Goal: Task Accomplishment & Management: Complete application form

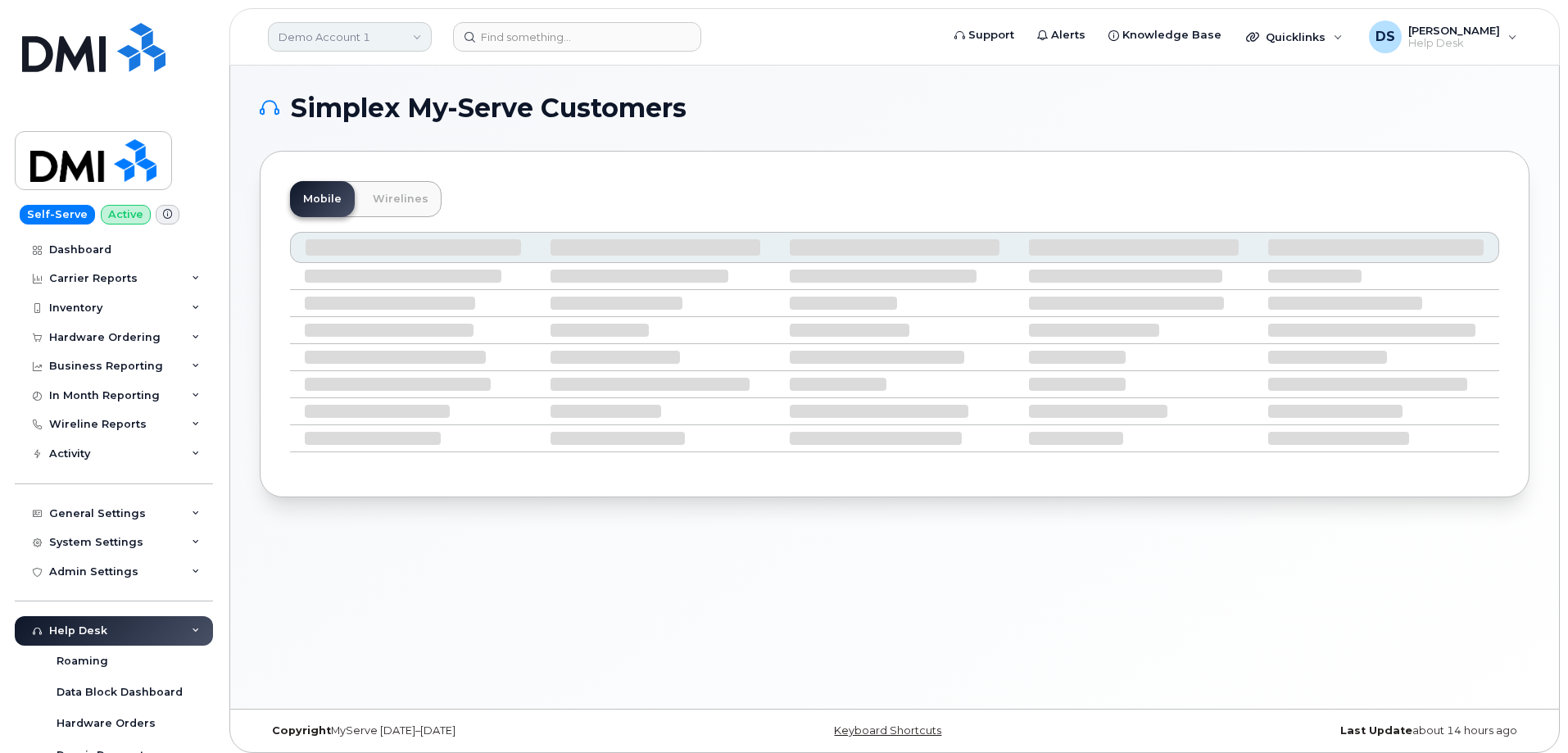
click at [419, 35] on link "Demo Account 1" at bounding box center [350, 37] width 164 height 30
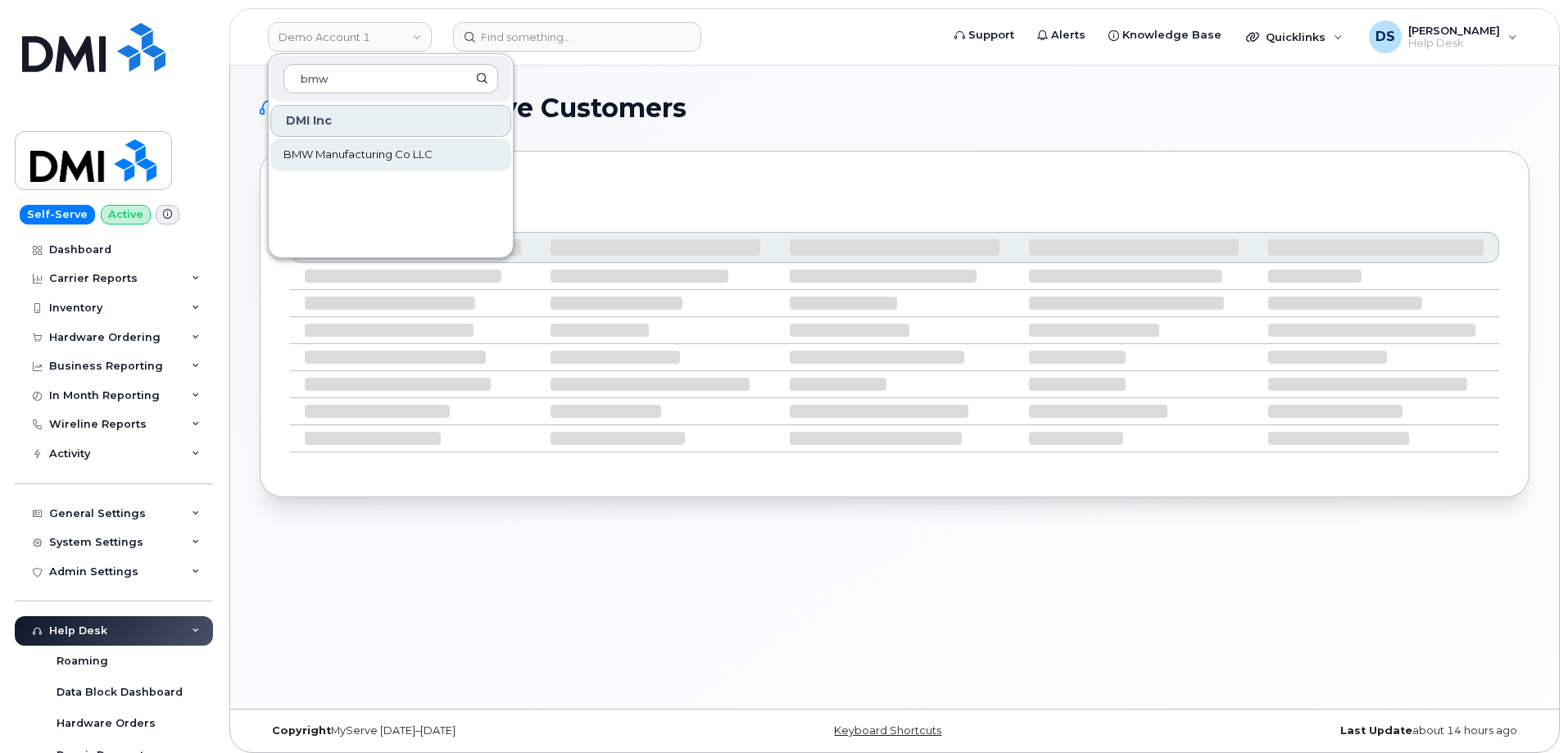
type input "bmw"
click at [334, 156] on span "BMW Manufacturing Co LLC" at bounding box center [358, 154] width 149 height 17
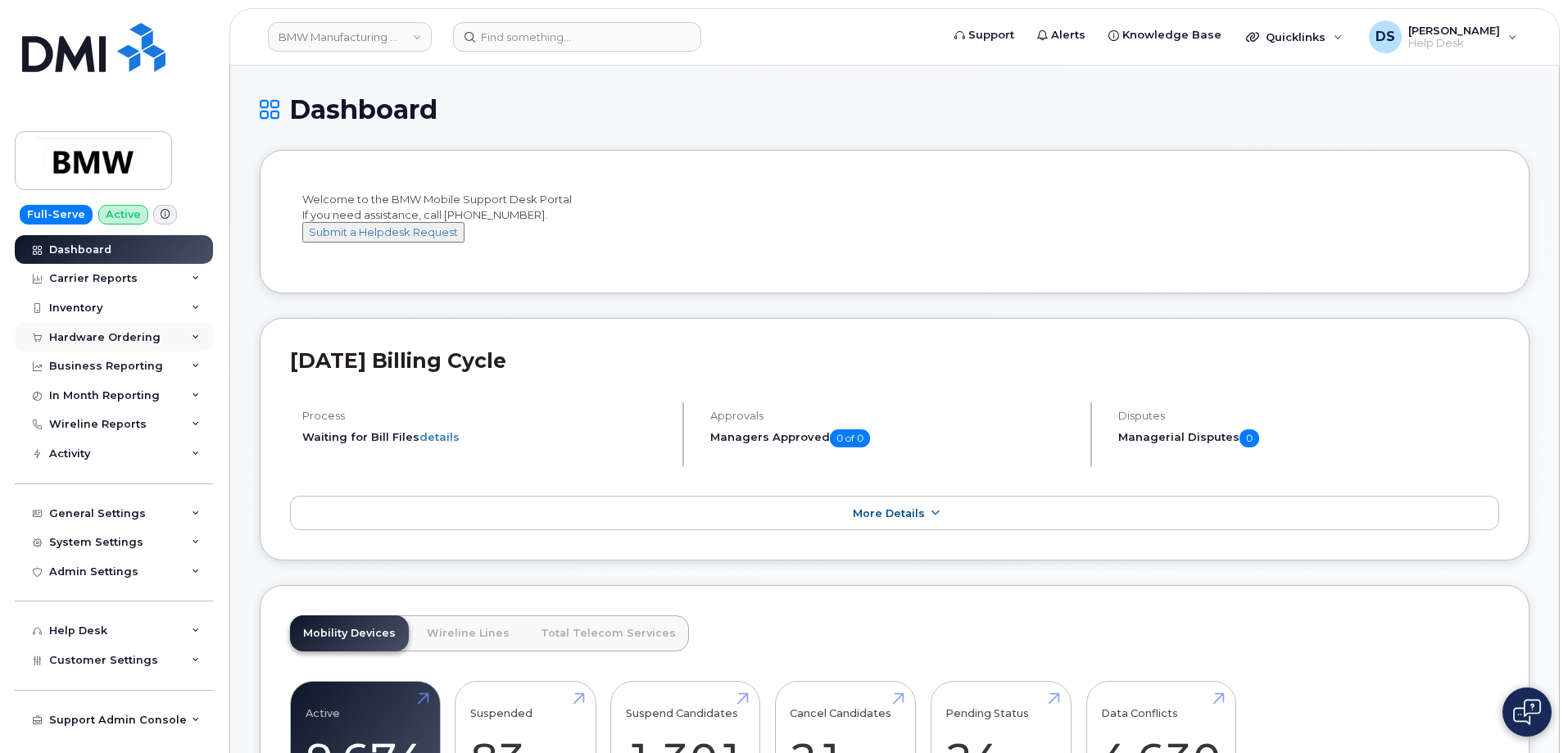
click at [195, 334] on icon at bounding box center [196, 338] width 8 height 8
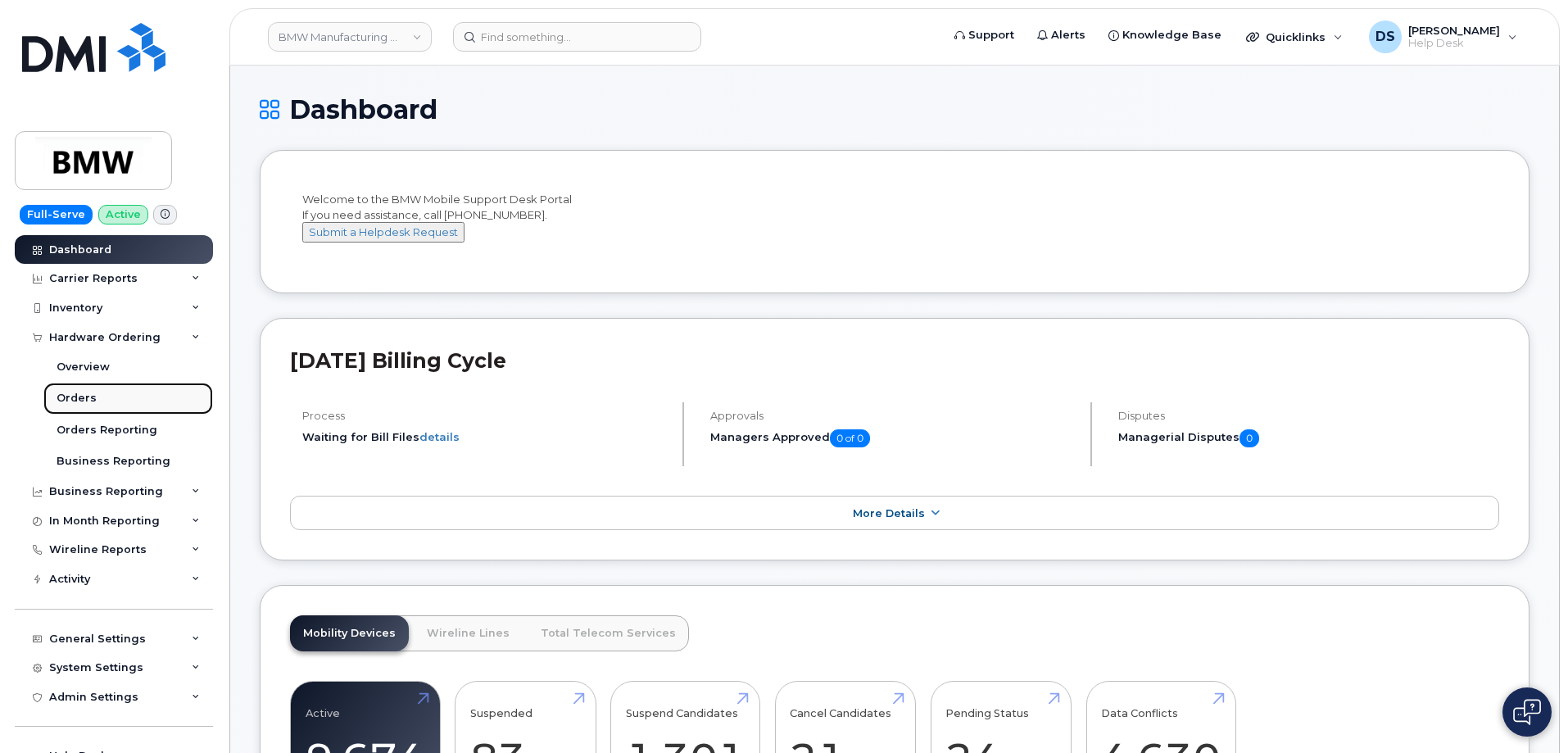
click at [88, 392] on div "Orders" at bounding box center [76, 398] width 41 height 15
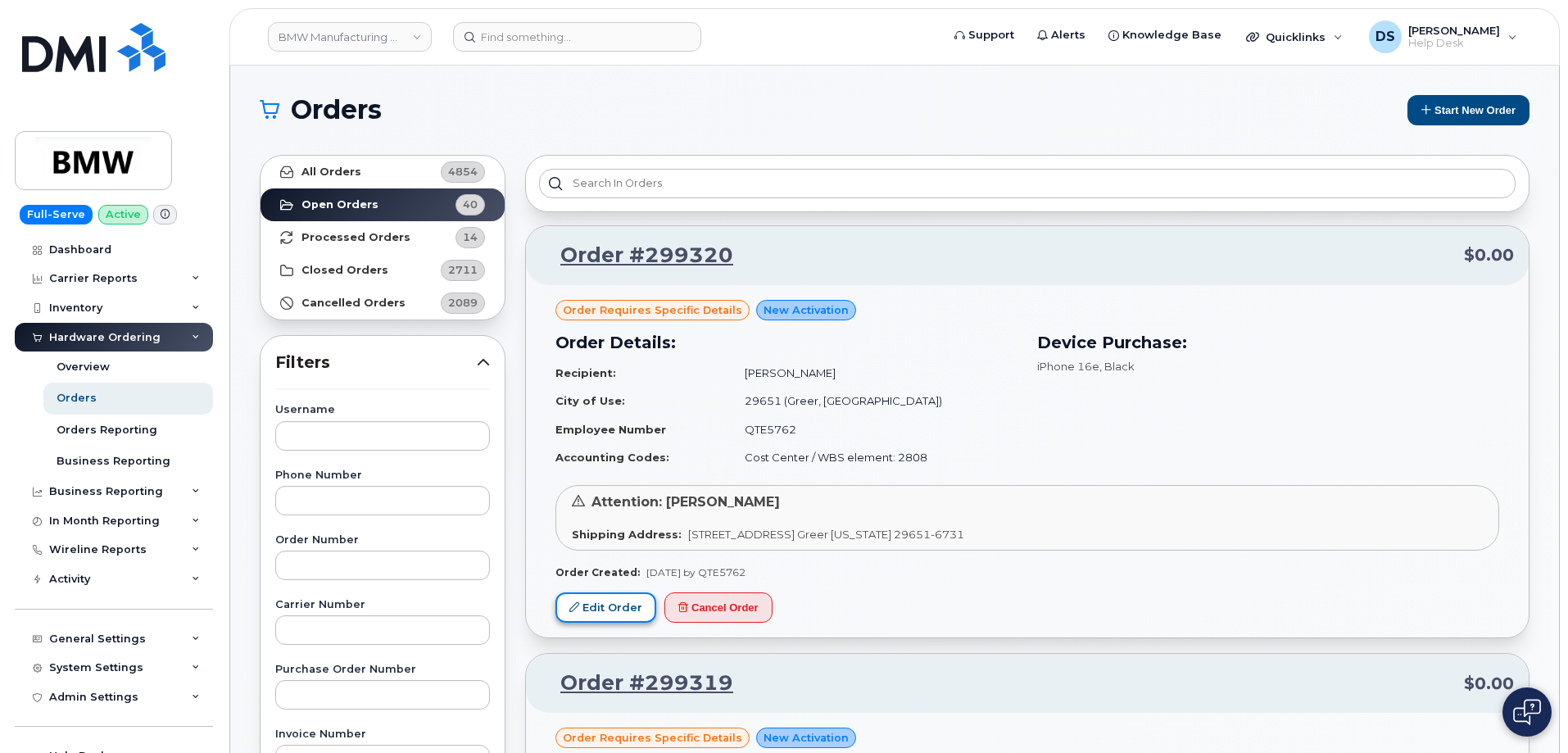
click at [598, 604] on link "Edit Order" at bounding box center [606, 608] width 101 height 31
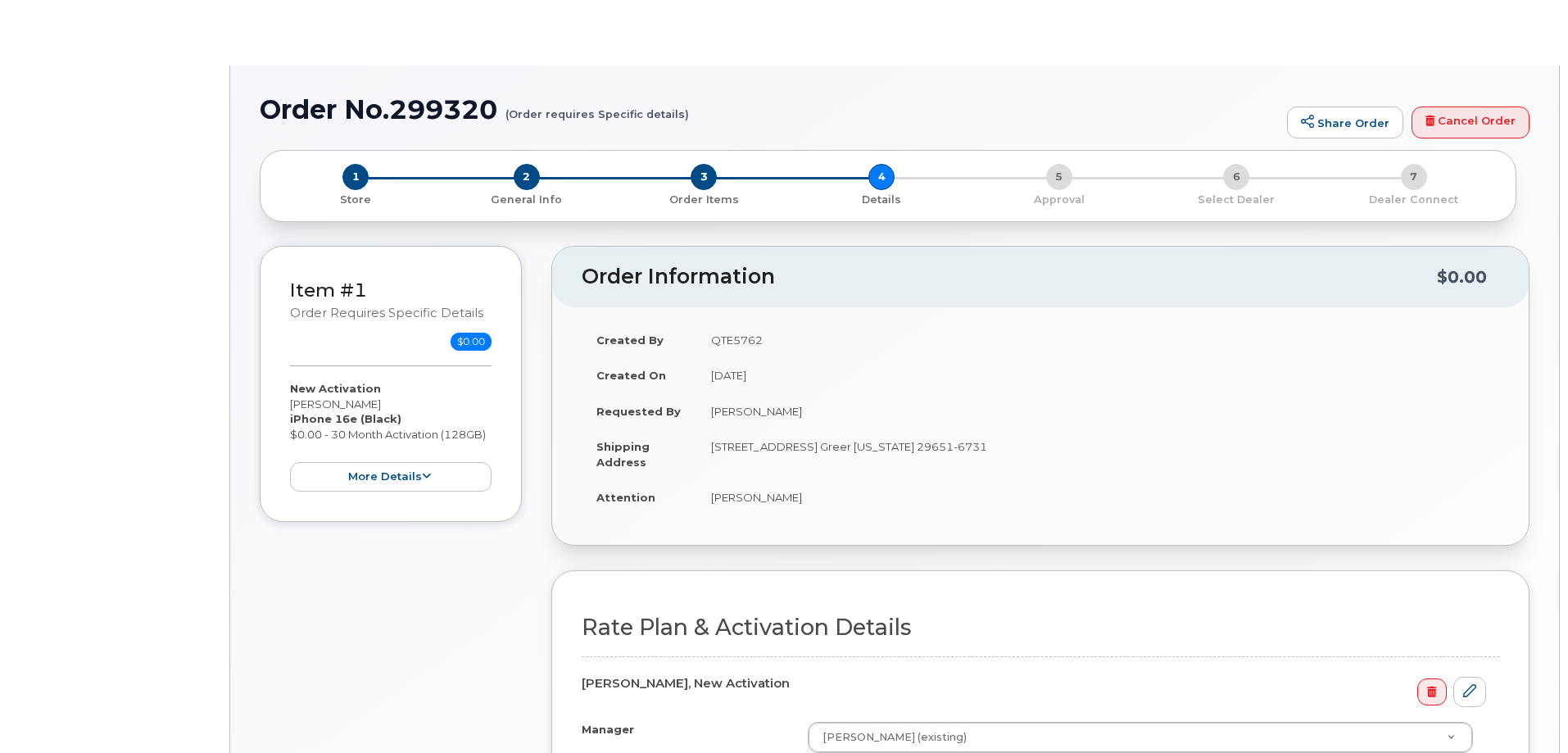
select select "Bus Unl Phone"
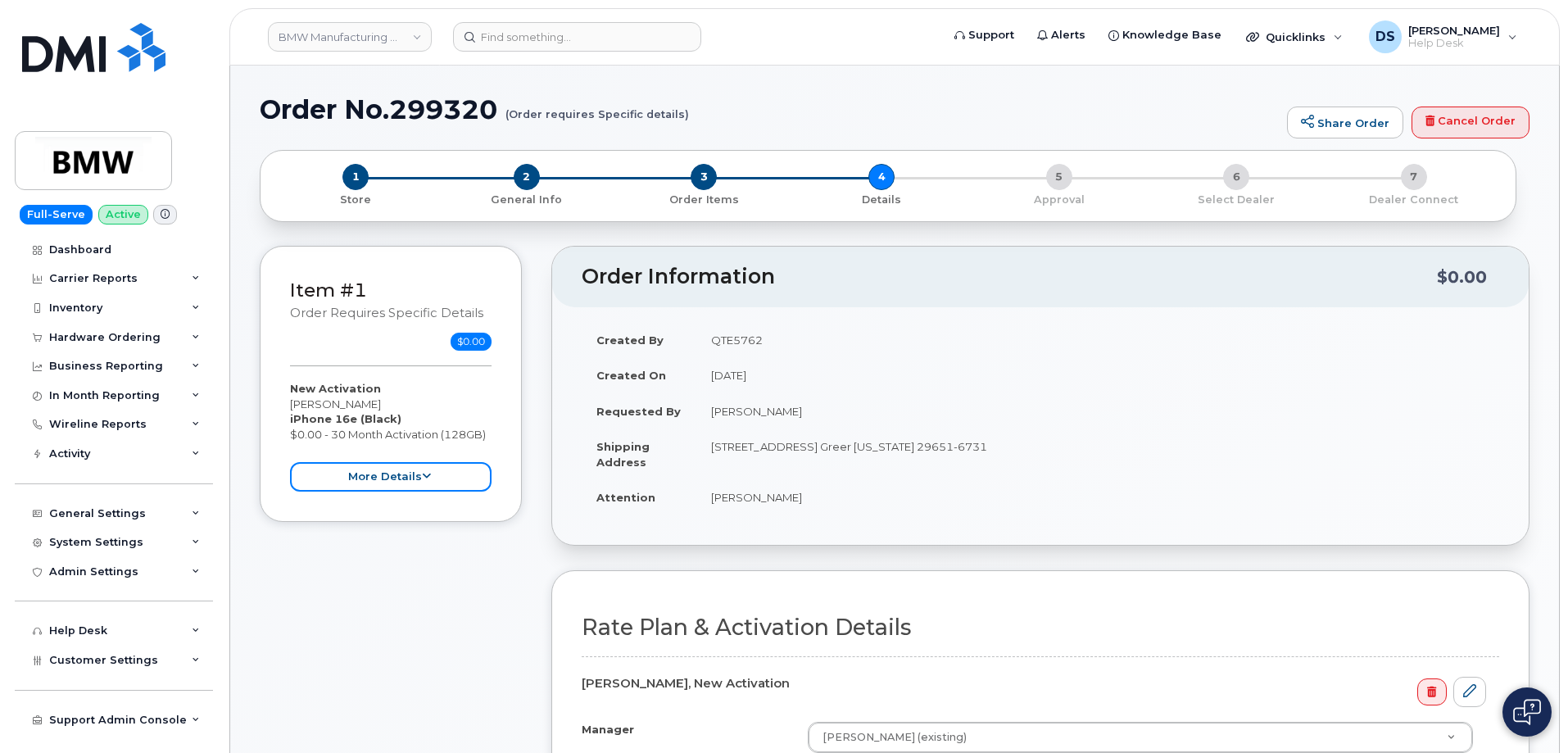
click at [412, 477] on button "more details" at bounding box center [391, 477] width 202 height 31
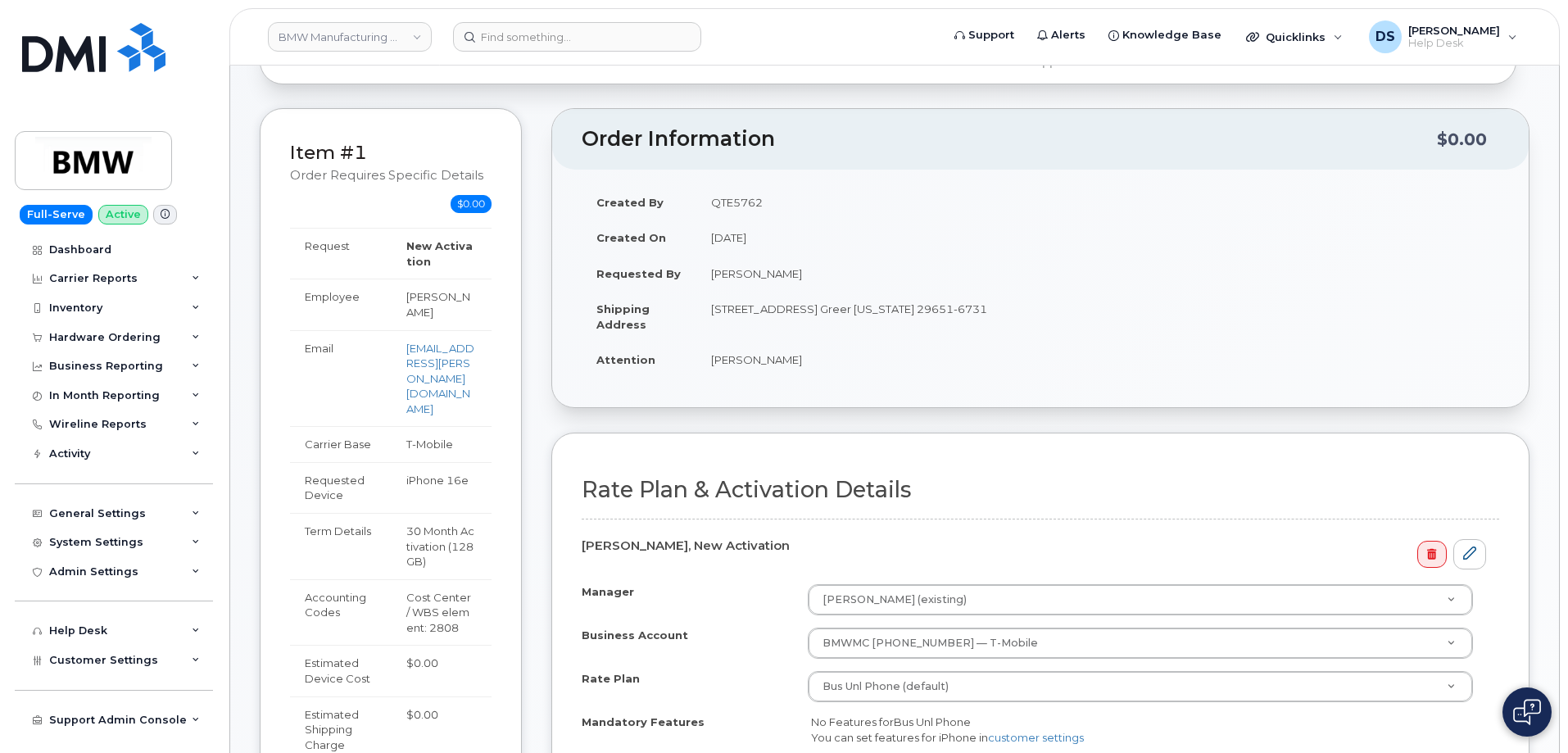
scroll to position [492, 0]
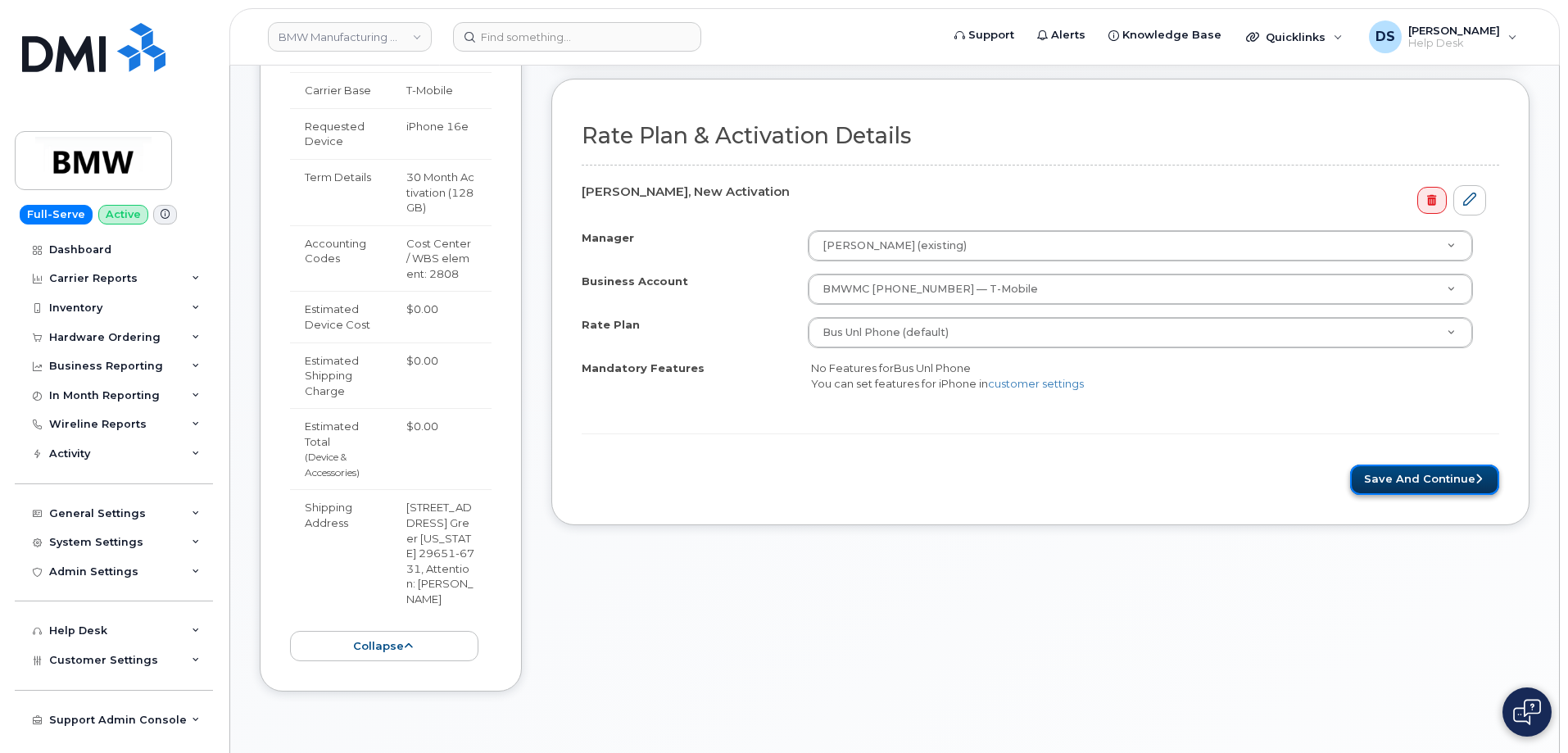
click at [1428, 482] on button "Save and Continue" at bounding box center [1425, 479] width 149 height 31
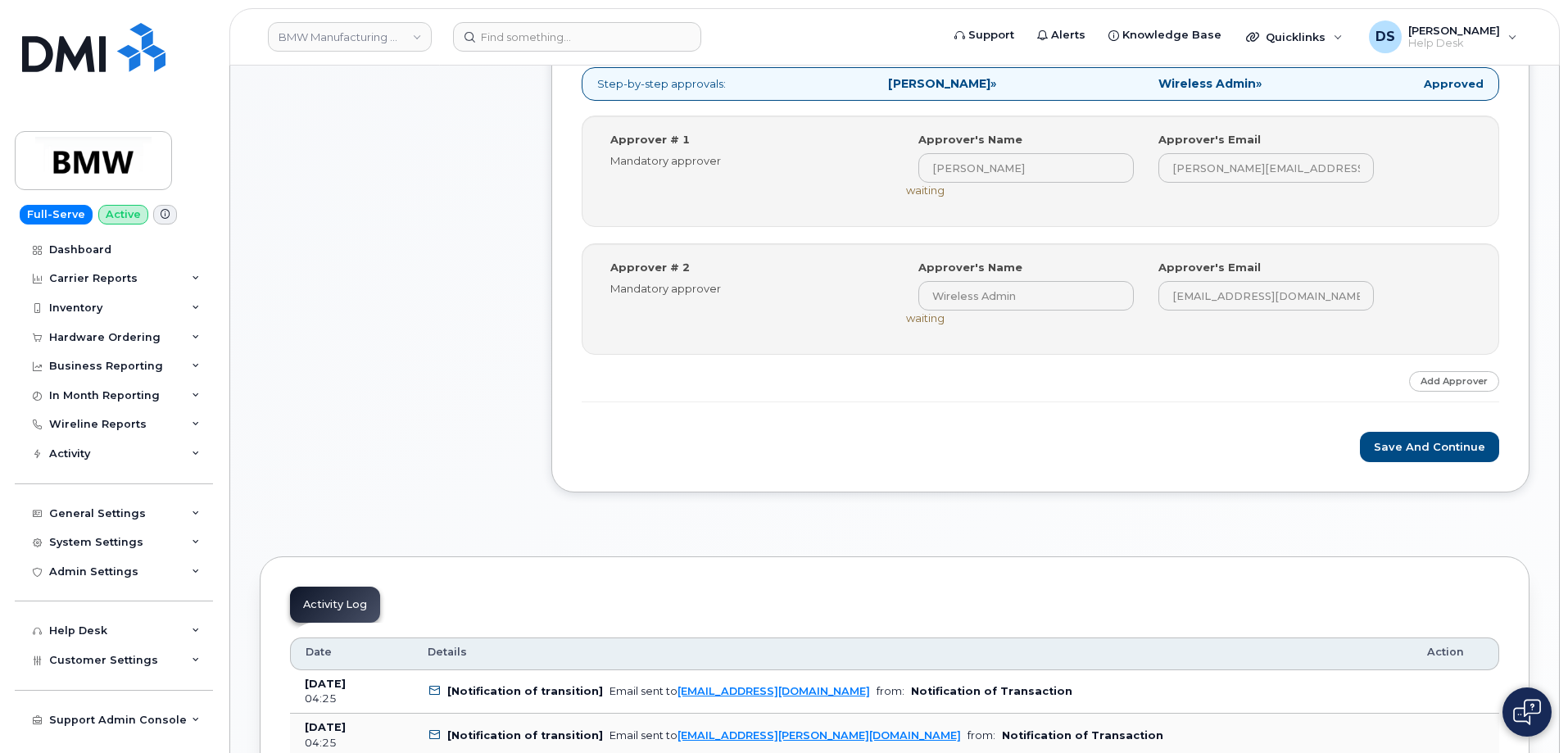
scroll to position [819, 0]
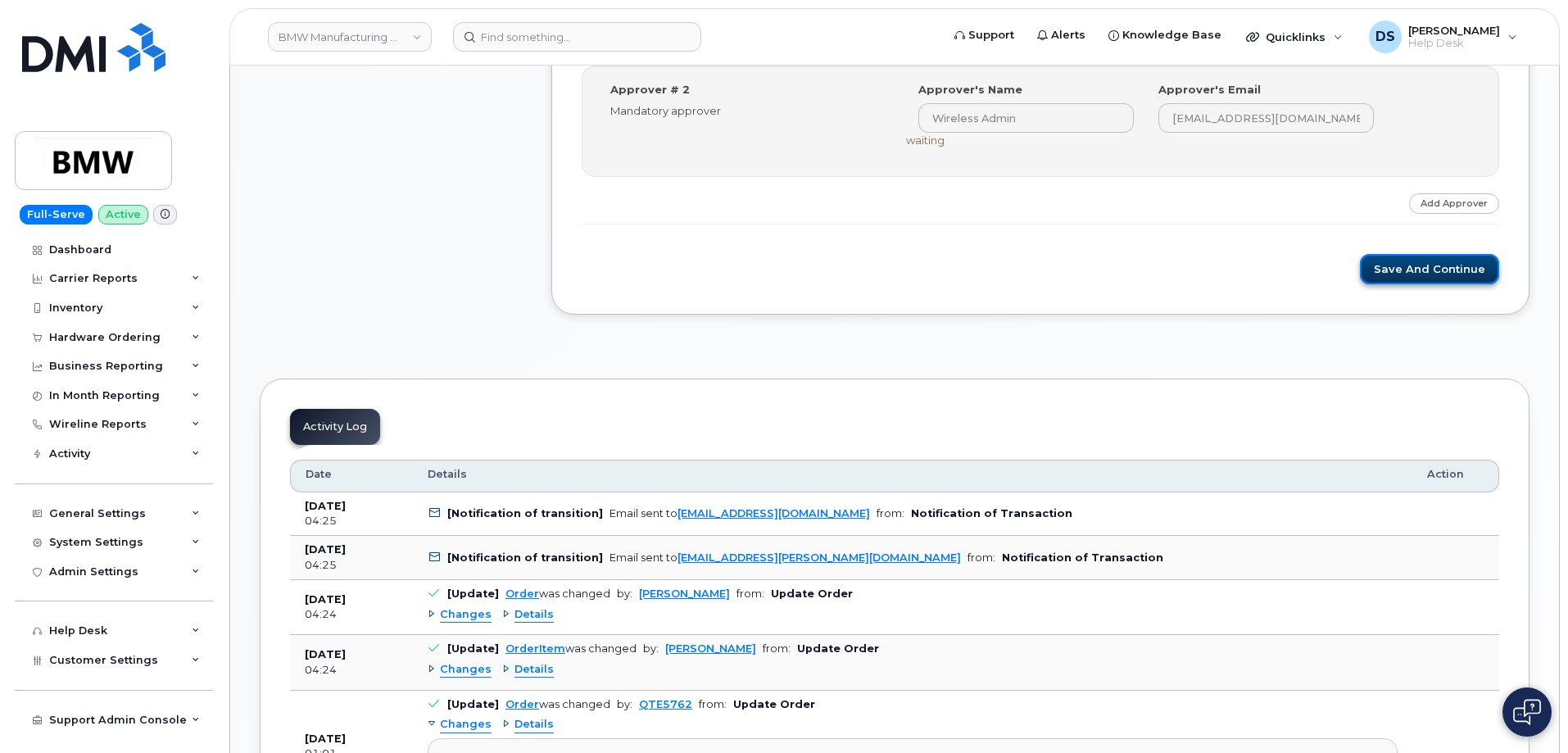
click at [1414, 270] on button "Save and Continue" at bounding box center [1430, 269] width 139 height 31
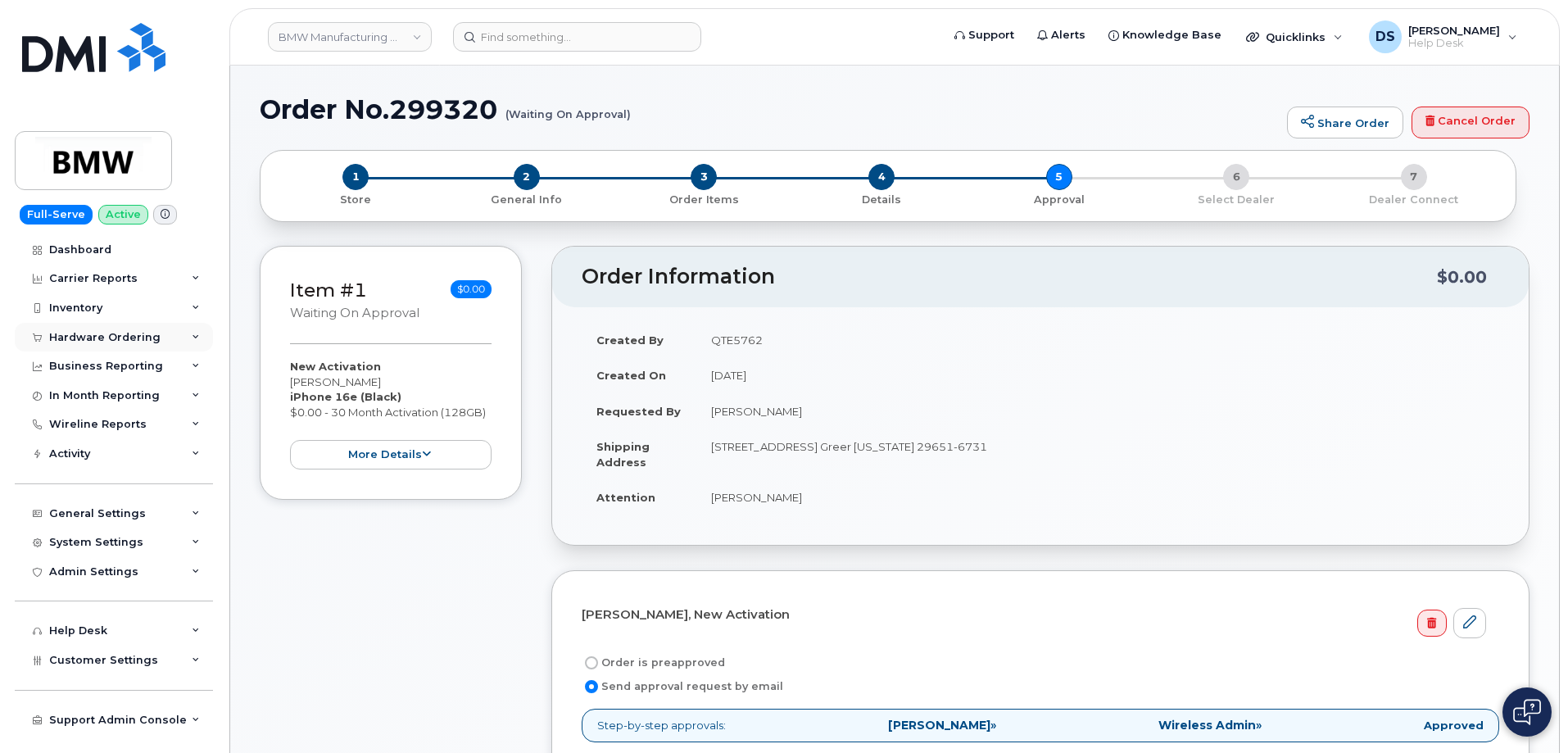
click at [197, 336] on icon at bounding box center [196, 338] width 8 height 8
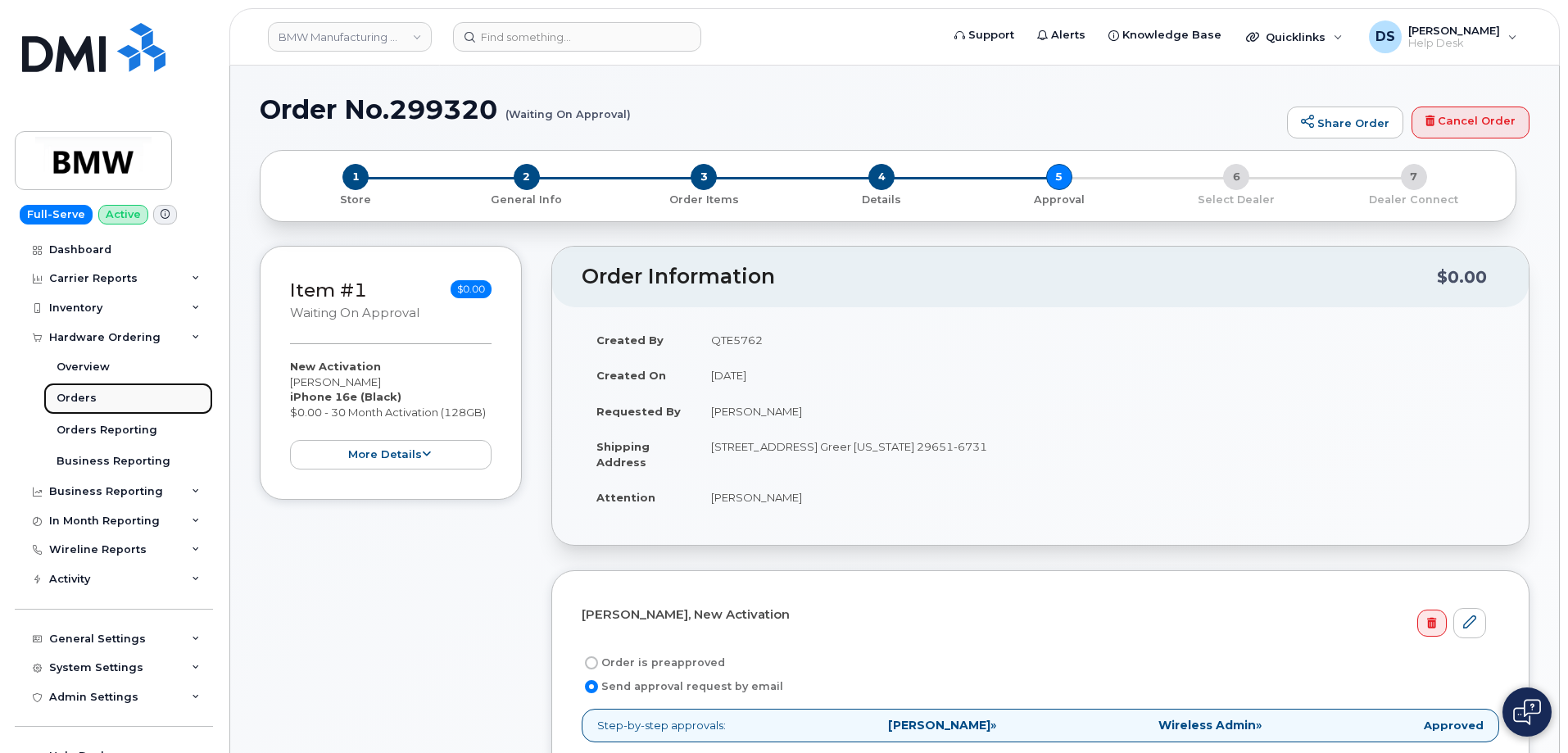
click at [84, 396] on div "Orders" at bounding box center [76, 398] width 41 height 15
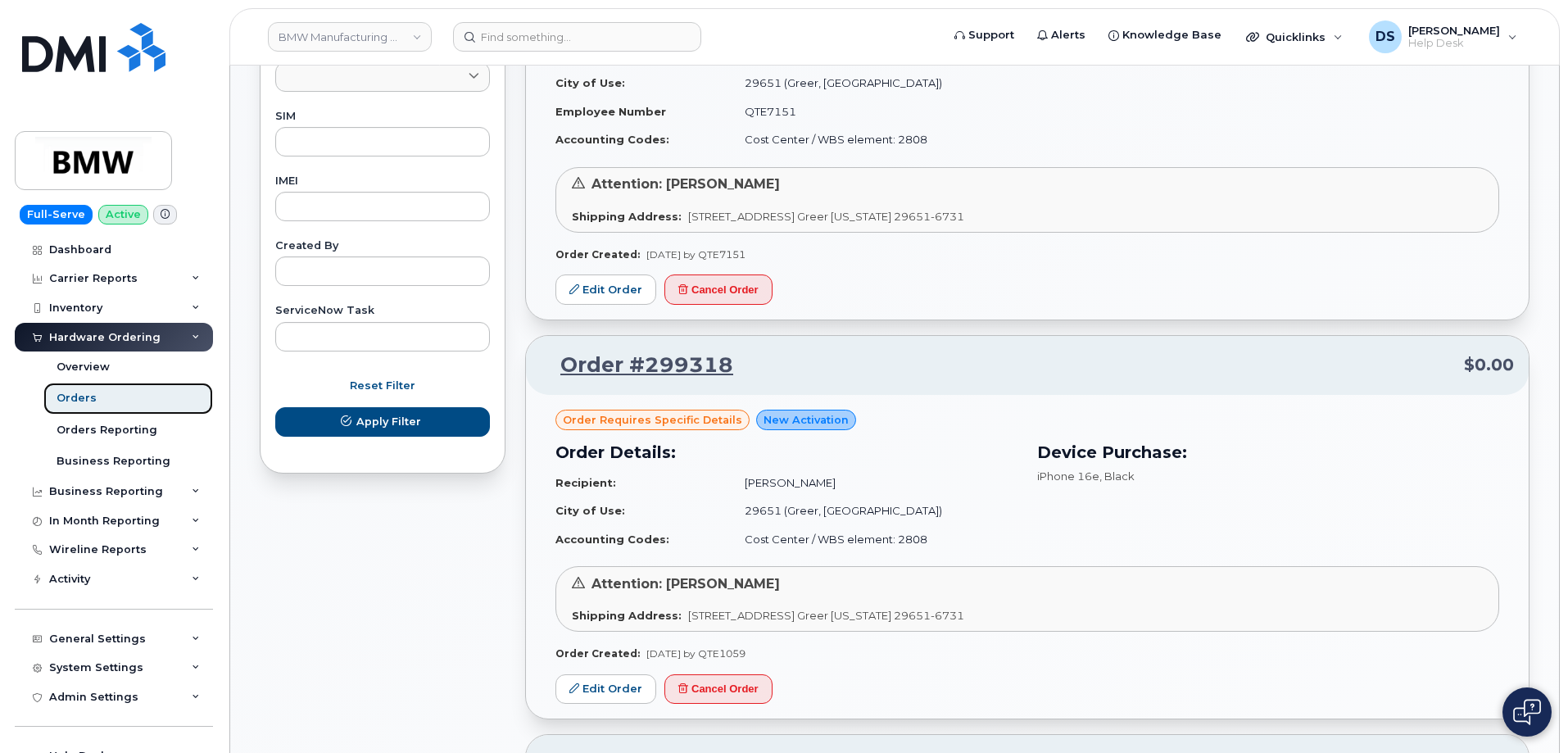
scroll to position [819, 0]
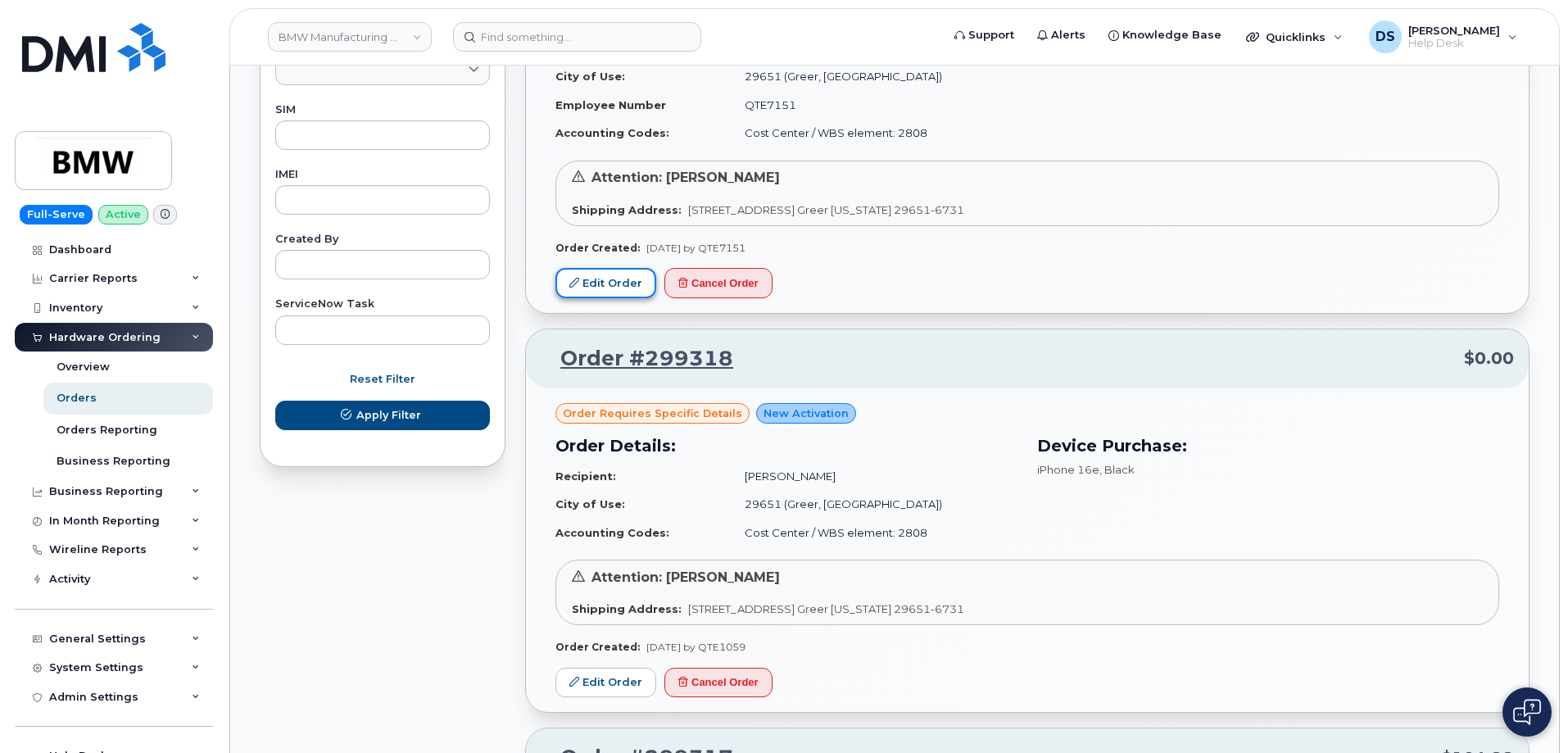
click at [617, 281] on link "Edit Order" at bounding box center [606, 283] width 101 height 31
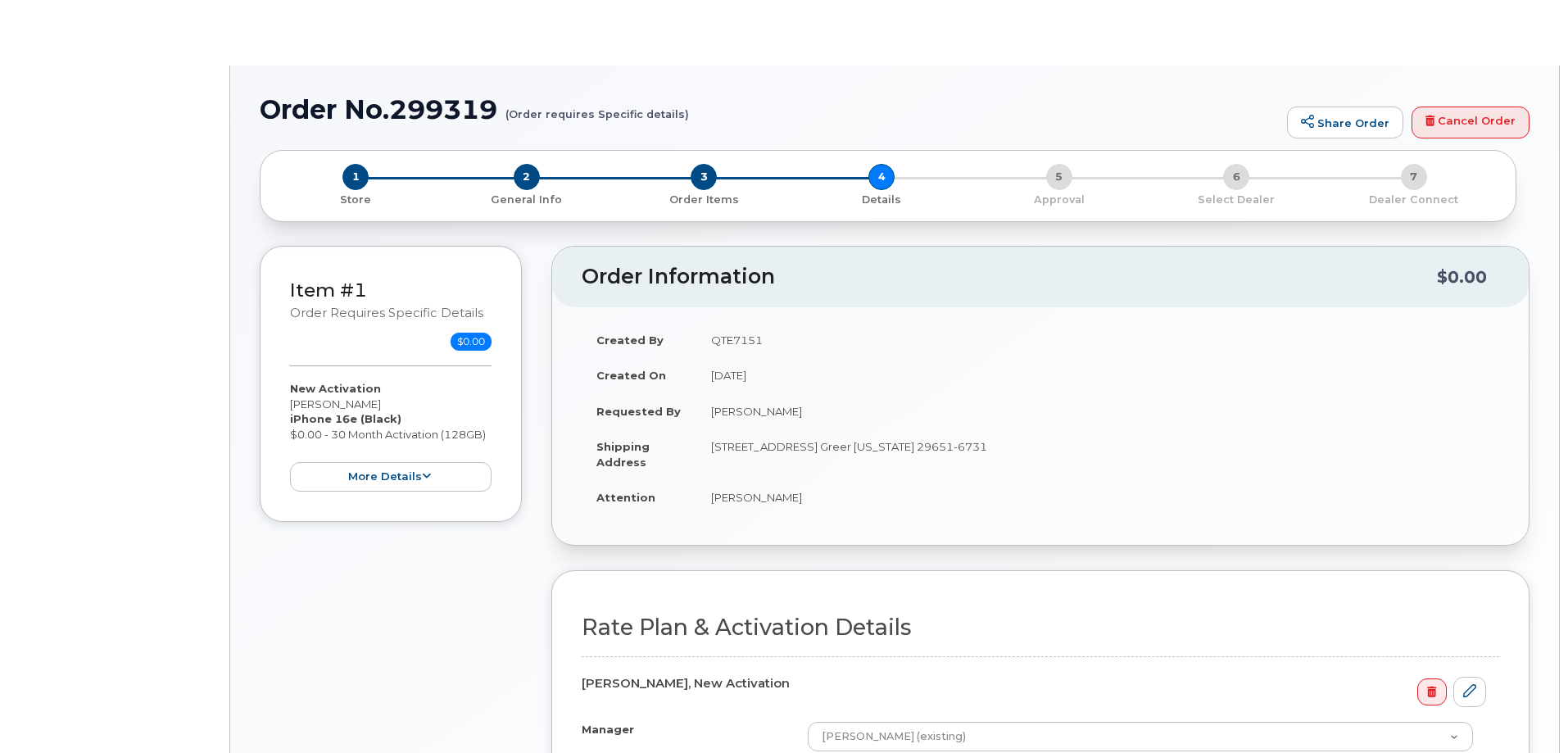
select select "Bus Unl Phone"
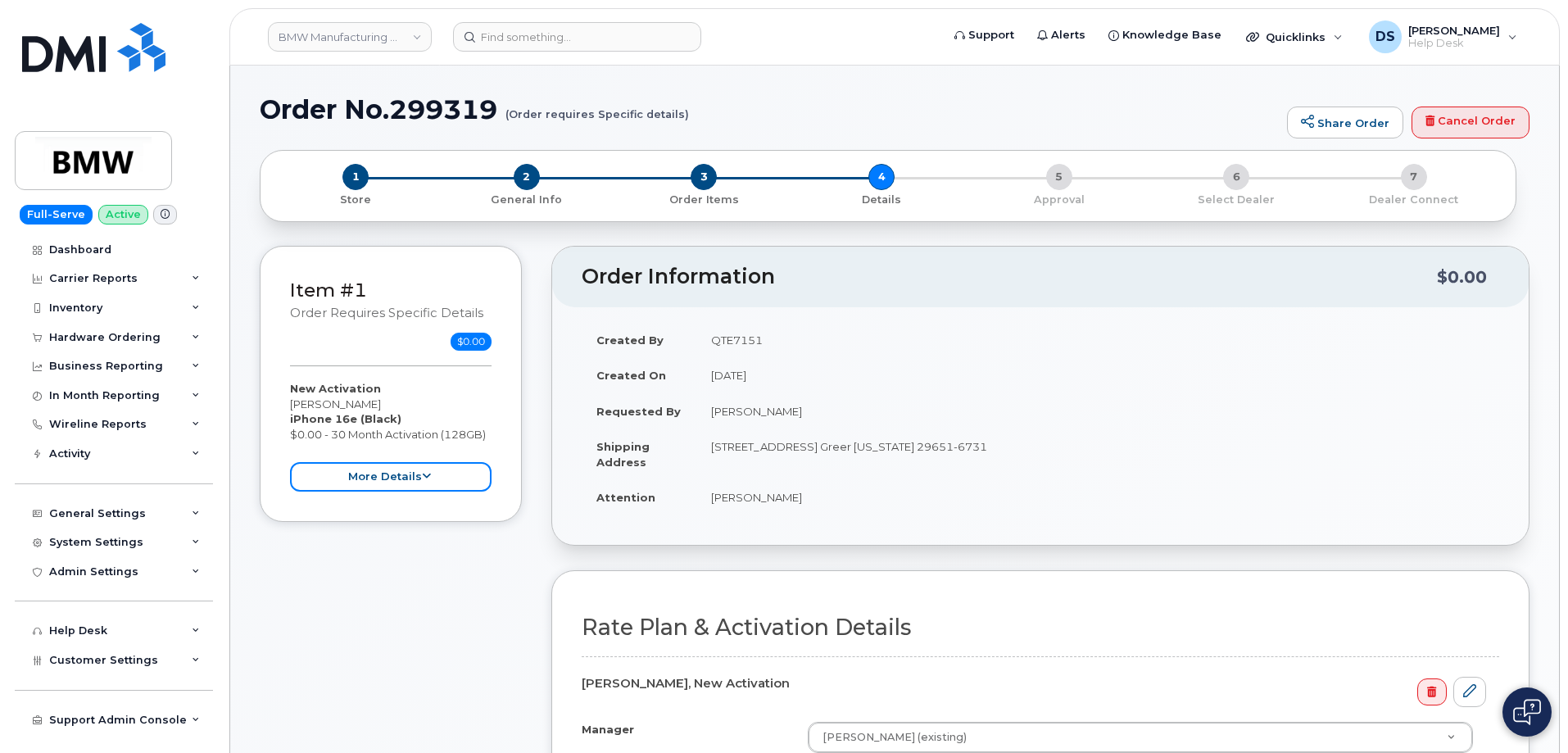
click at [420, 477] on button "more details" at bounding box center [391, 477] width 202 height 31
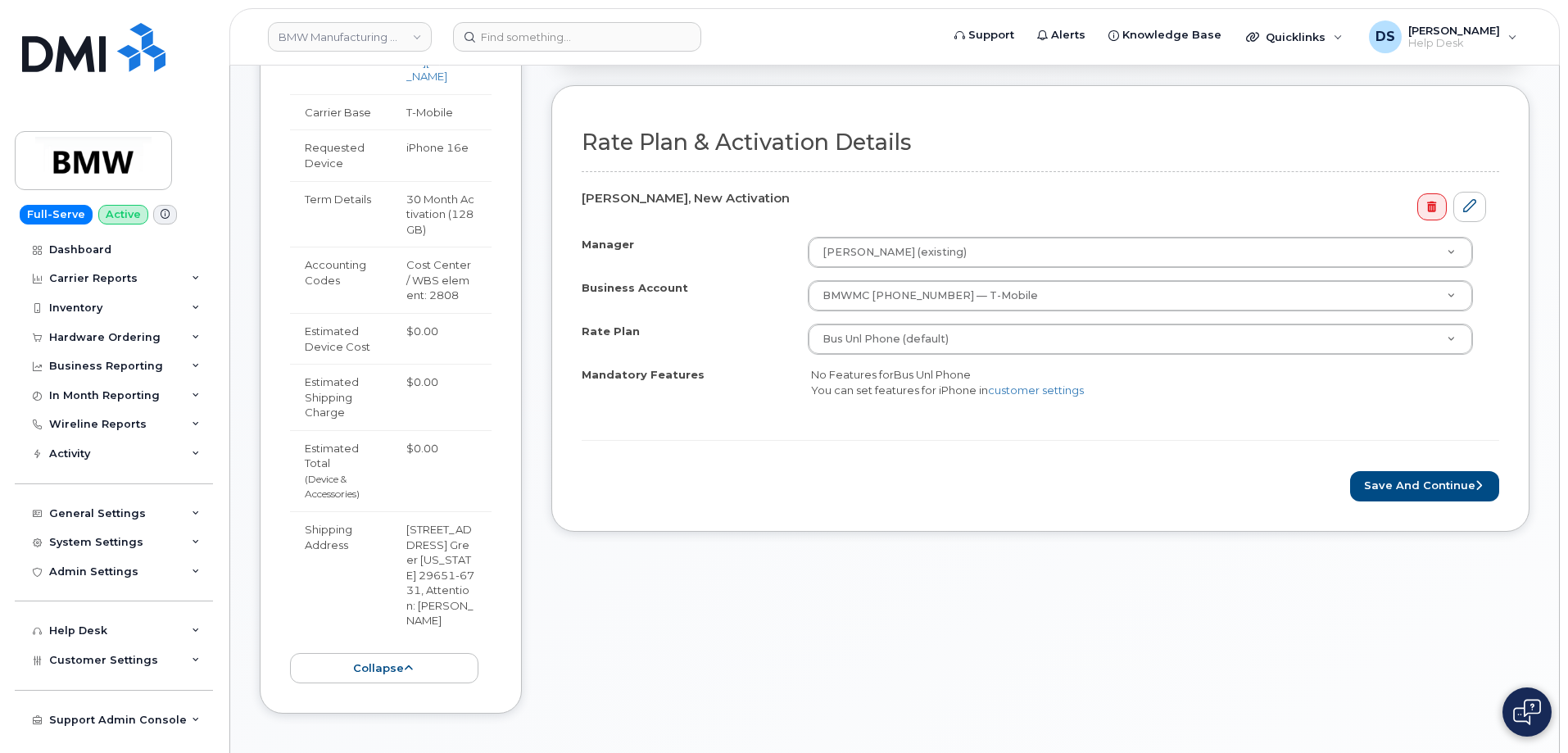
scroll to position [492, 0]
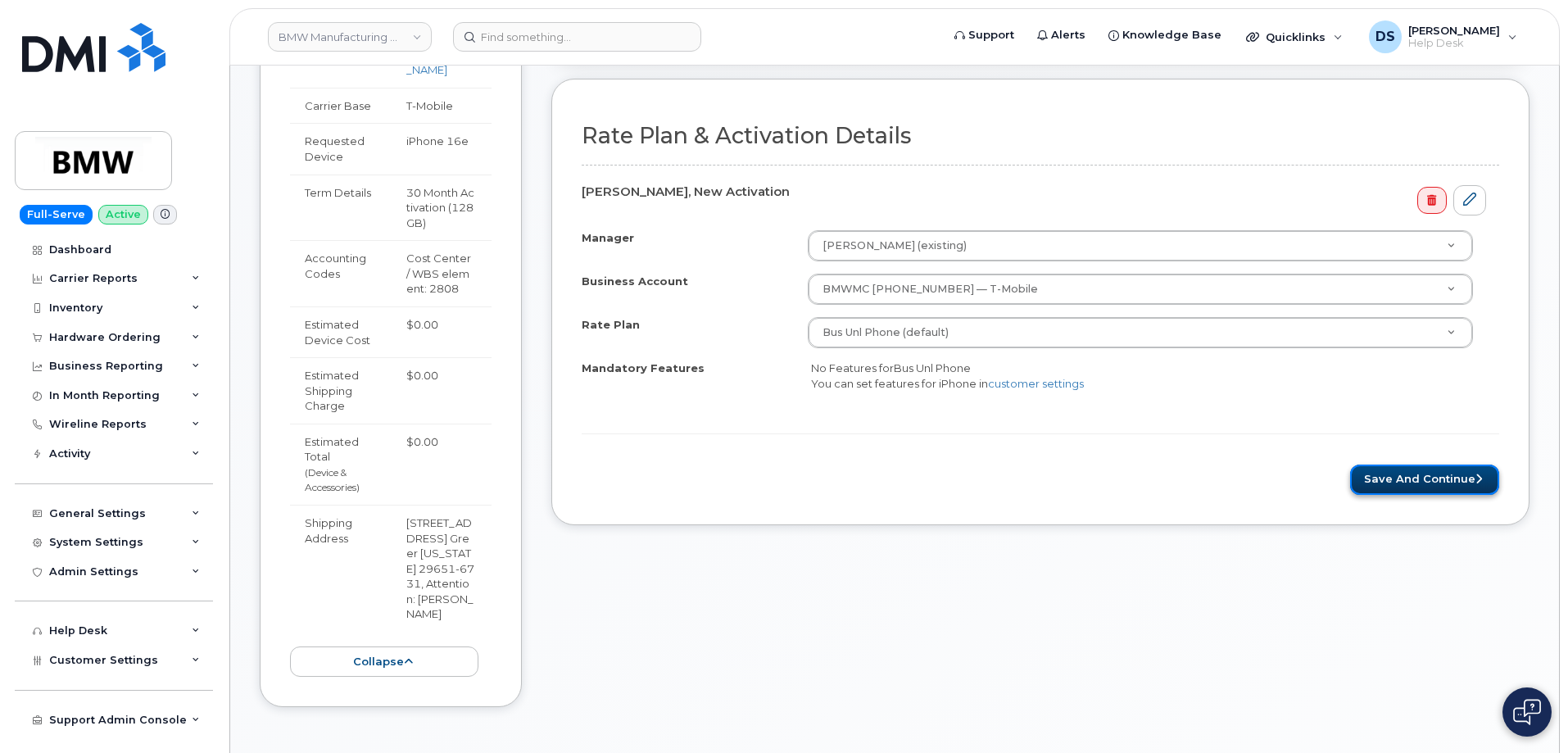
click at [1428, 476] on button "Save and Continue" at bounding box center [1425, 479] width 149 height 31
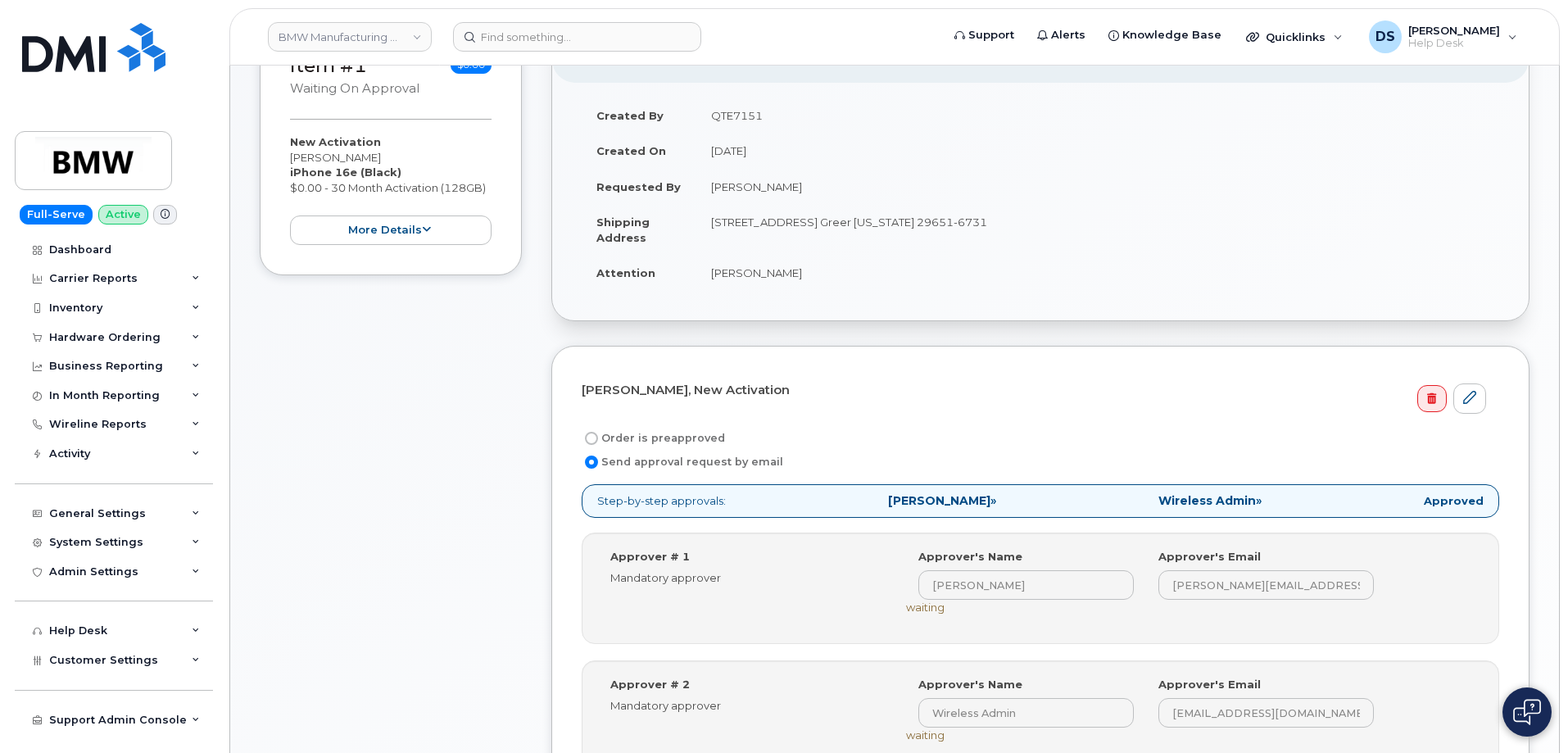
scroll to position [410, 0]
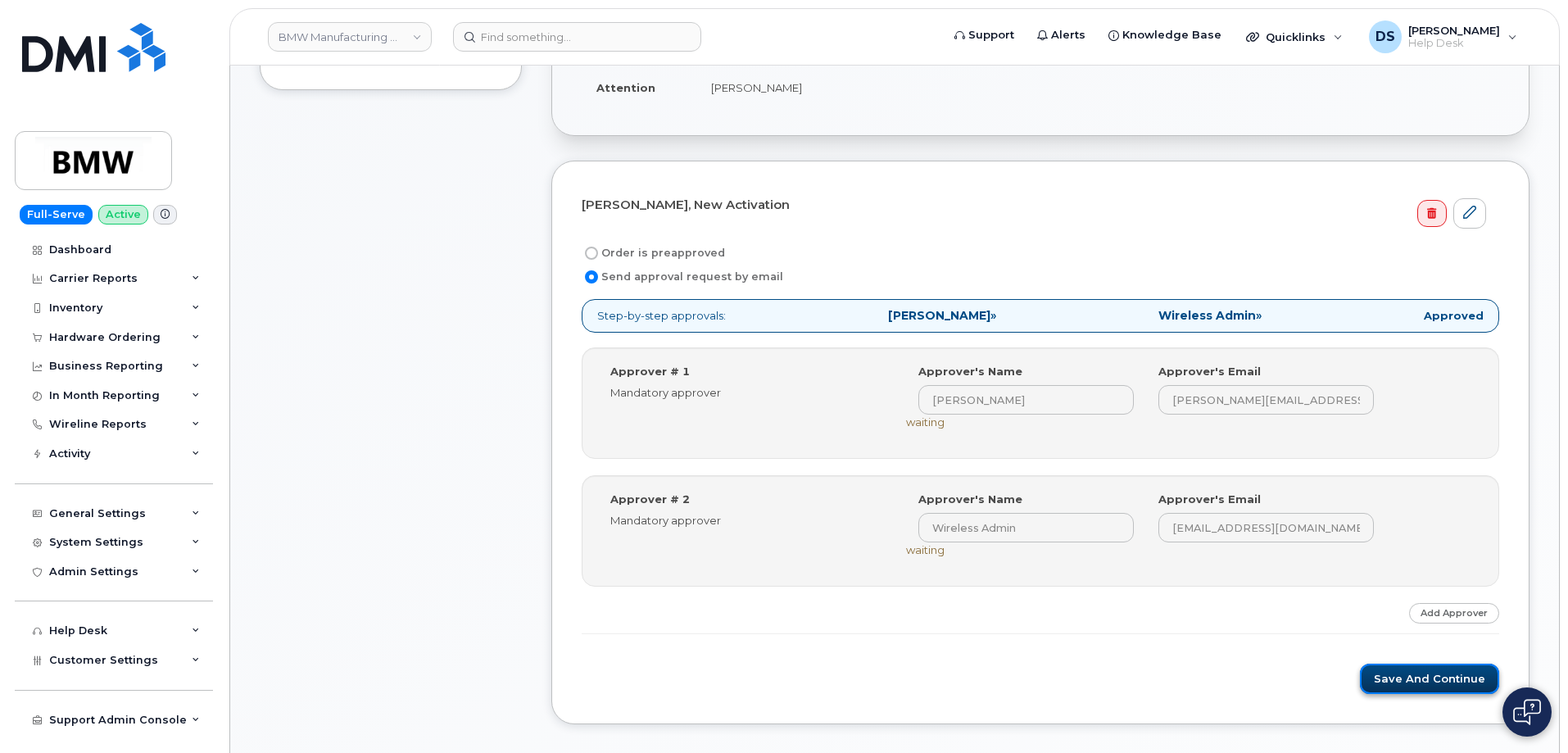
click at [1419, 676] on button "Save and Continue" at bounding box center [1430, 679] width 139 height 31
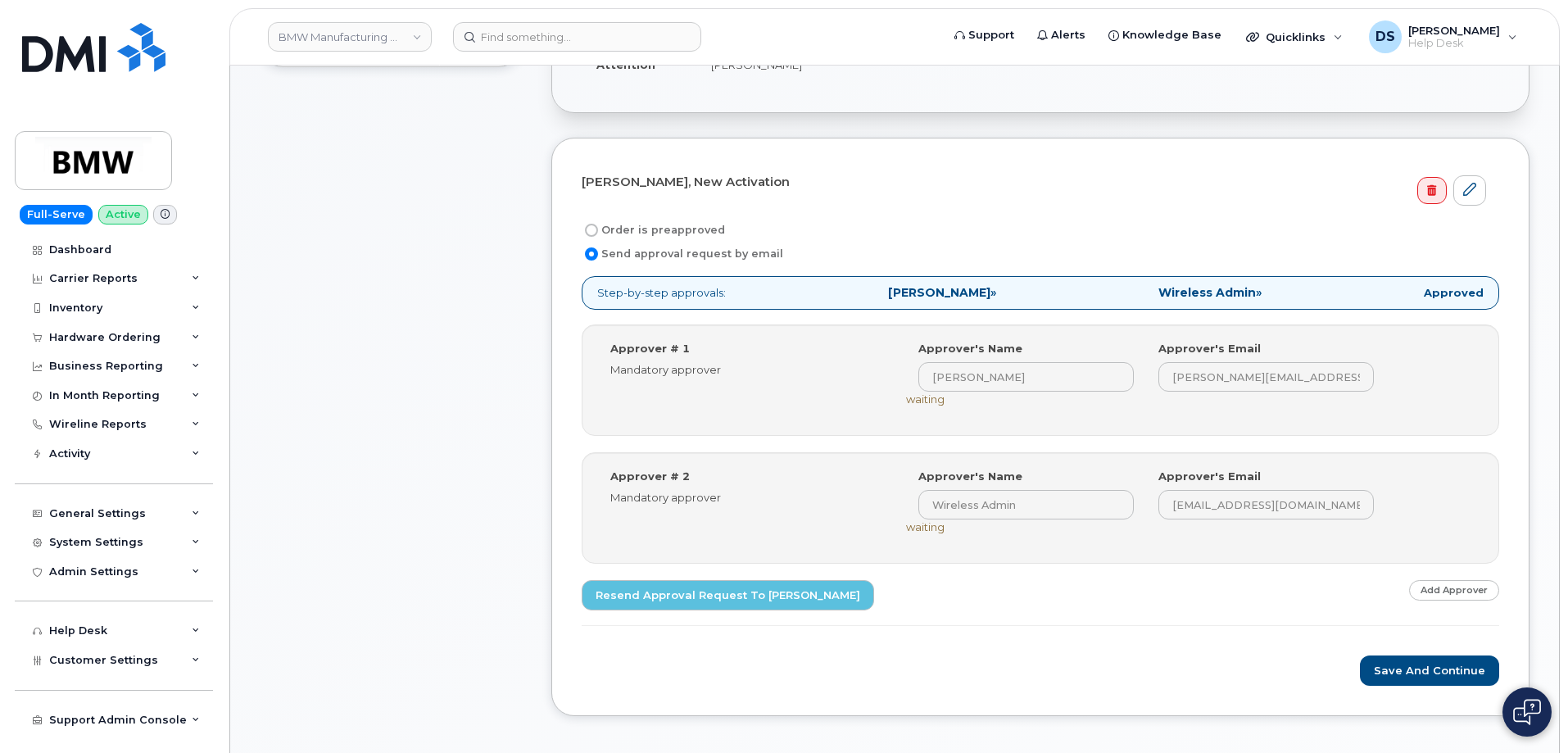
scroll to position [737, 0]
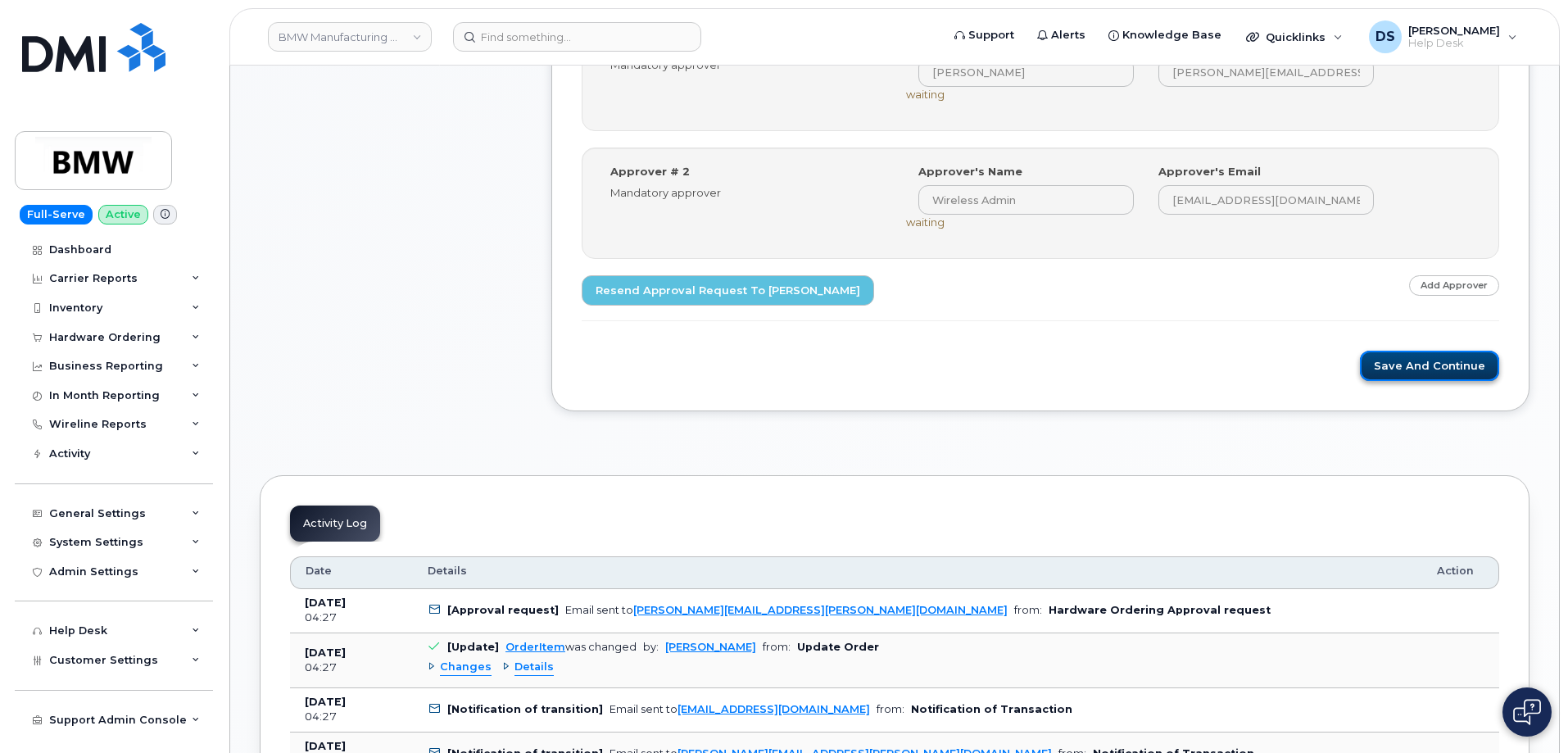
click at [1419, 363] on button "Save and Continue" at bounding box center [1430, 366] width 139 height 31
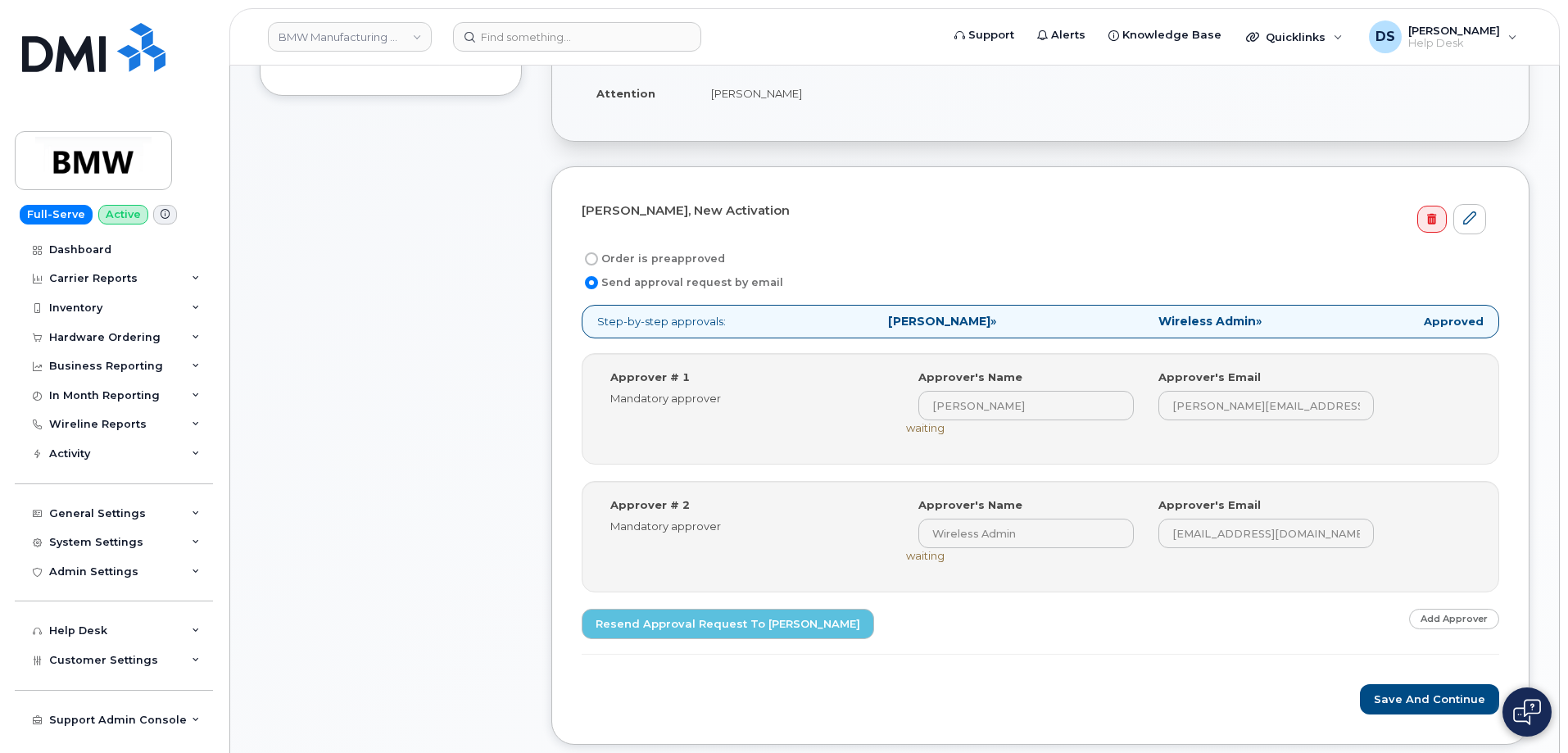
scroll to position [164, 0]
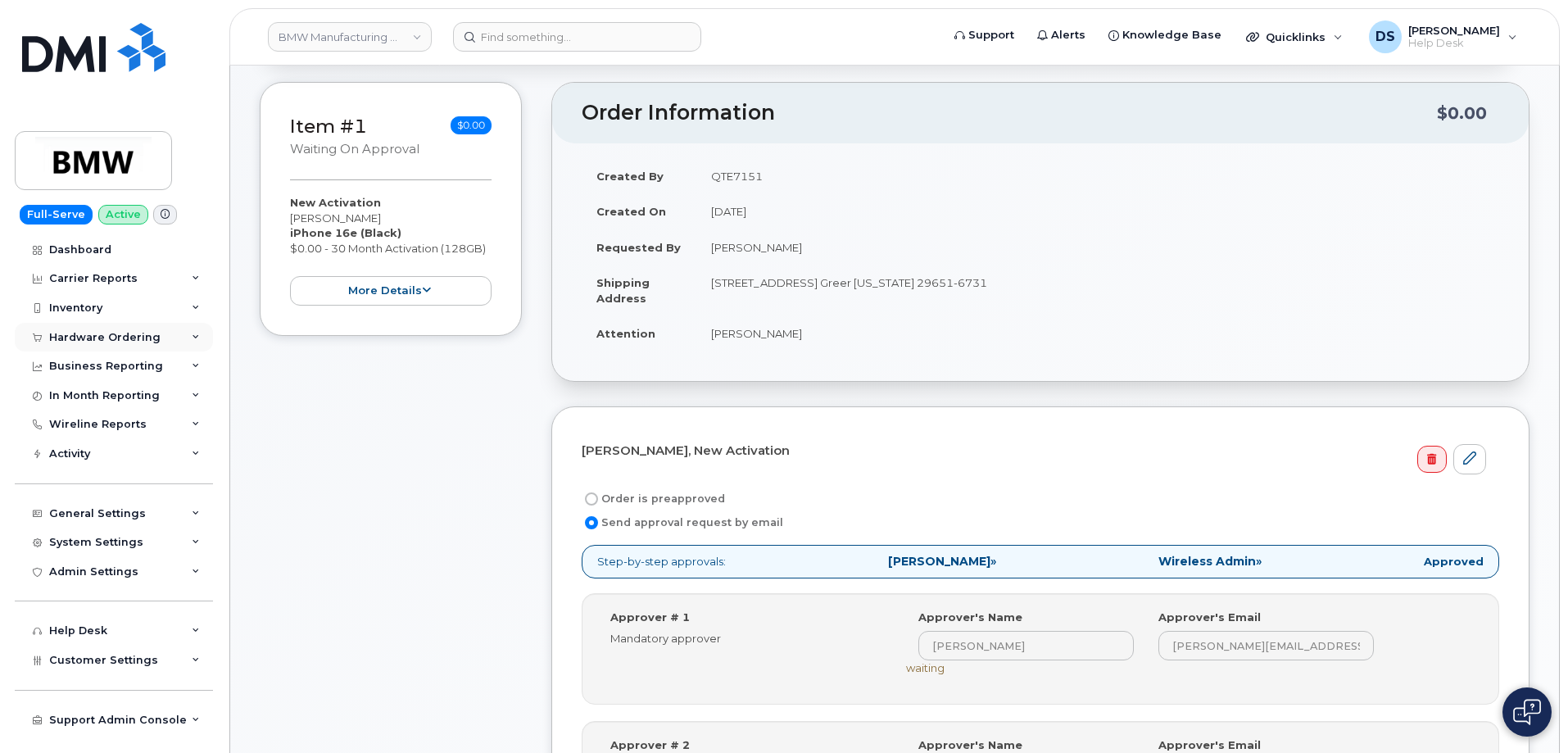
click at [199, 335] on icon at bounding box center [196, 338] width 8 height 8
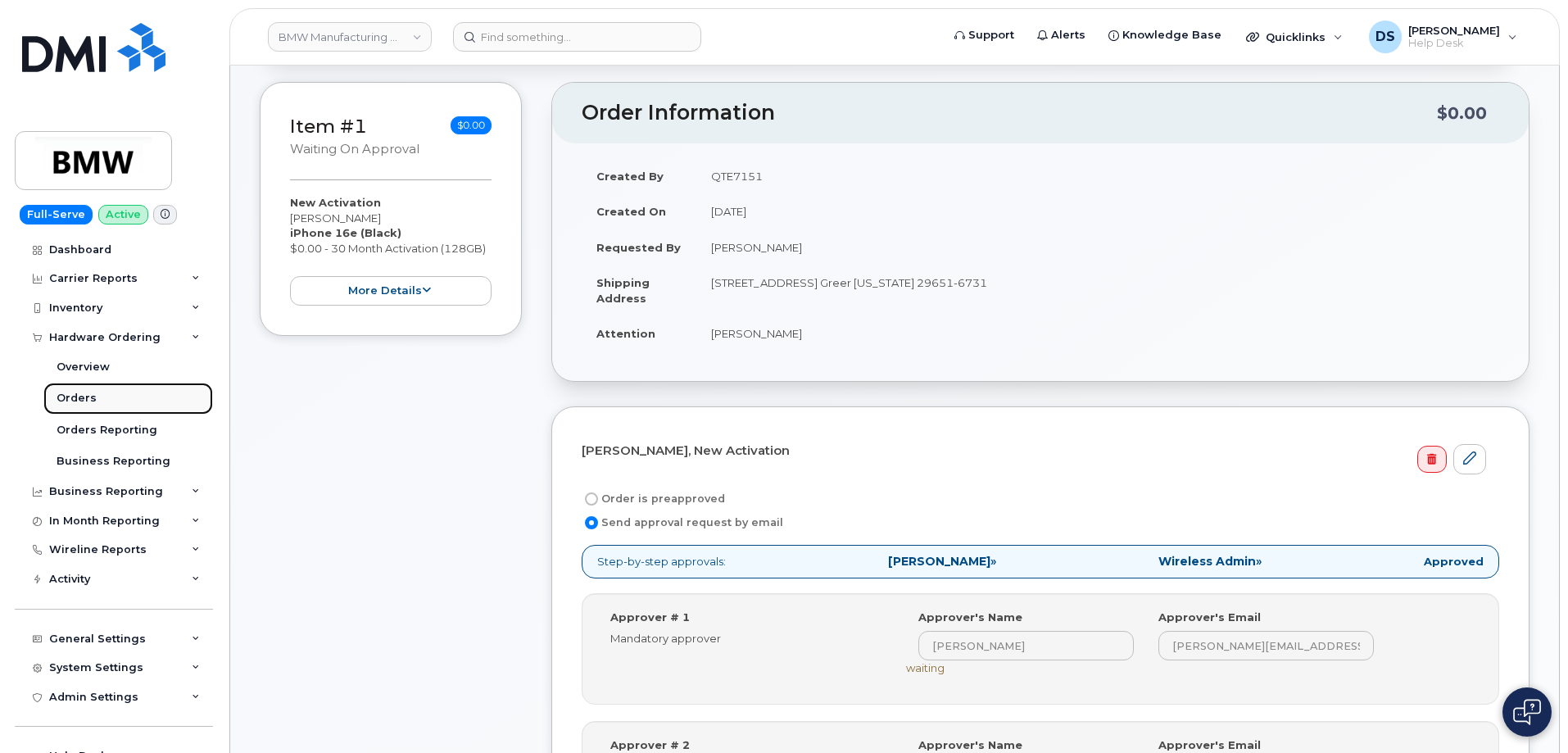
click at [79, 396] on div "Orders" at bounding box center [76, 398] width 41 height 15
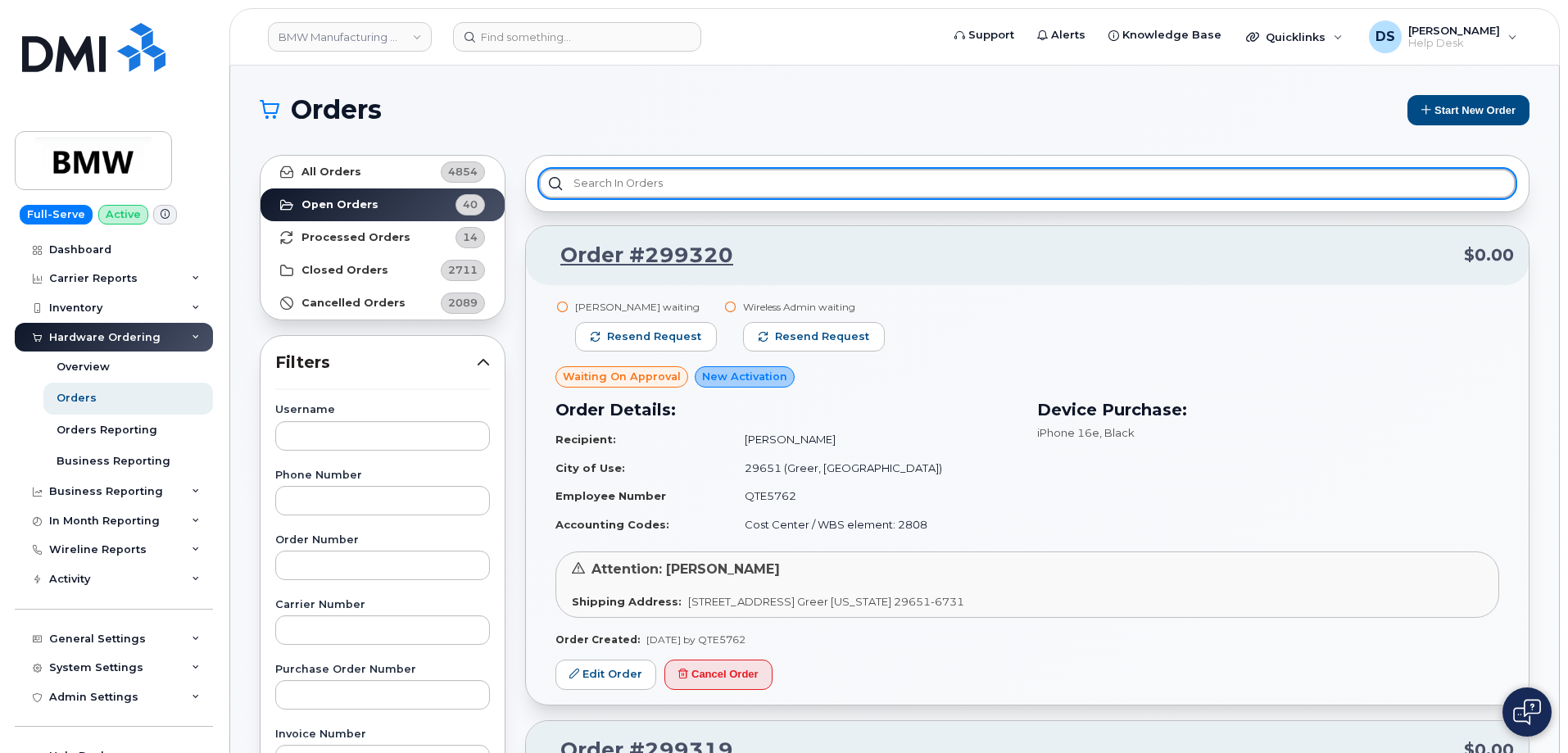
click at [582, 177] on input "text" at bounding box center [1028, 184] width 977 height 30
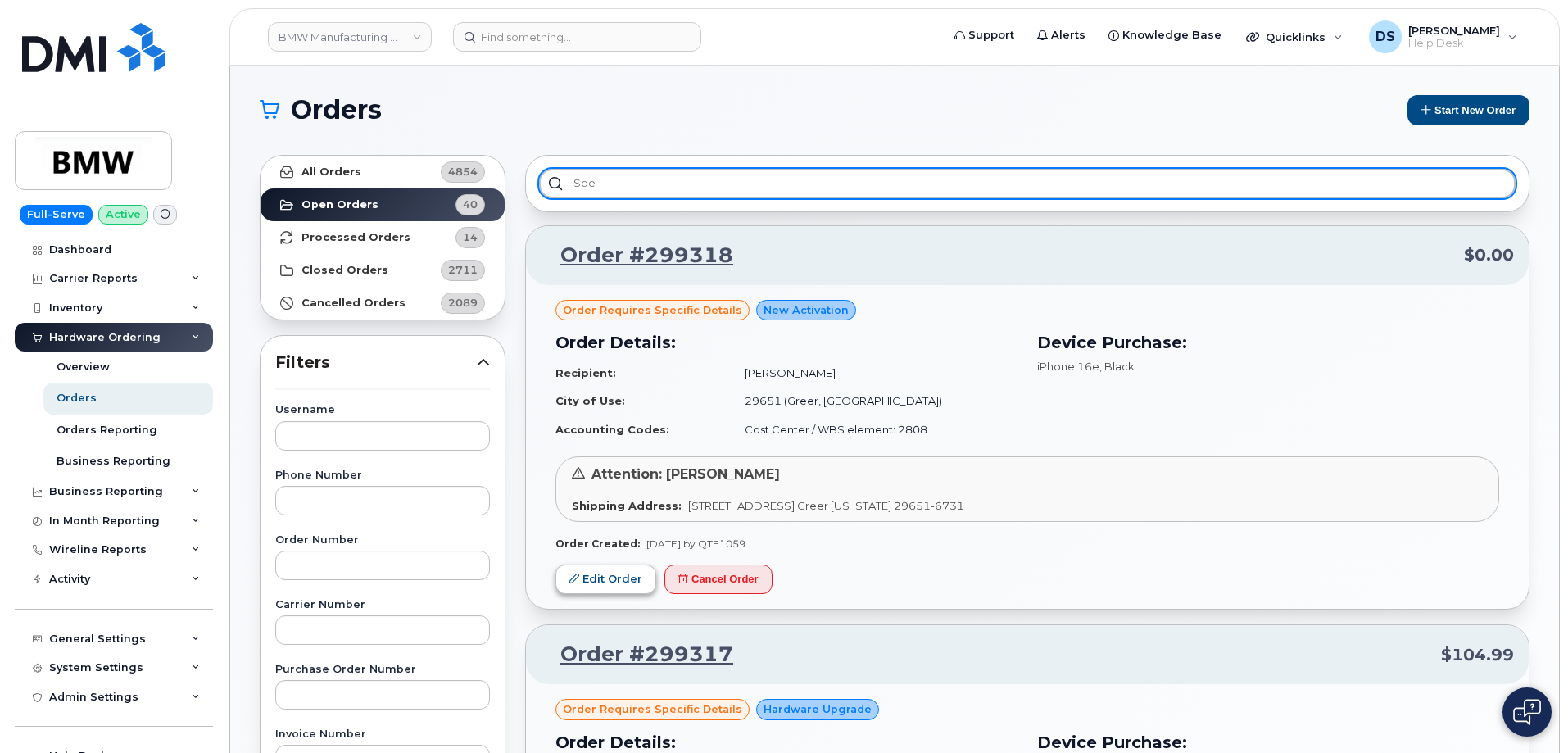
type input "spe"
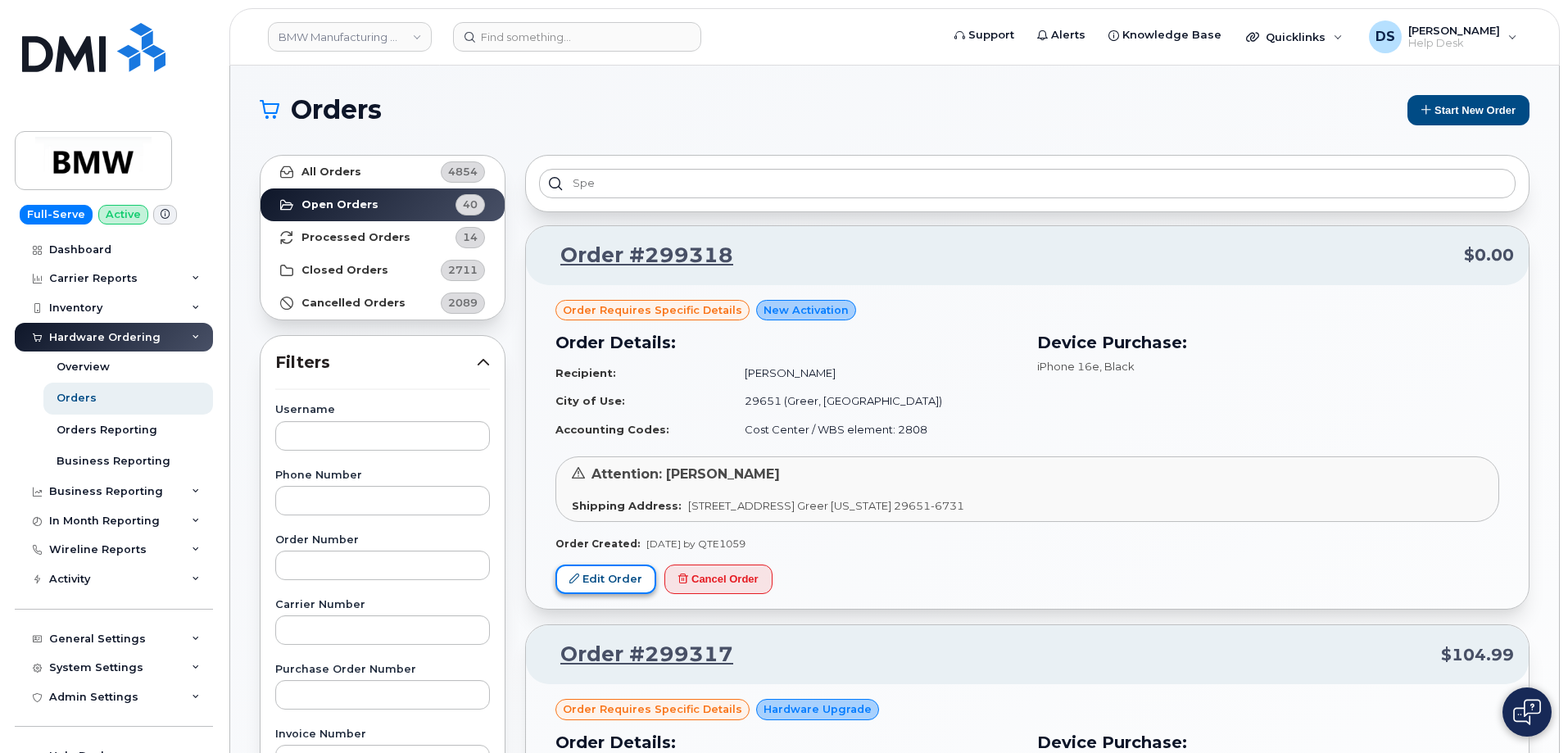
click at [621, 574] on link "Edit Order" at bounding box center [606, 579] width 101 height 31
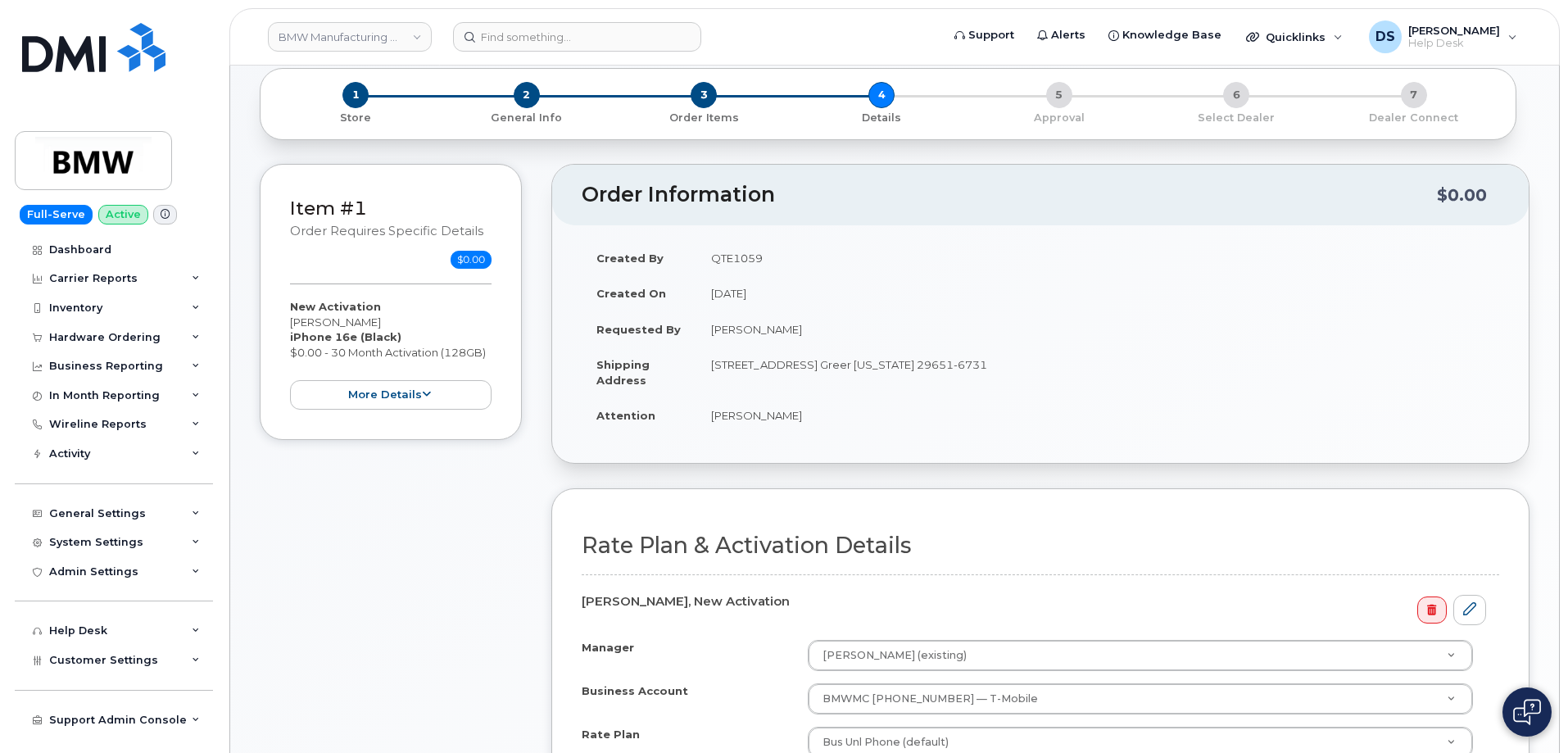
scroll to position [164, 0]
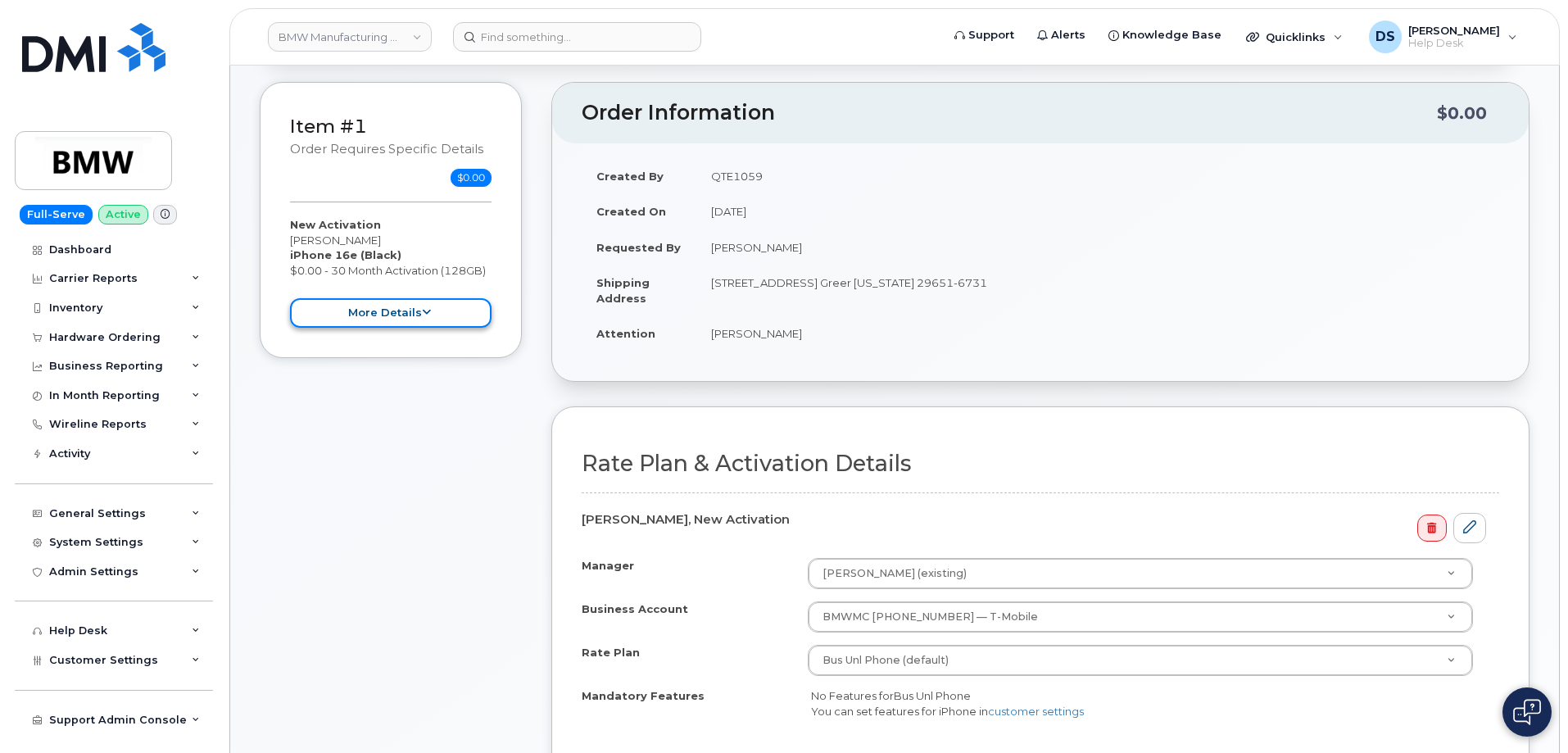
click at [425, 312] on icon at bounding box center [426, 312] width 9 height 11
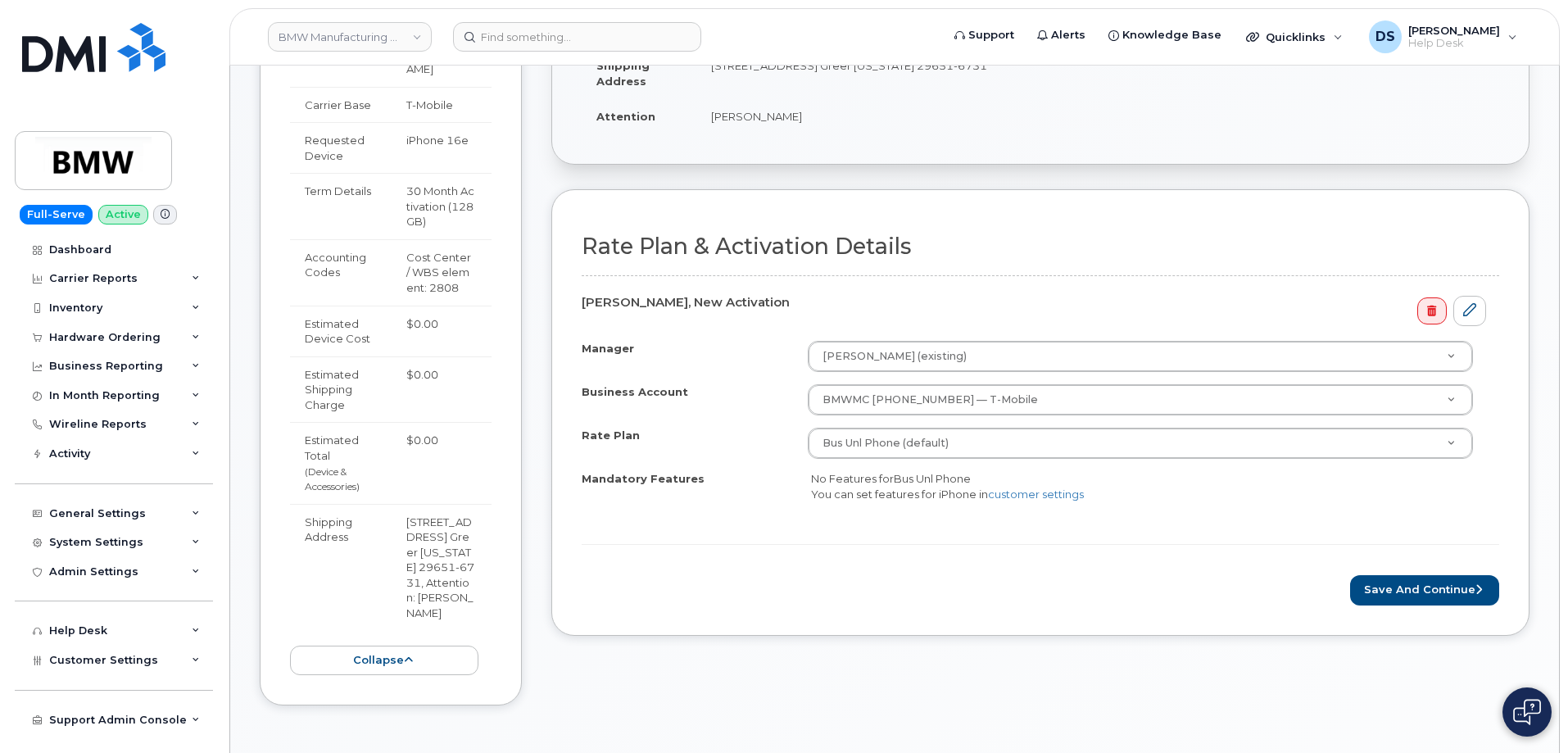
scroll to position [410, 0]
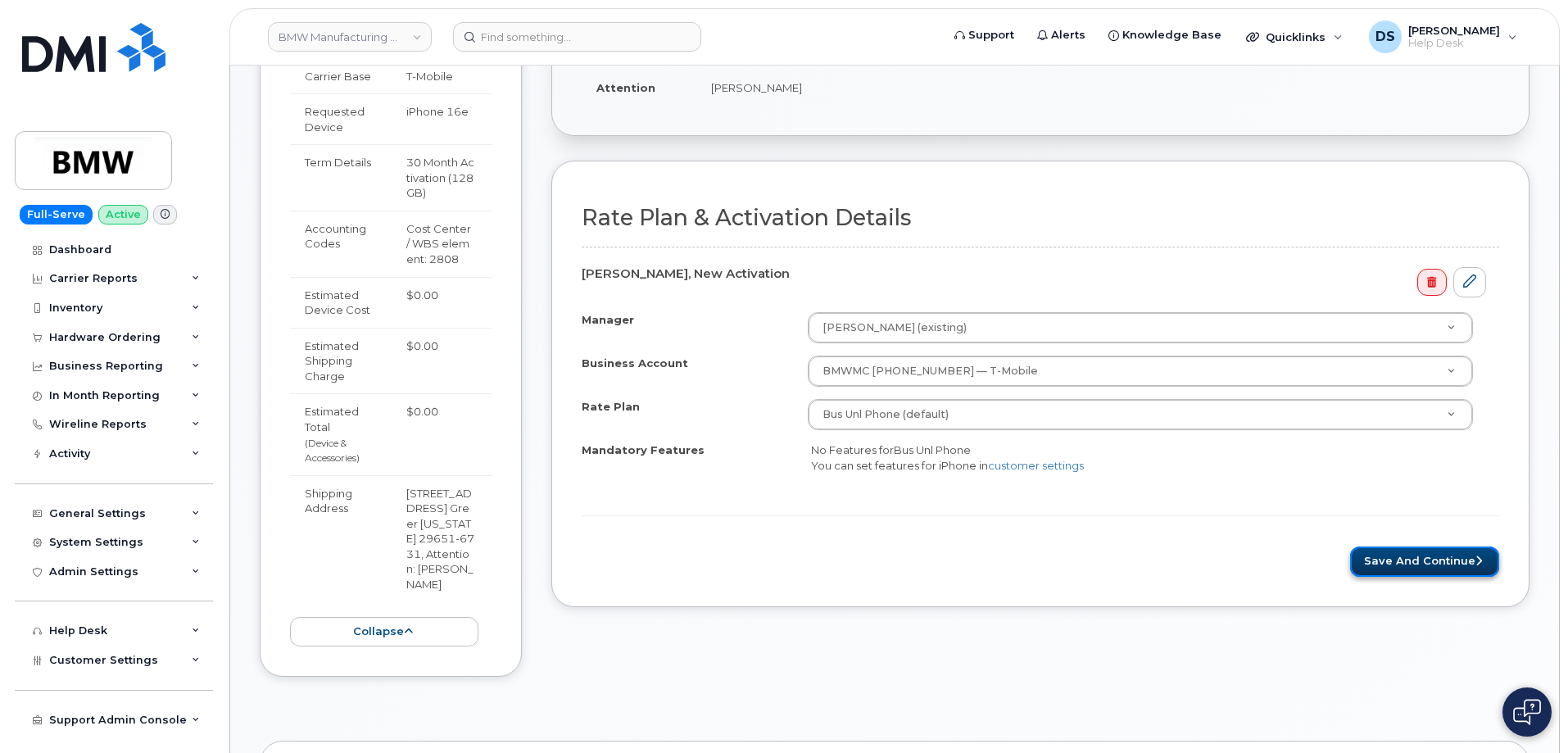
click at [1405, 552] on button "Save and Continue" at bounding box center [1425, 561] width 149 height 31
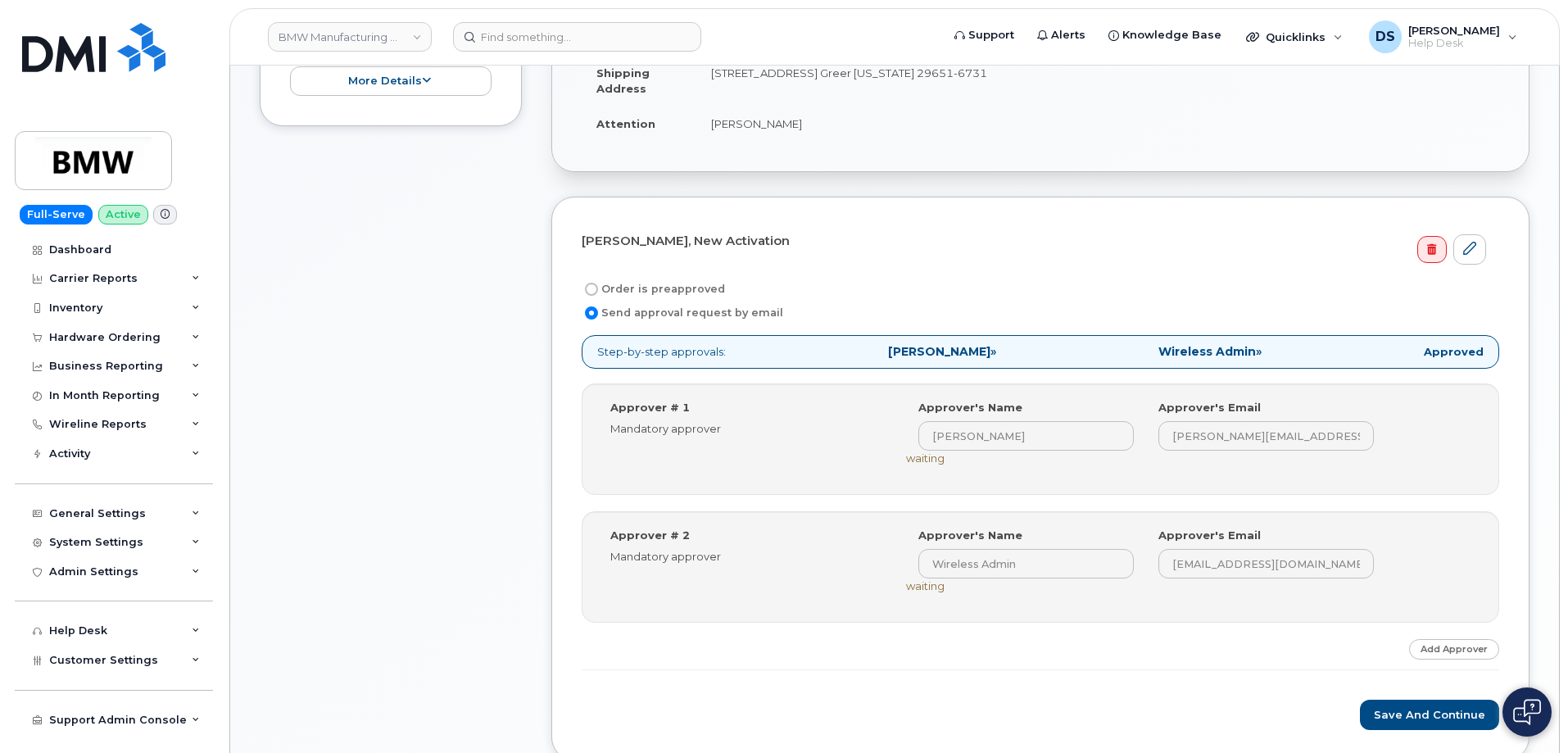
scroll to position [655, 0]
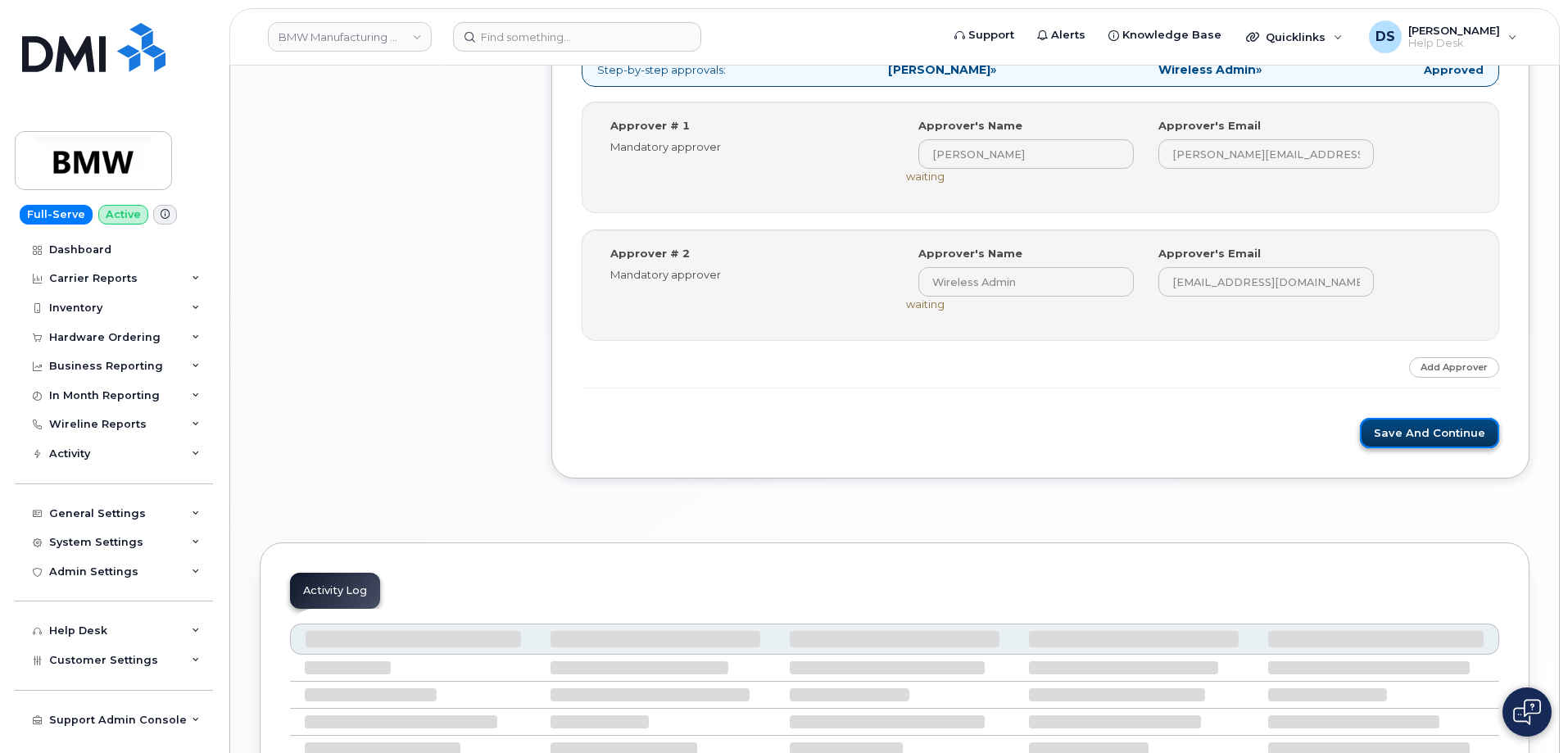
click at [1447, 427] on button "Save and Continue" at bounding box center [1430, 433] width 139 height 31
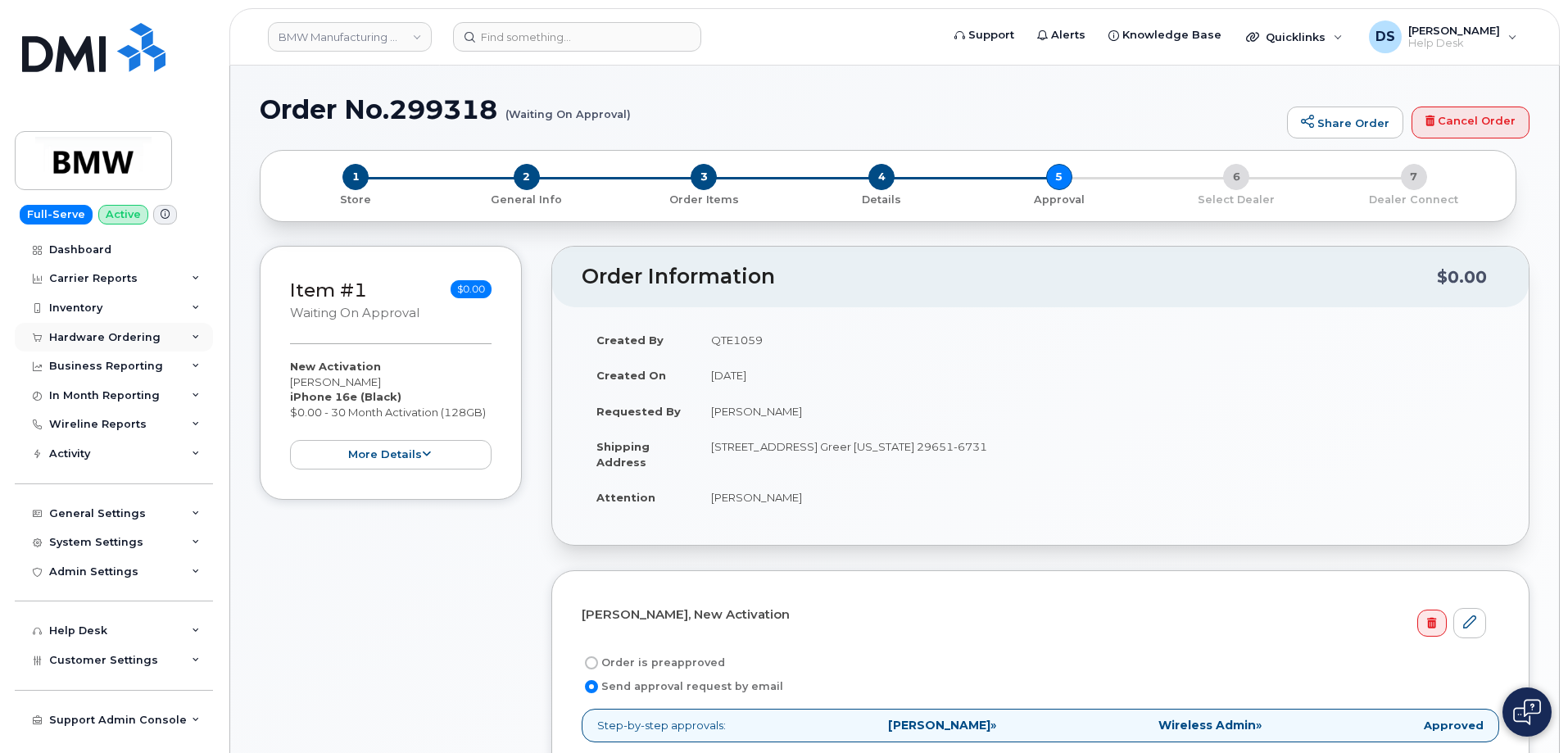
click at [195, 336] on icon at bounding box center [196, 338] width 8 height 8
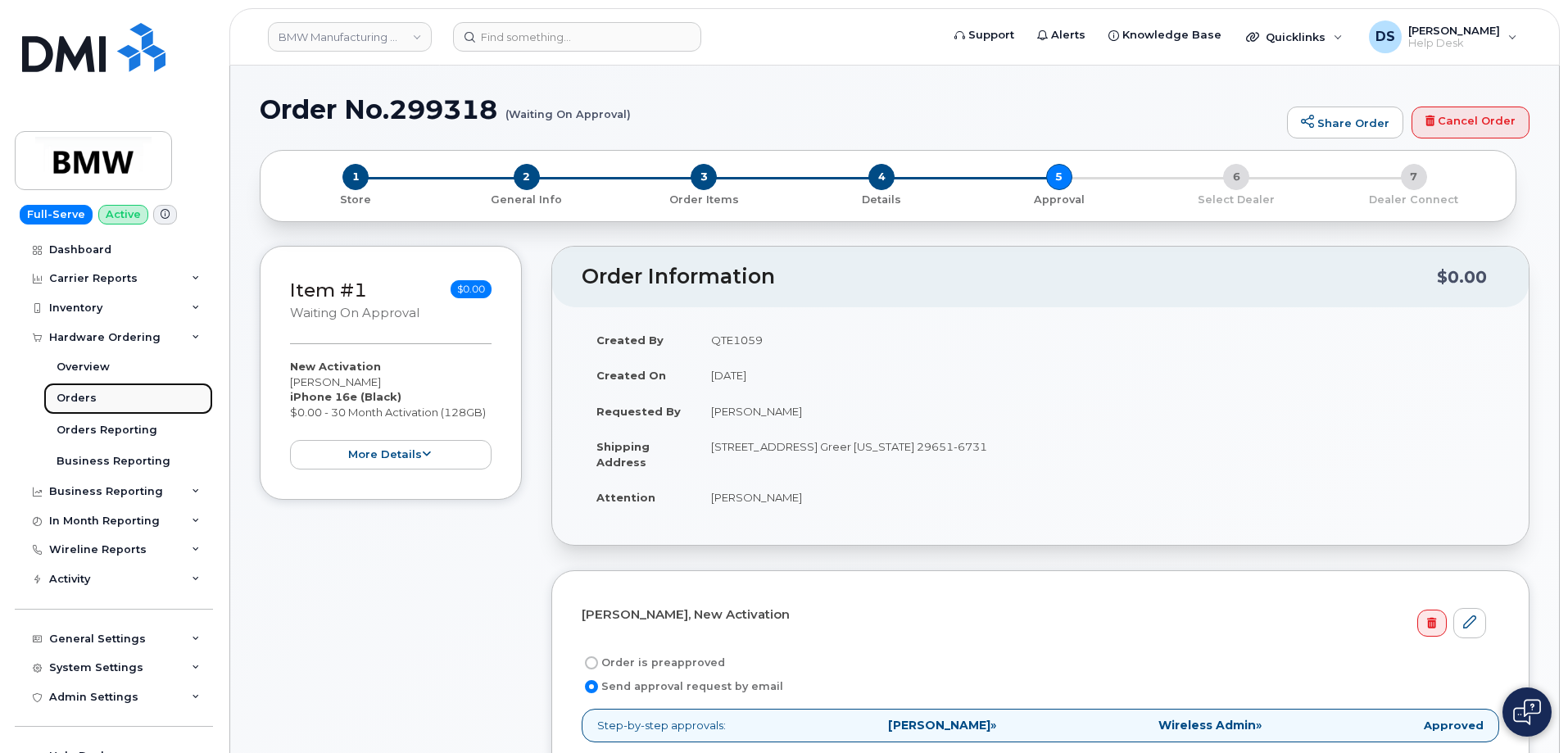
click at [94, 390] on link "Orders" at bounding box center [128, 398] width 170 height 32
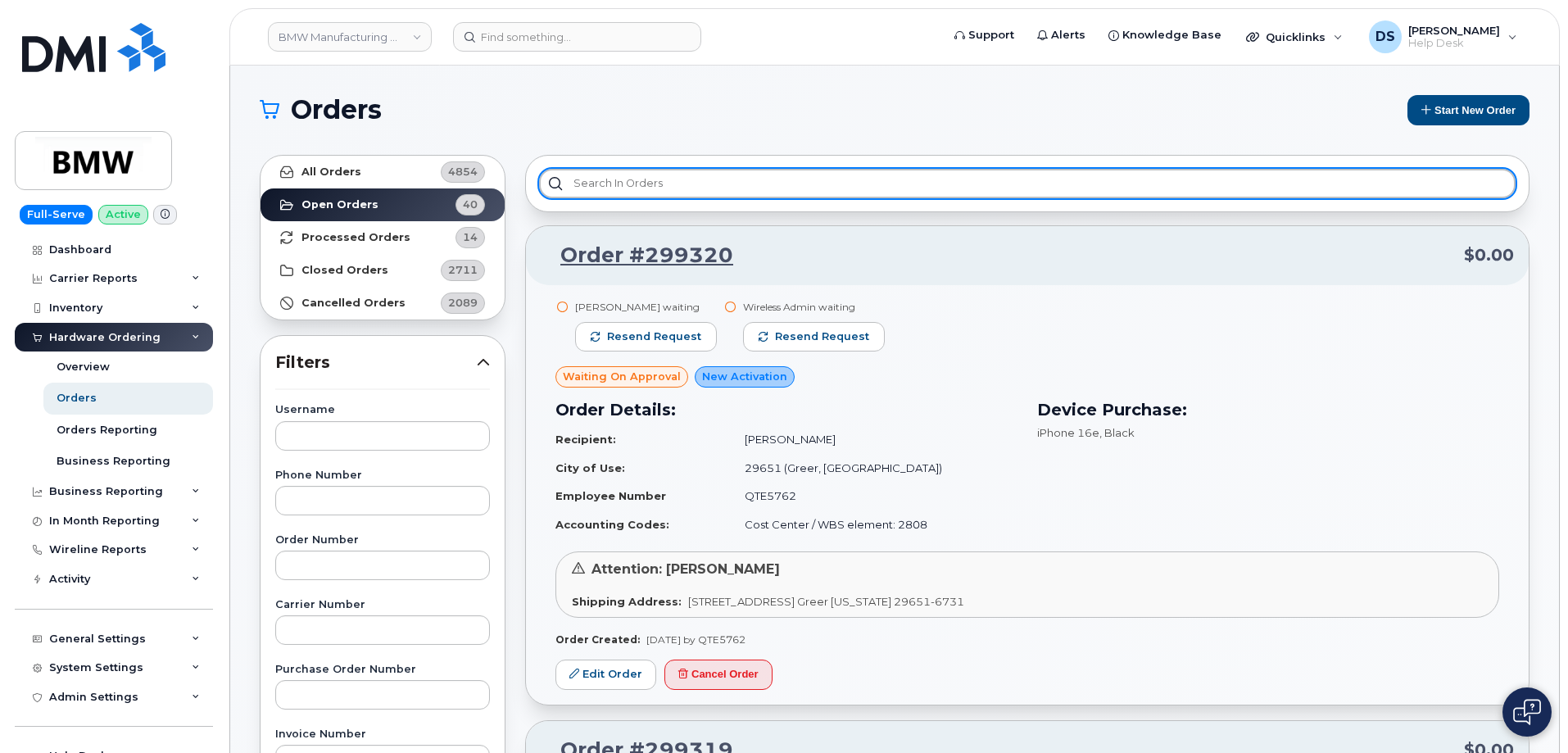
click at [632, 185] on input "text" at bounding box center [1028, 184] width 977 height 30
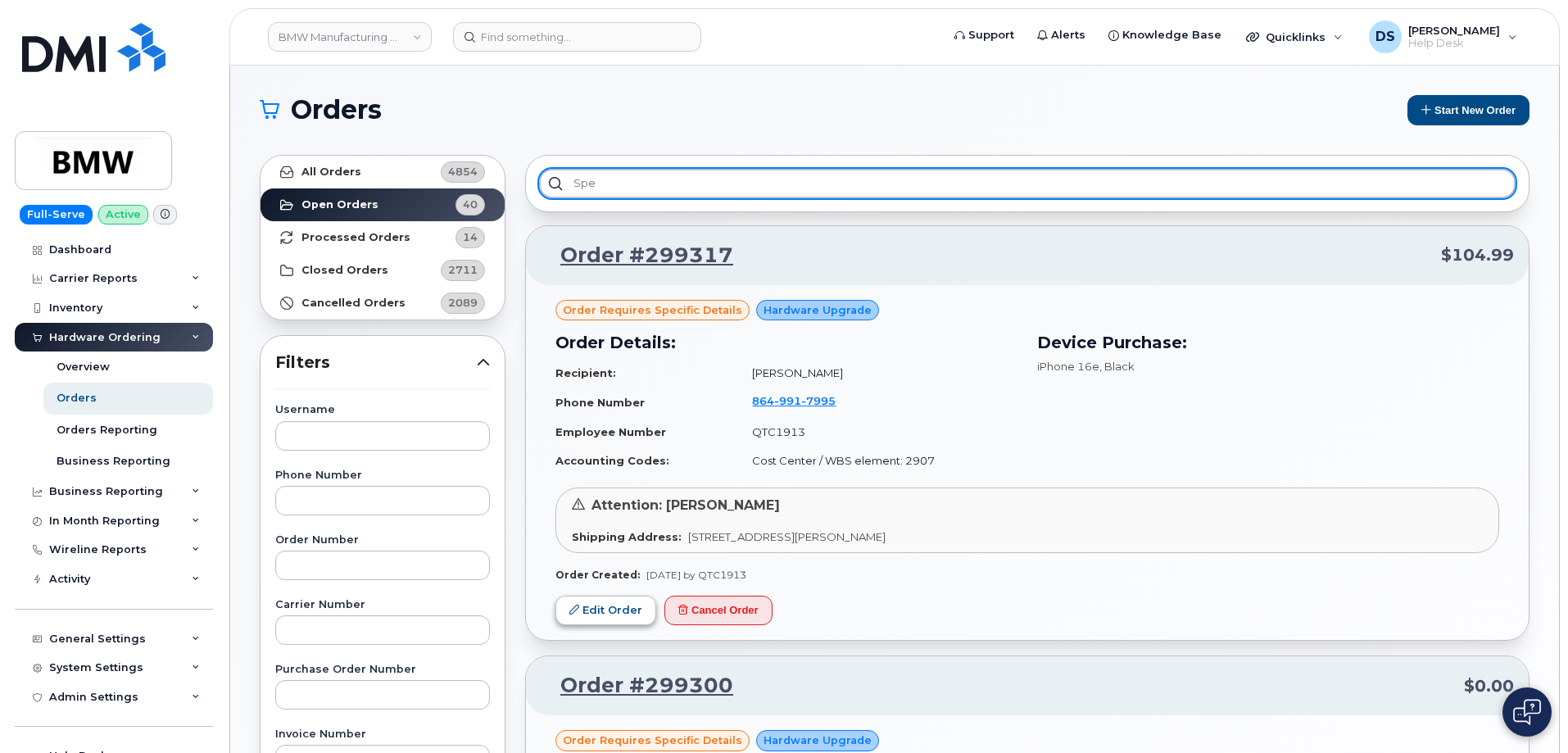
type input "spe"
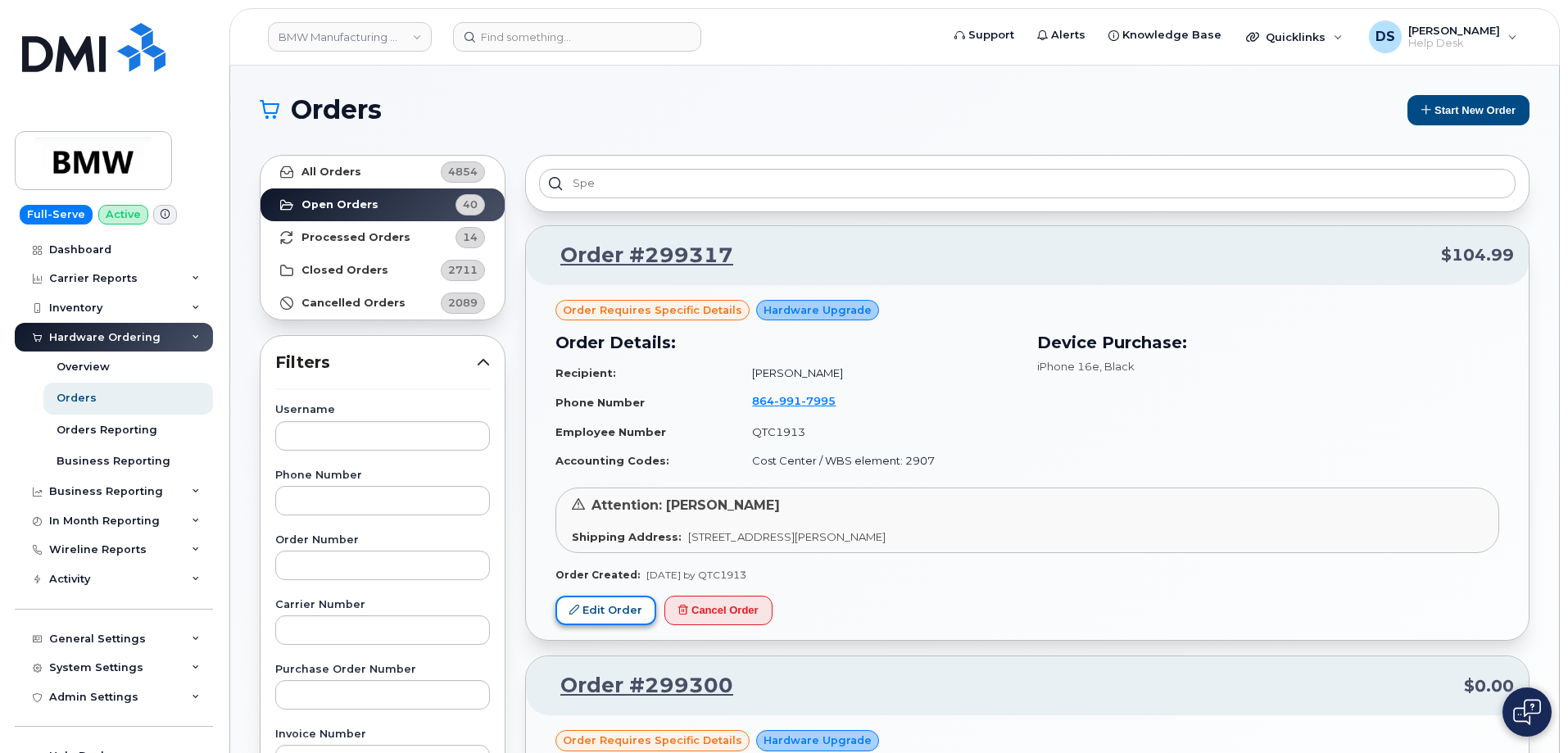
click at [621, 612] on link "Edit Order" at bounding box center [606, 611] width 101 height 31
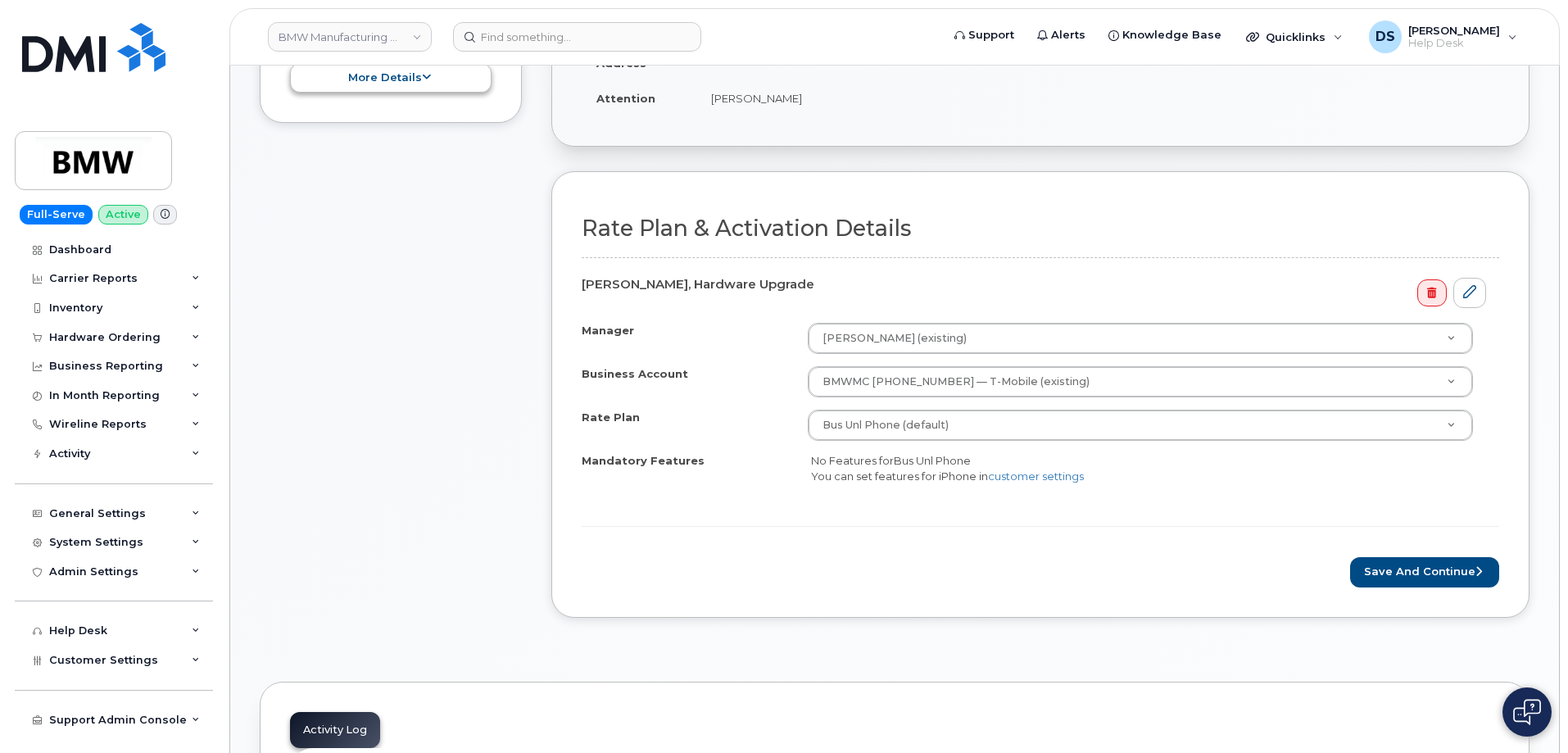
scroll to position [164, 0]
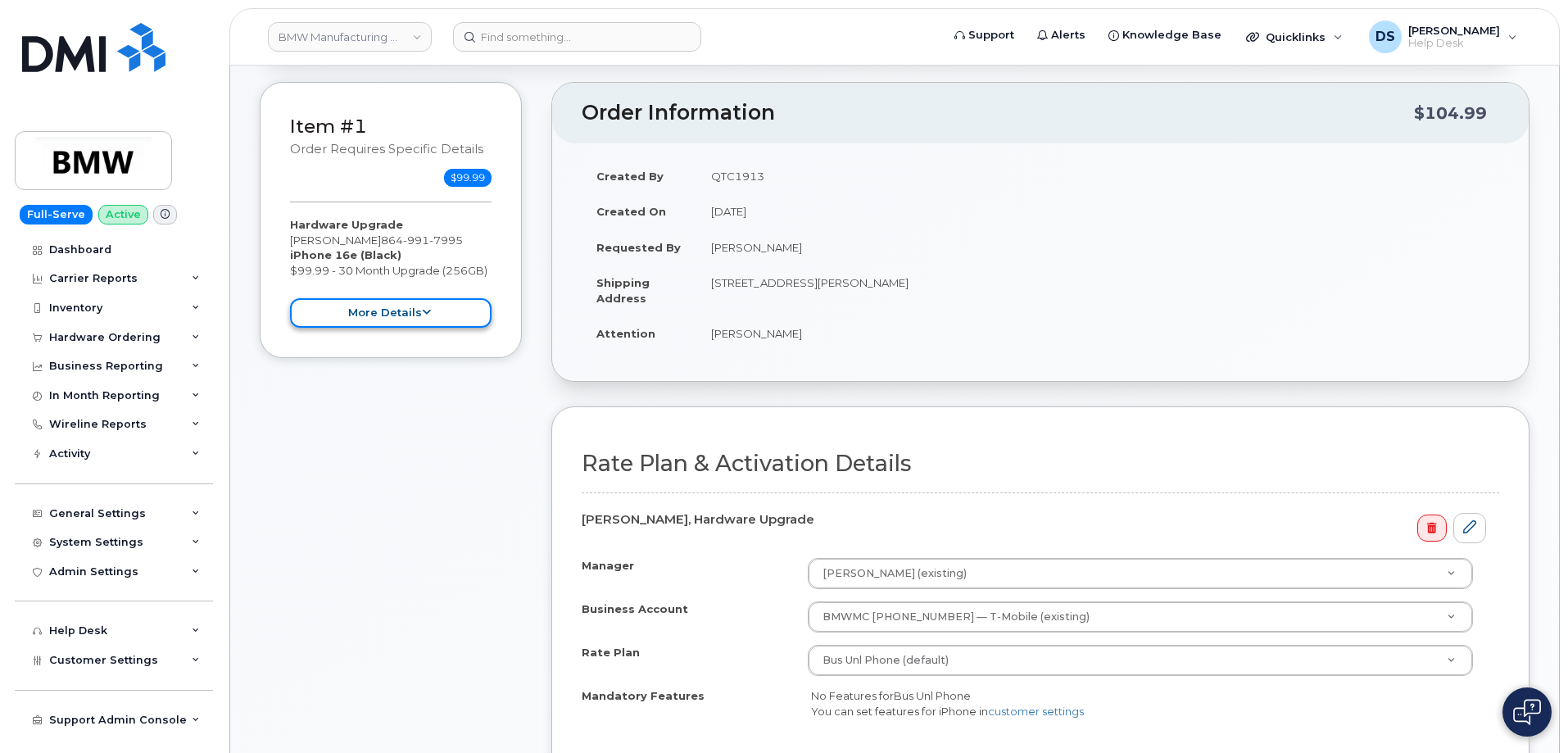
click at [444, 309] on button "more details" at bounding box center [391, 313] width 202 height 31
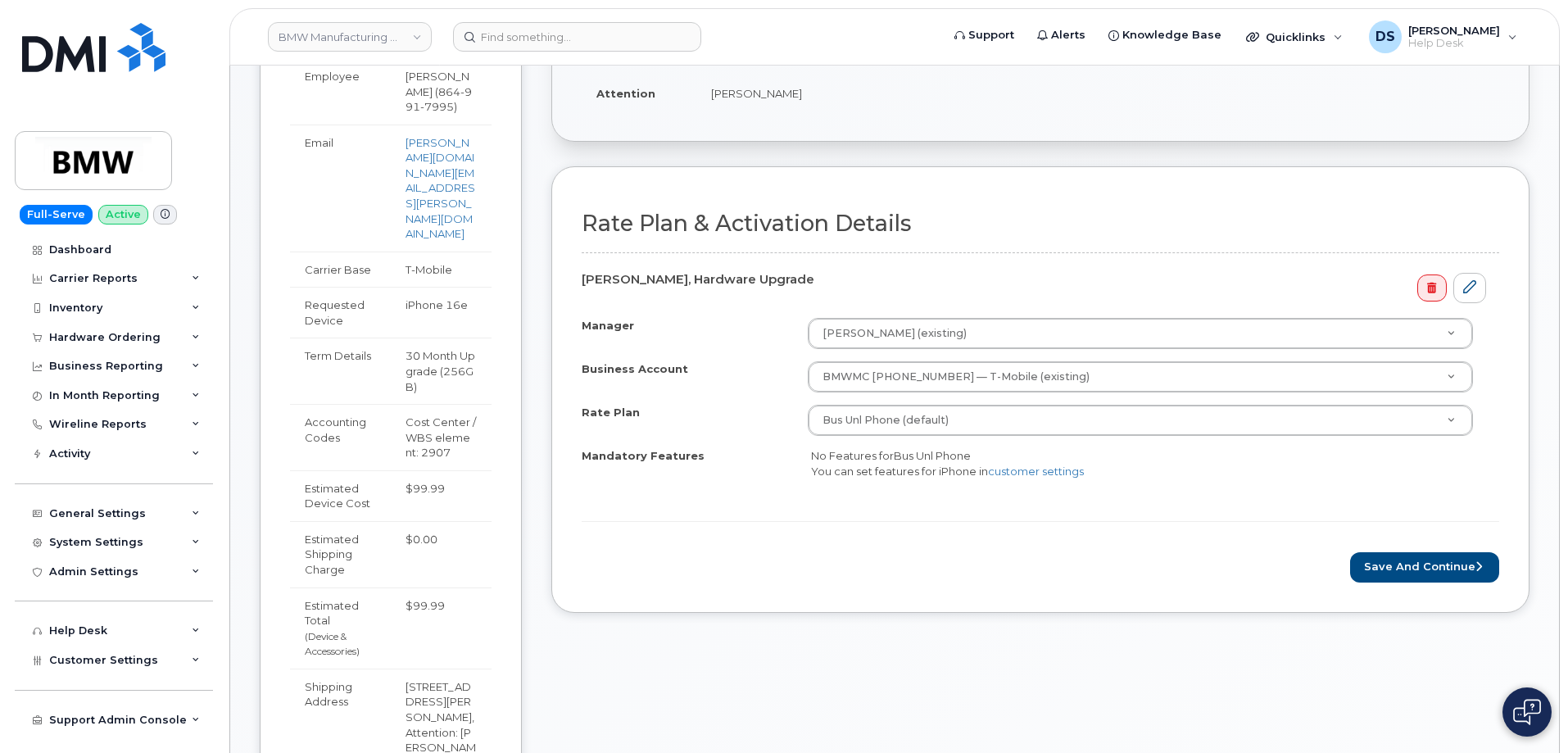
scroll to position [410, 0]
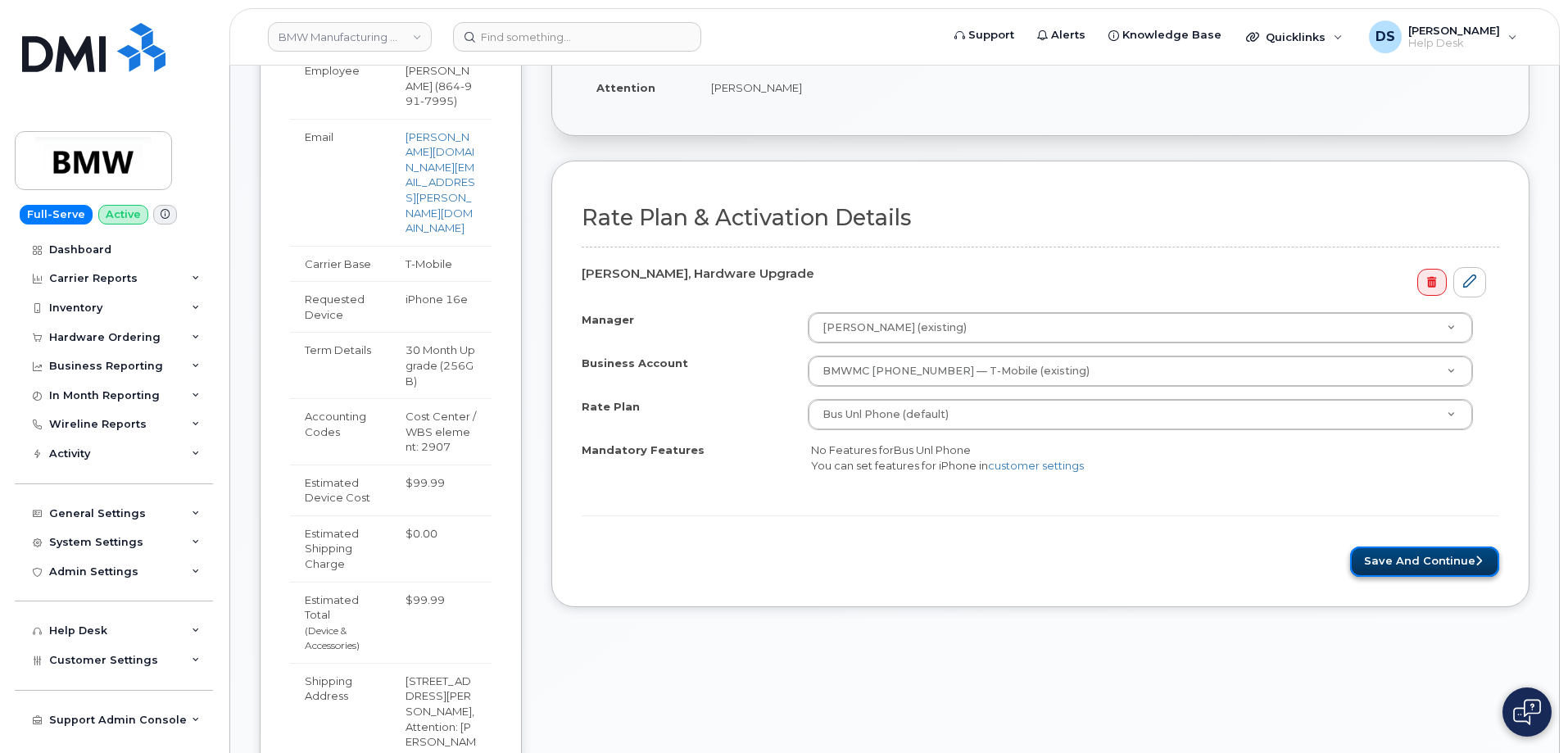
click at [1408, 559] on button "Save and Continue" at bounding box center [1425, 561] width 149 height 31
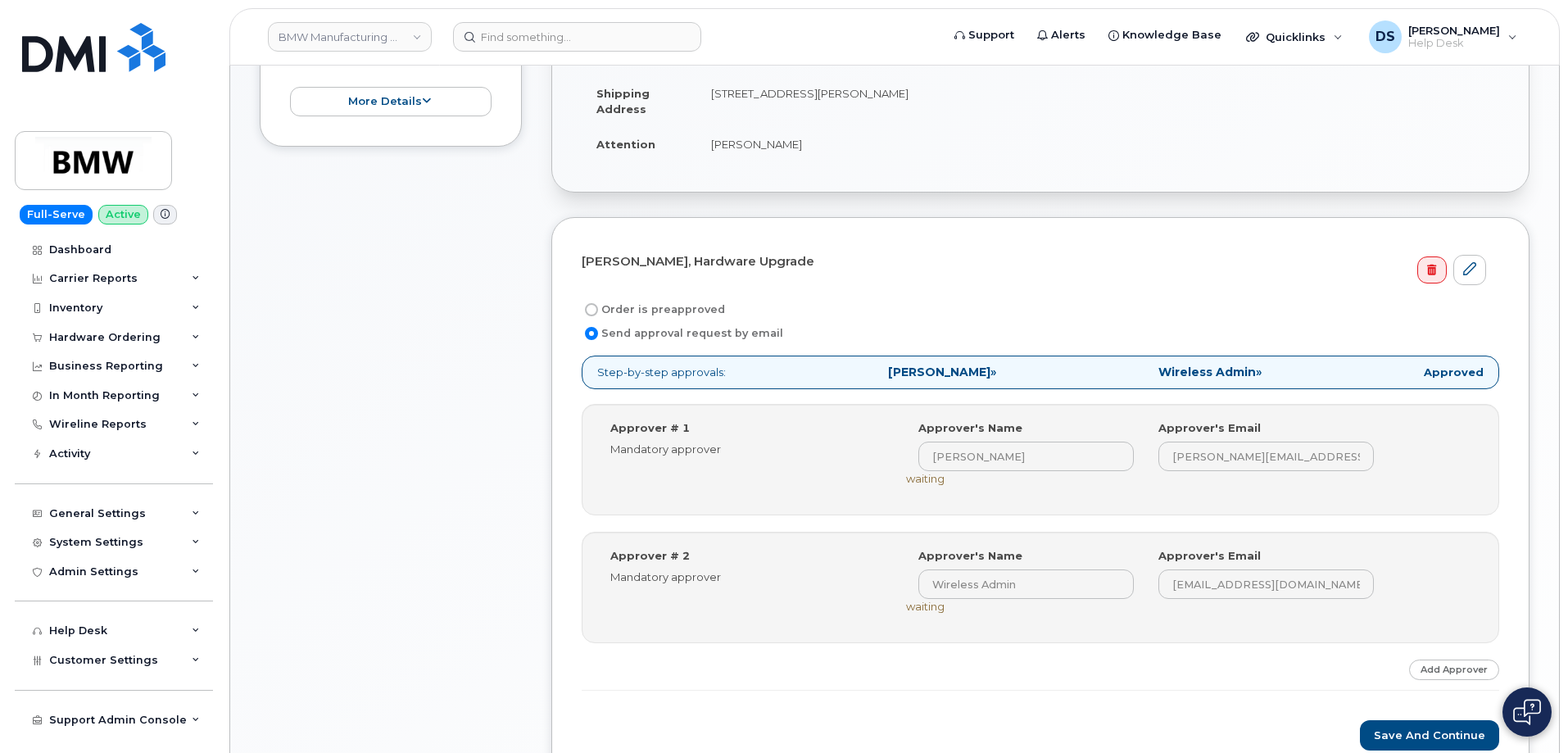
scroll to position [492, 0]
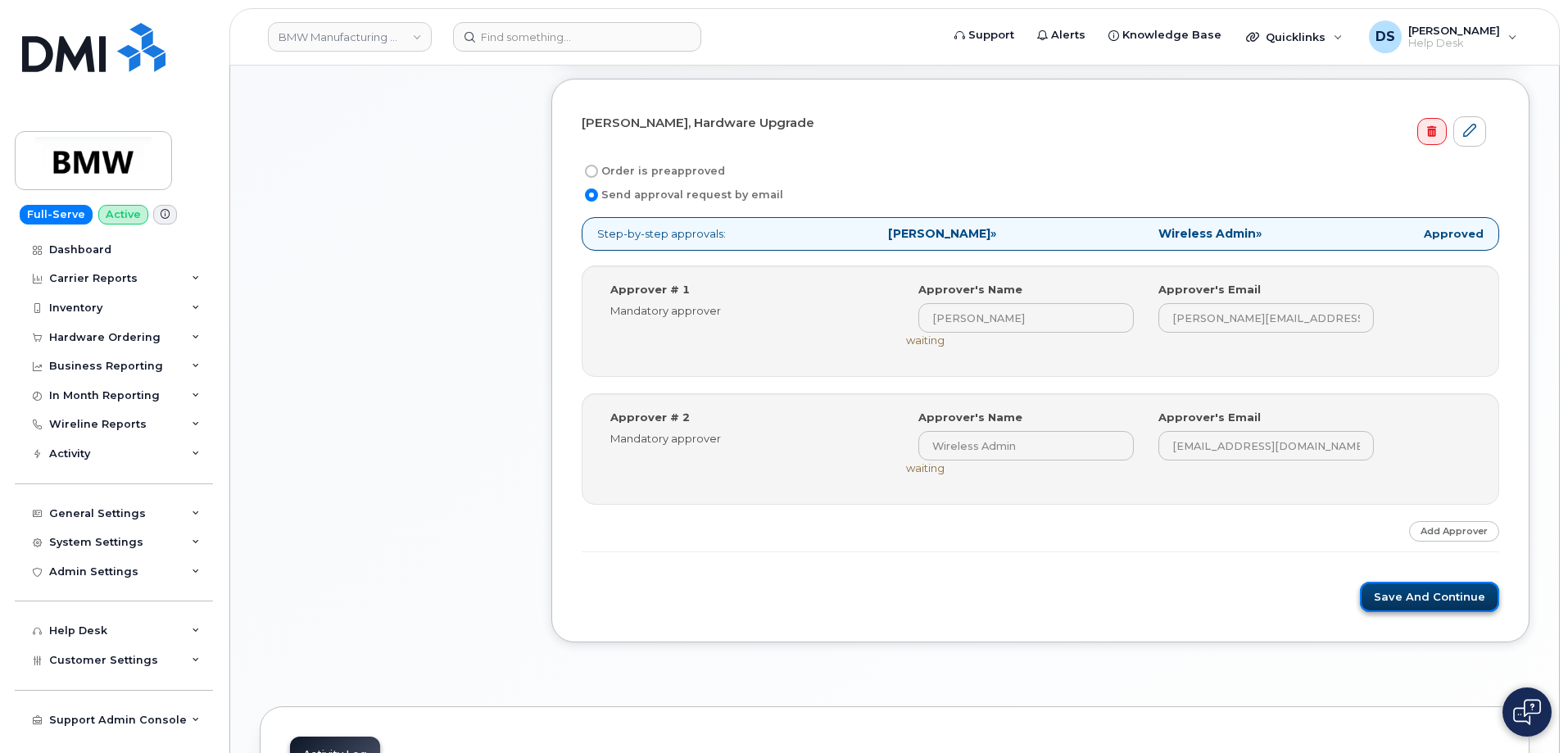
click at [1441, 589] on button "Save and Continue" at bounding box center [1430, 597] width 139 height 31
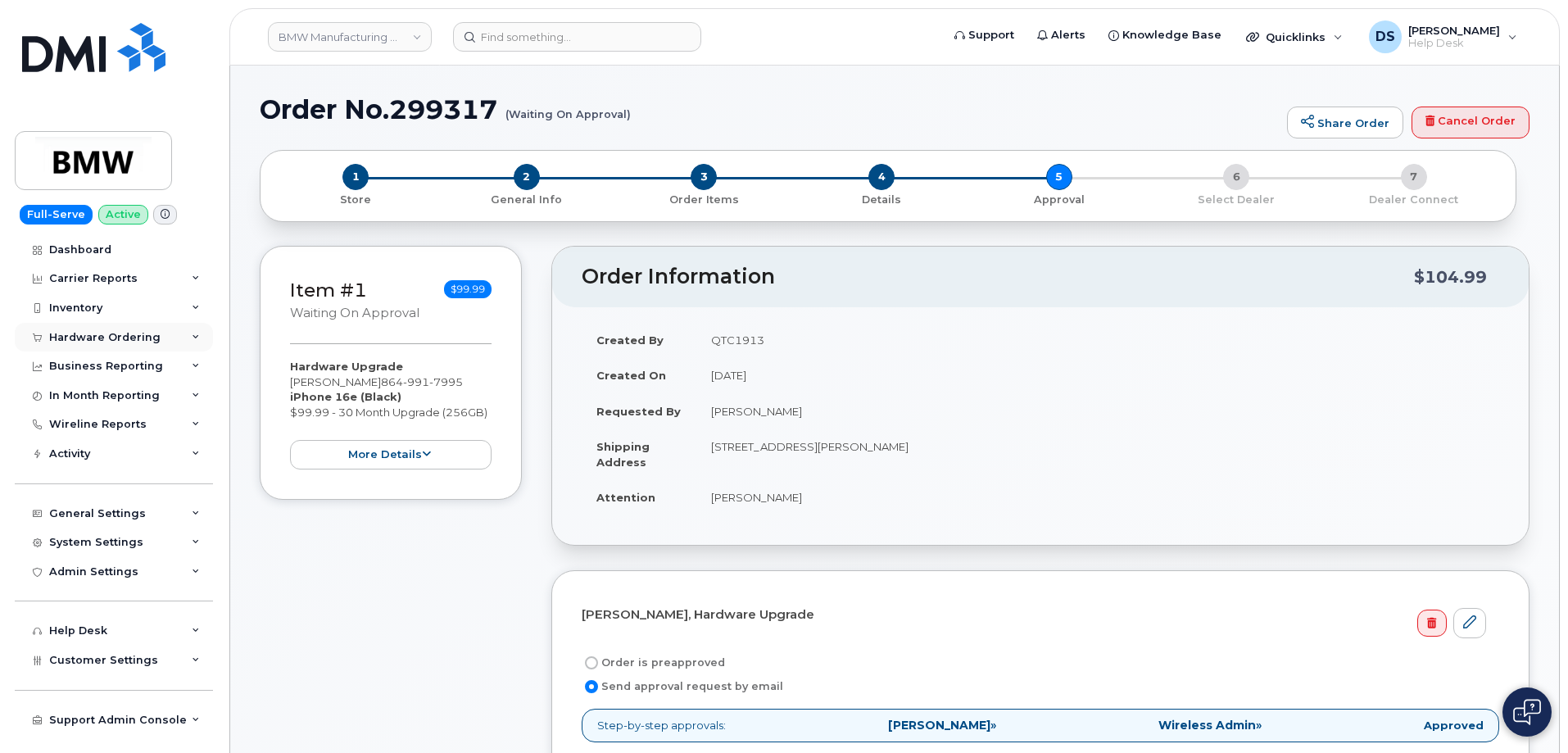
click at [193, 345] on div "Hardware Ordering" at bounding box center [114, 338] width 199 height 30
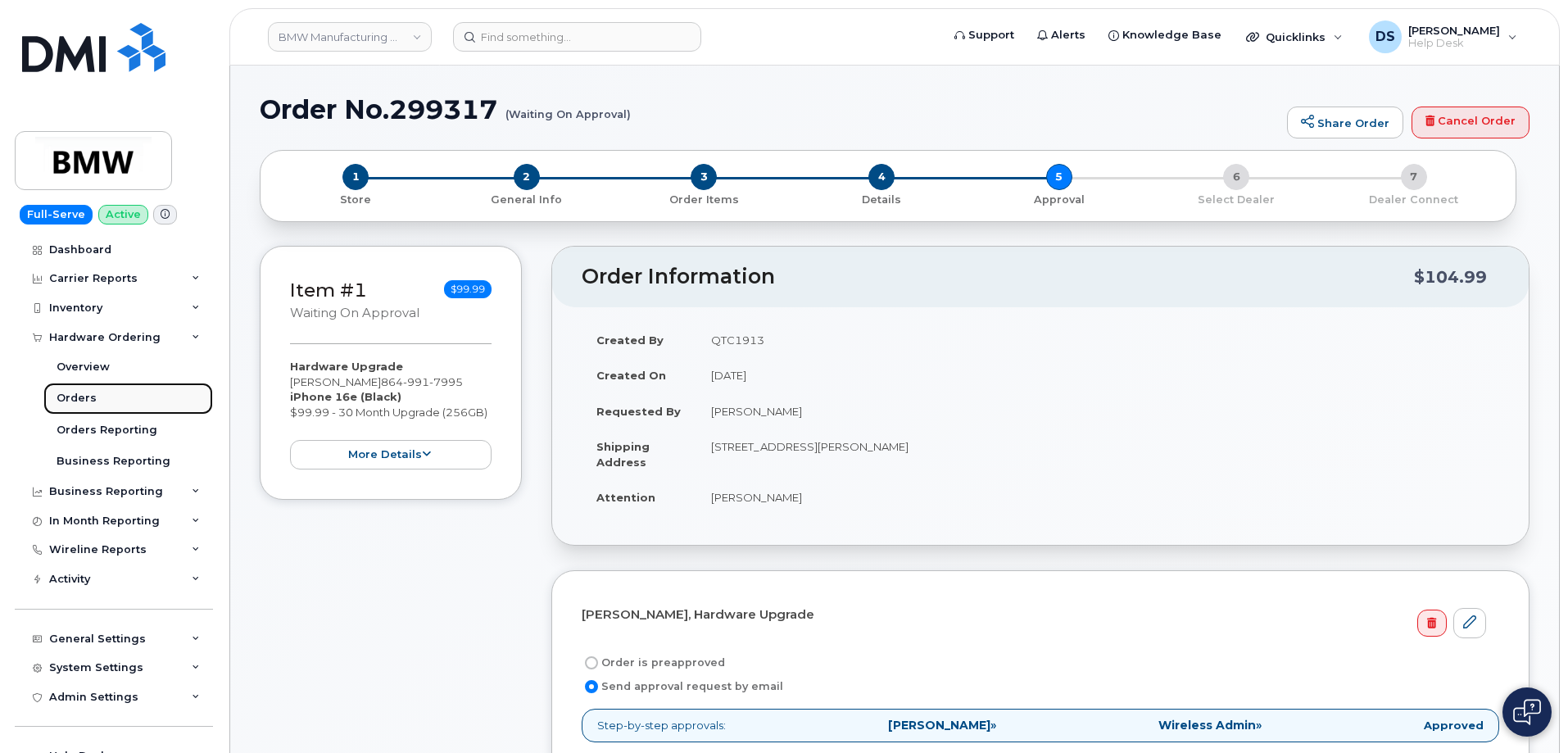
click at [79, 396] on div "Orders" at bounding box center [76, 398] width 41 height 15
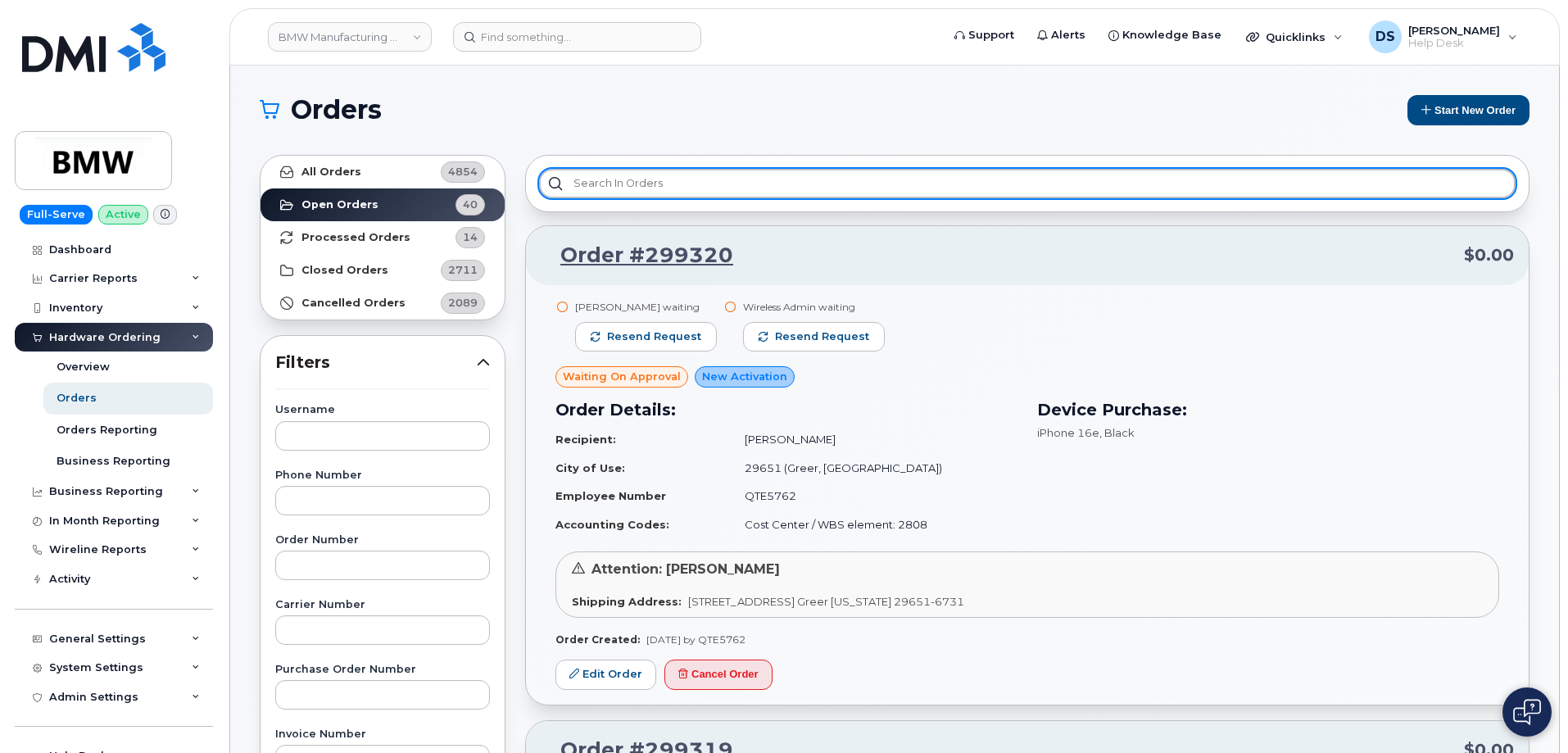
drag, startPoint x: 726, startPoint y: 179, endPoint x: 738, endPoint y: 220, distance: 42.7
click at [724, 186] on input "text" at bounding box center [1028, 184] width 977 height 30
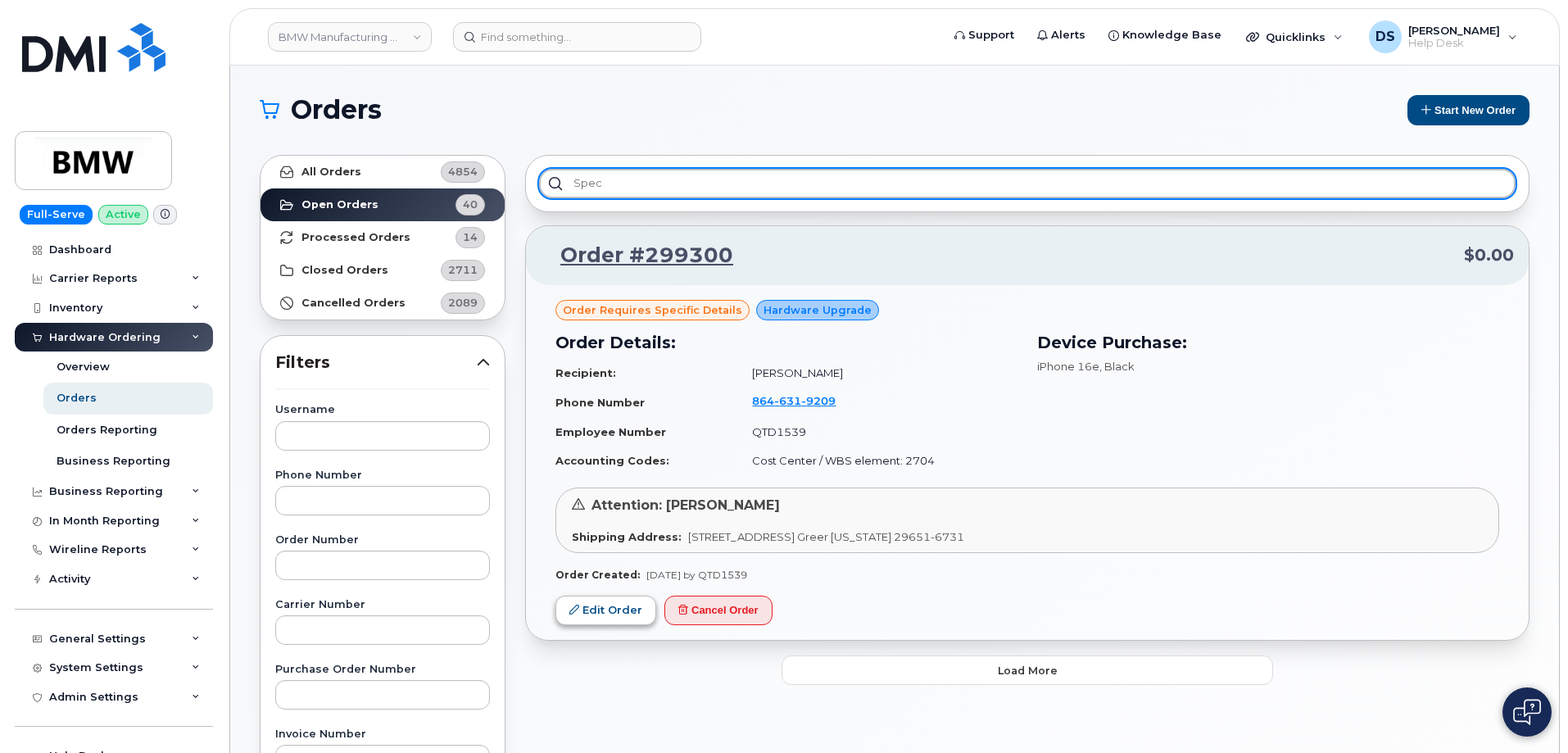
type input "spec"
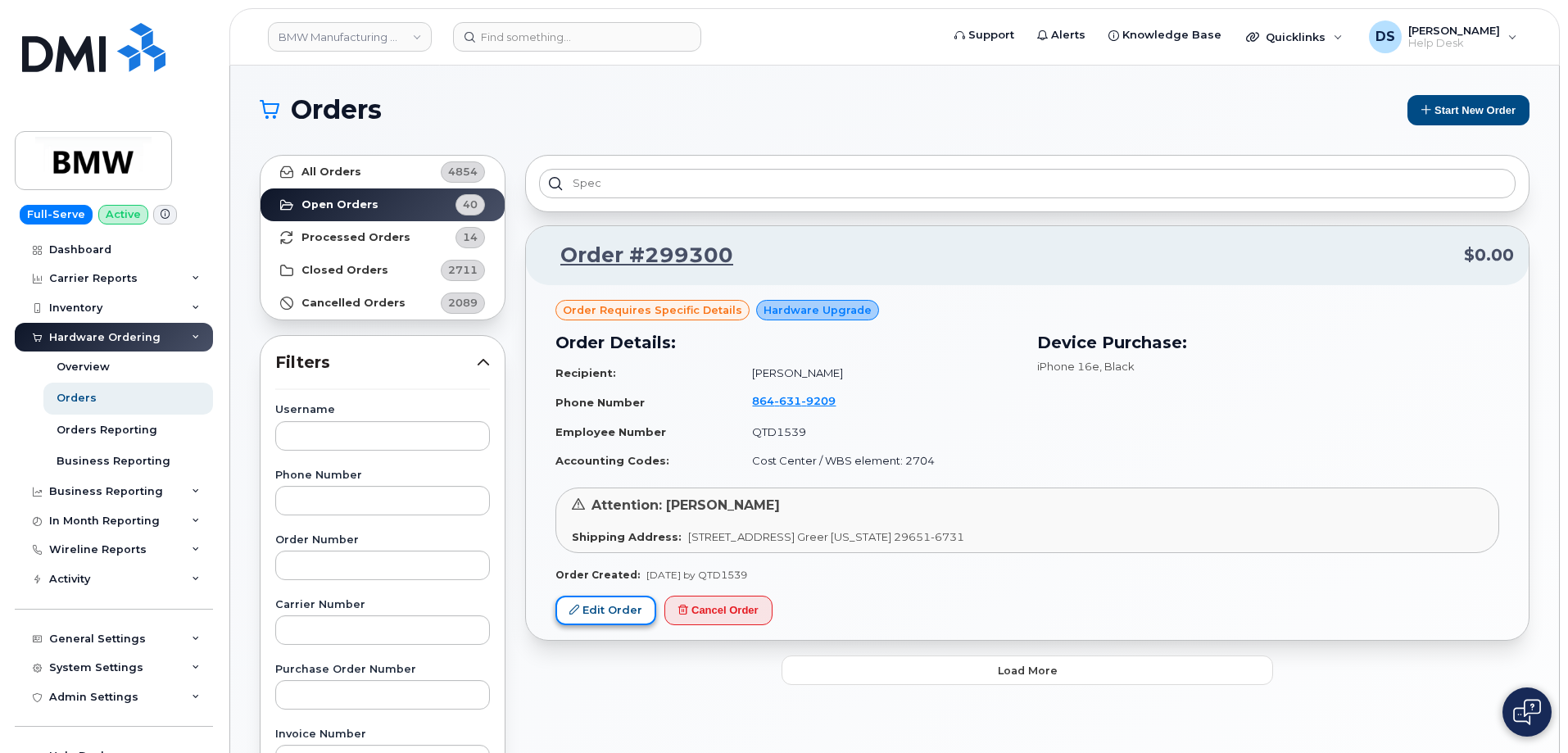
click at [617, 608] on link "Edit Order" at bounding box center [606, 611] width 101 height 31
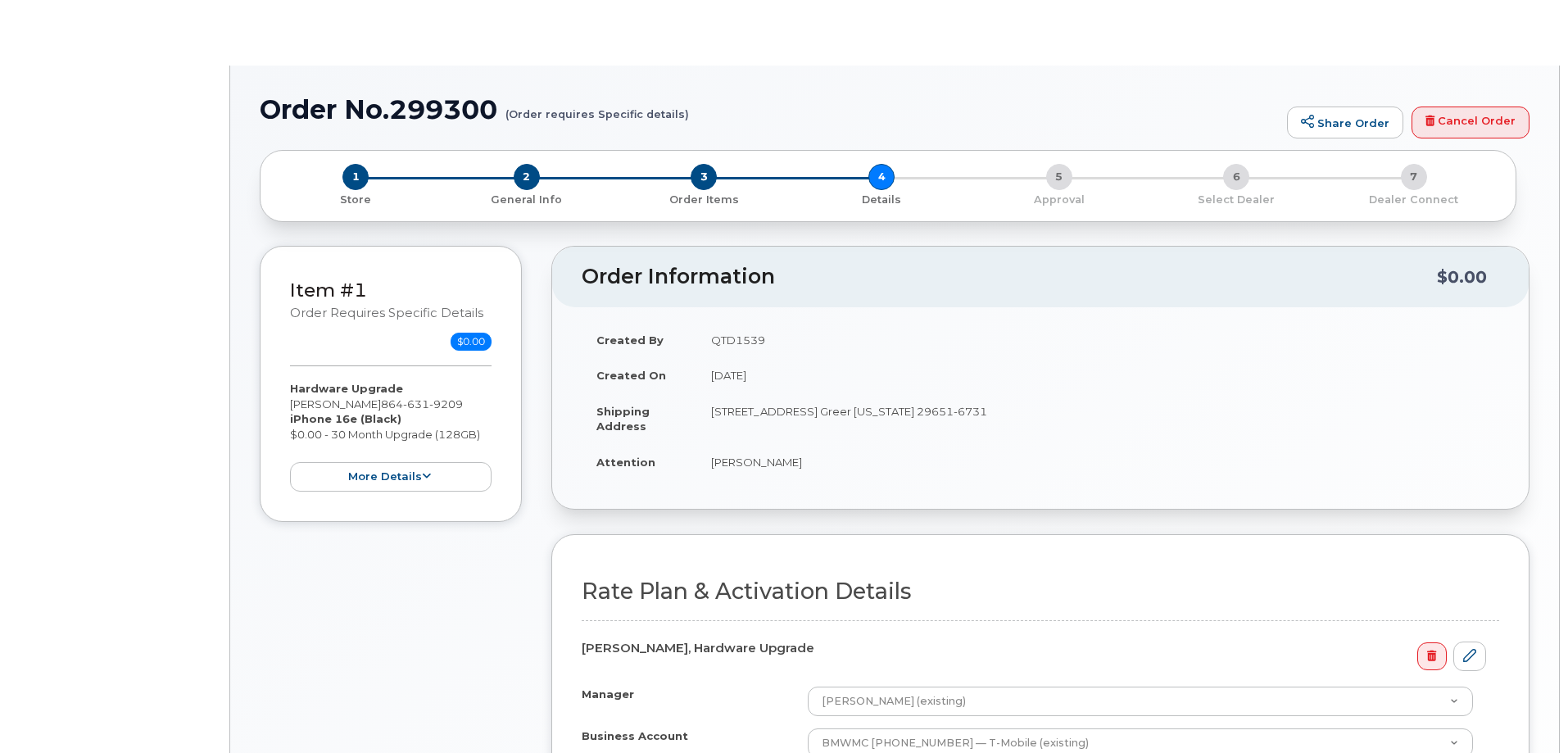
select select "Bus Unl Phone"
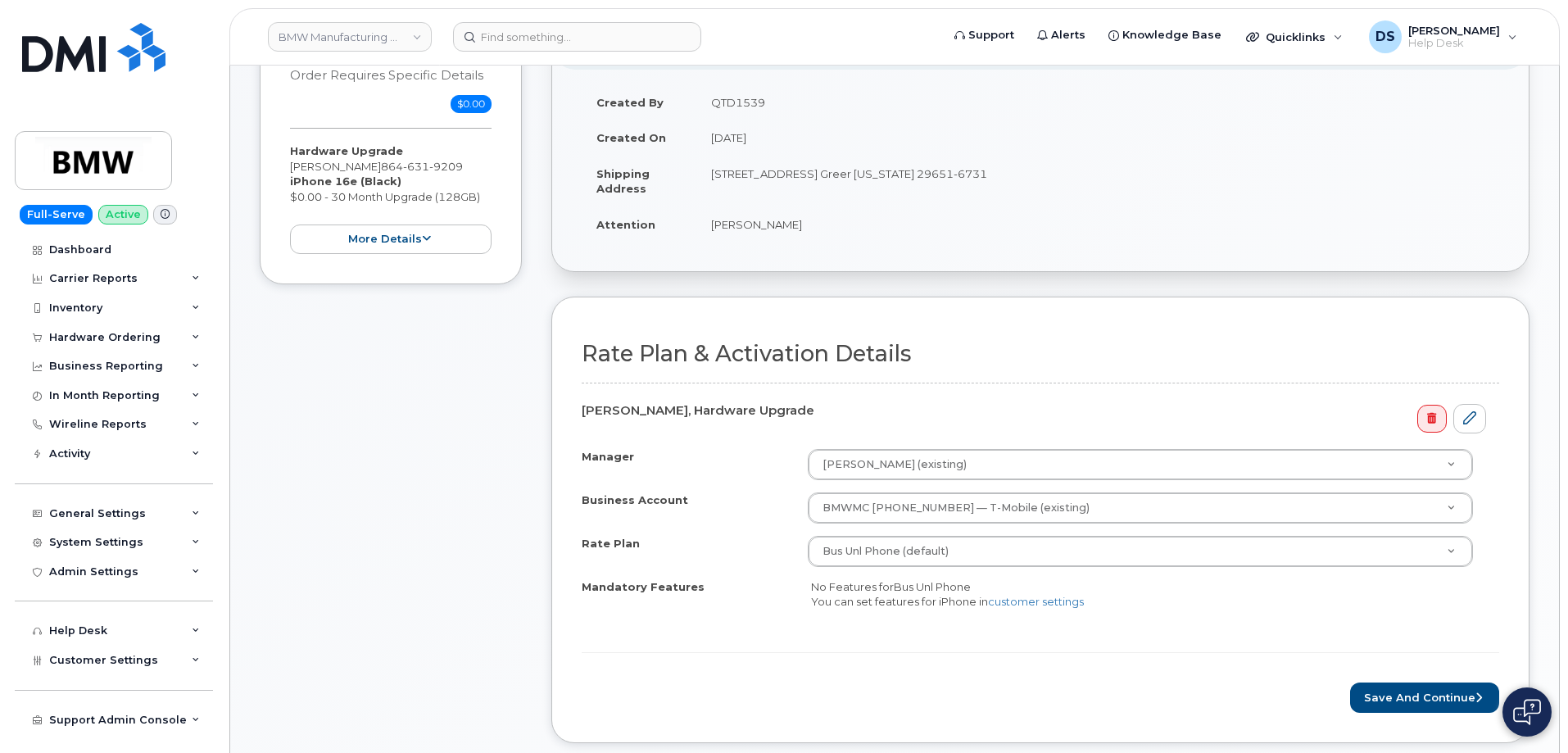
scroll to position [246, 0]
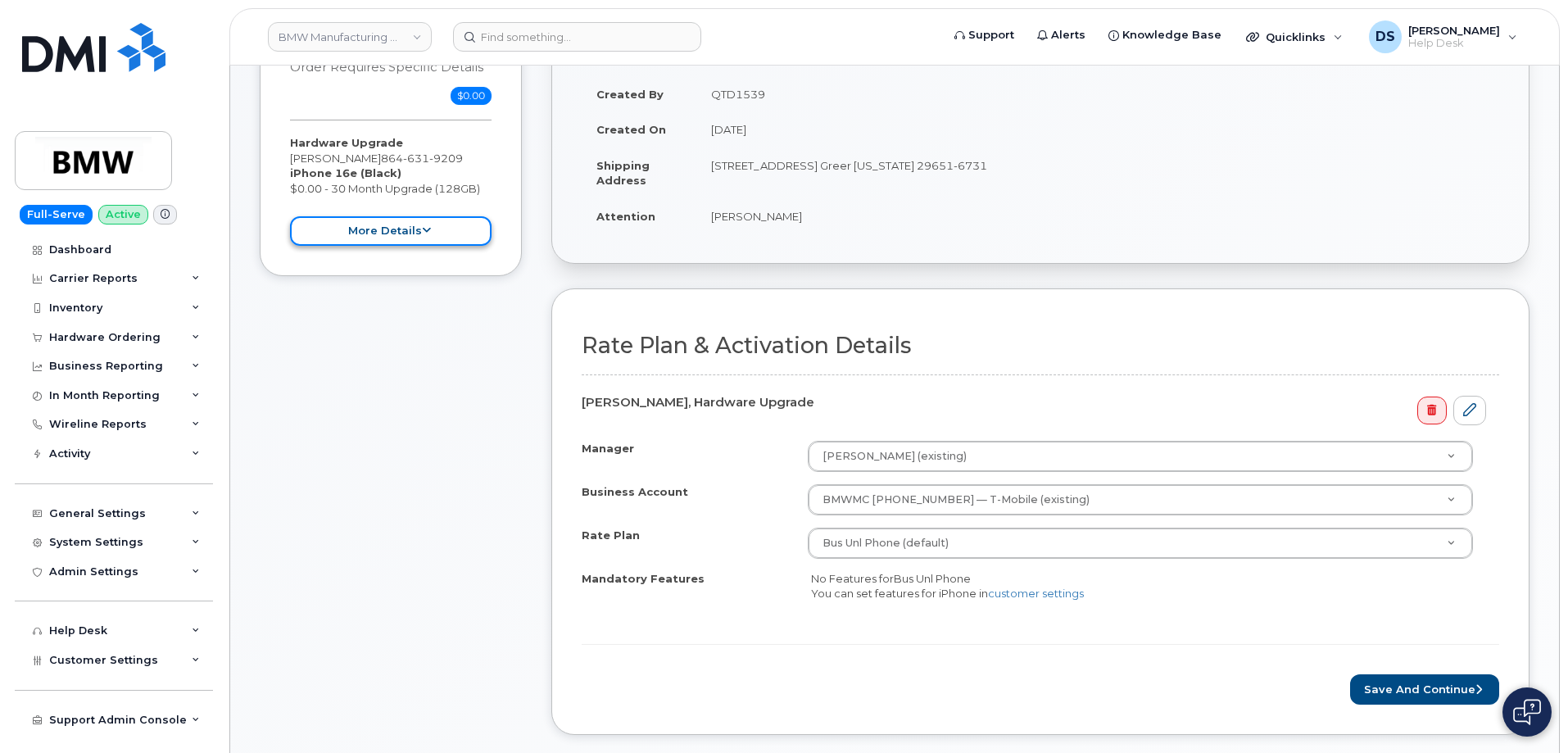
click at [422, 223] on button "more details" at bounding box center [391, 231] width 202 height 31
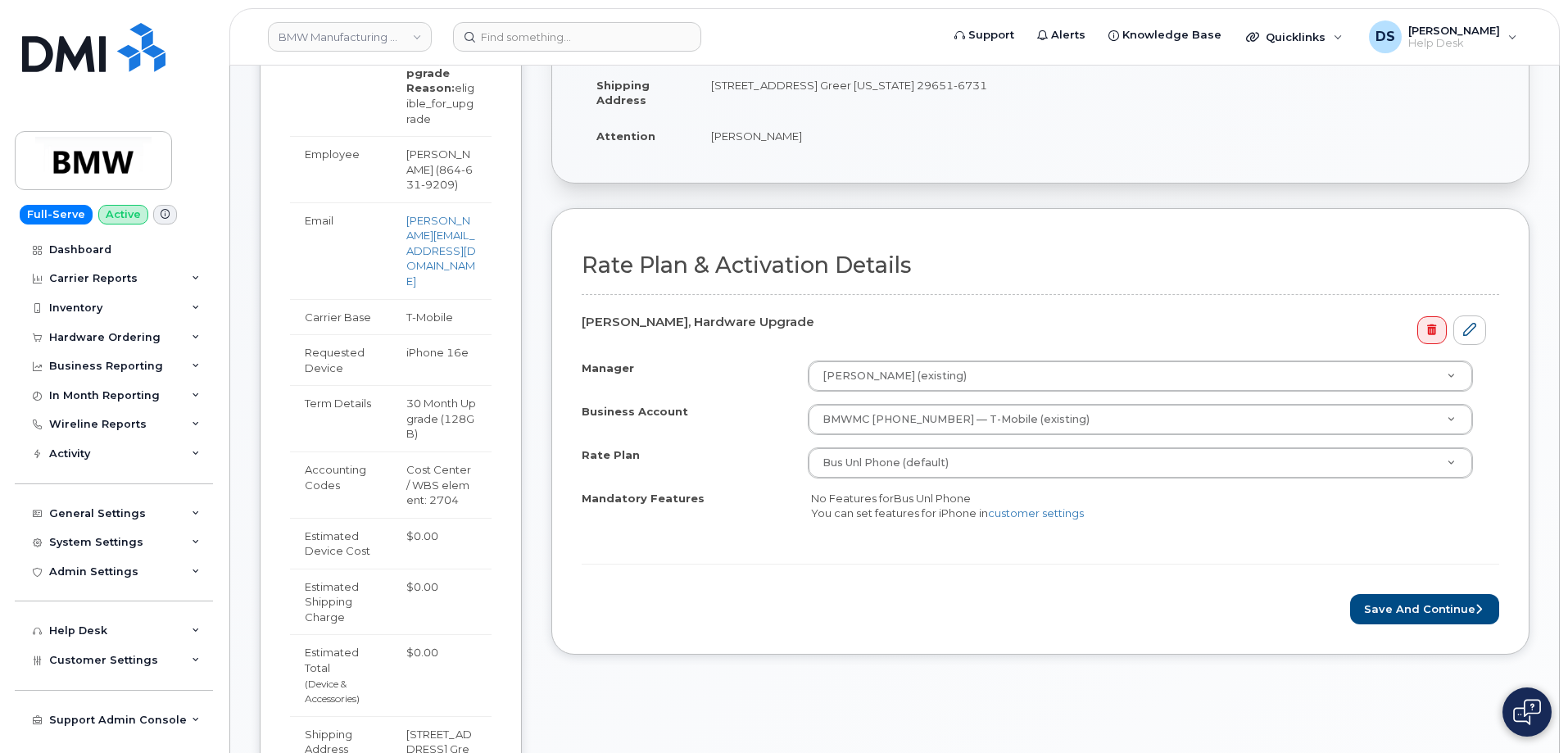
scroll to position [492, 0]
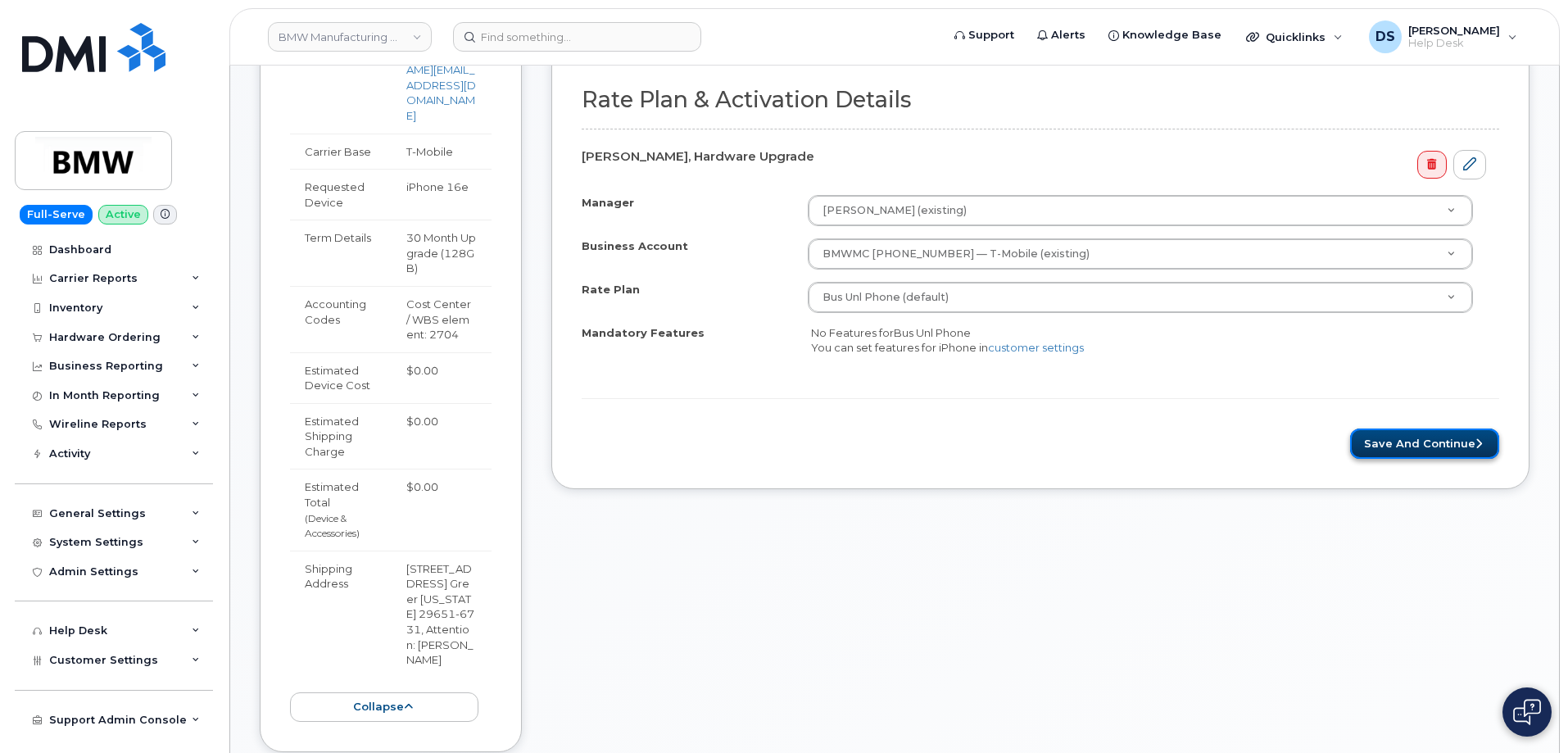
click at [1444, 440] on button "Save and Continue" at bounding box center [1425, 444] width 149 height 31
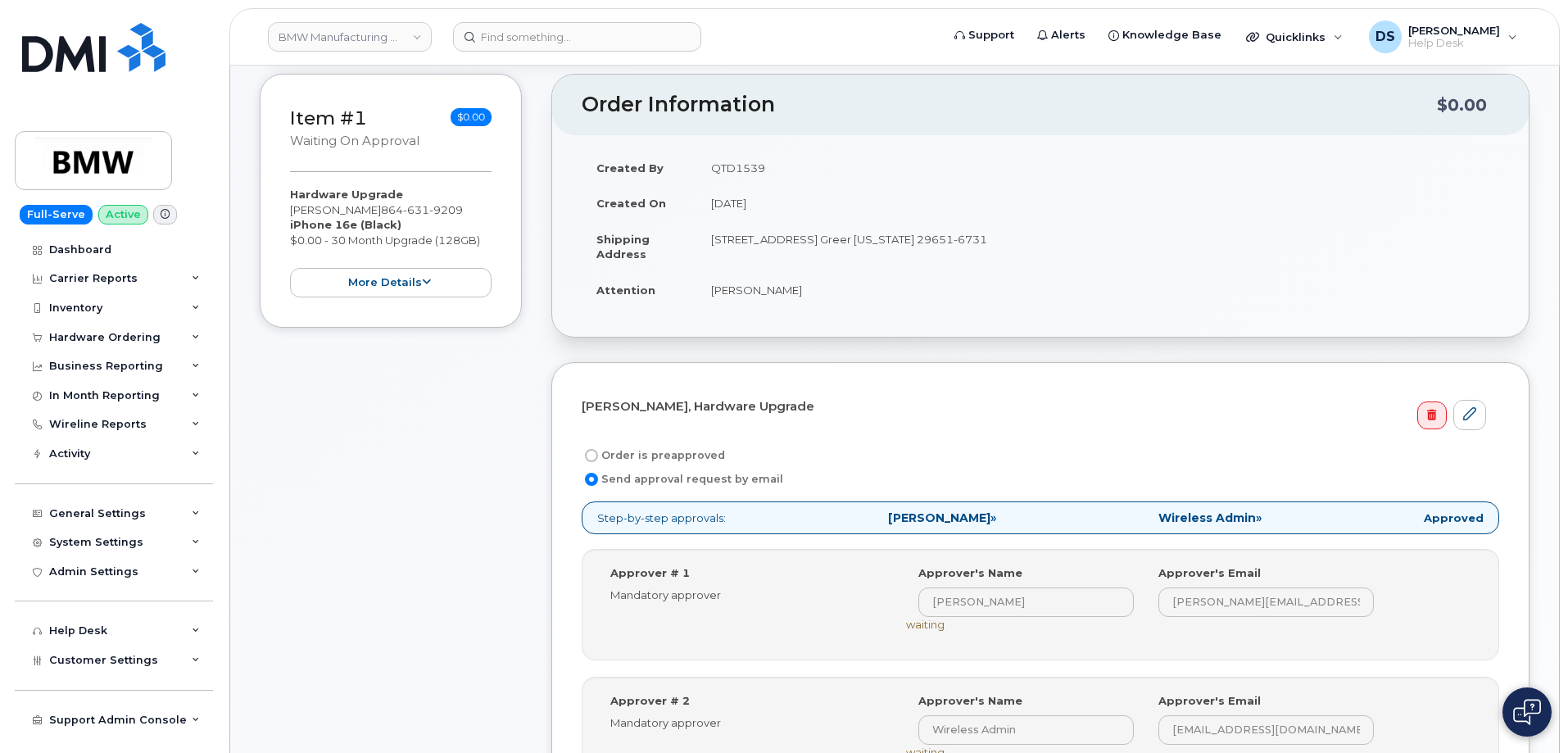
scroll to position [492, 0]
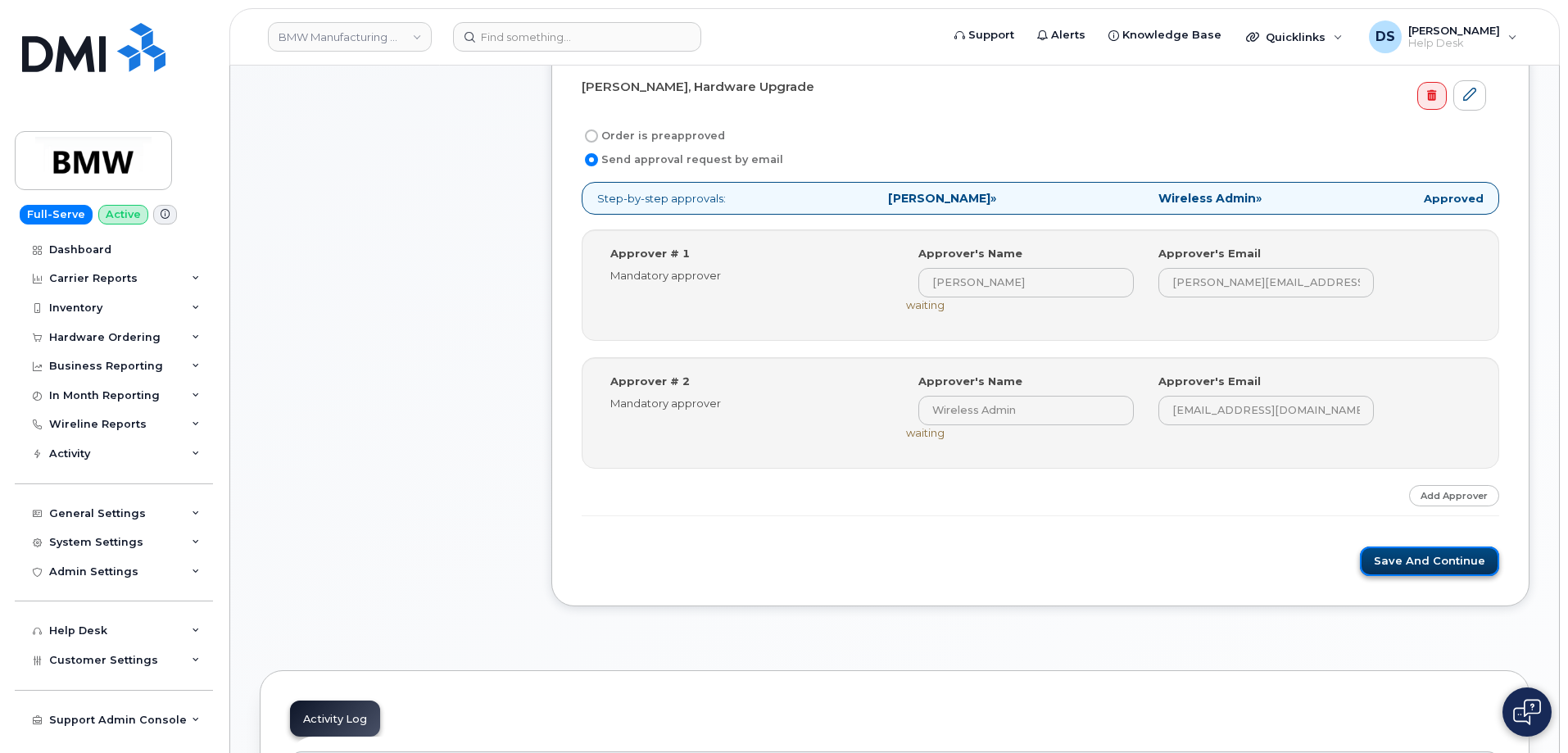
click at [1409, 555] on button "Save and Continue" at bounding box center [1430, 561] width 139 height 31
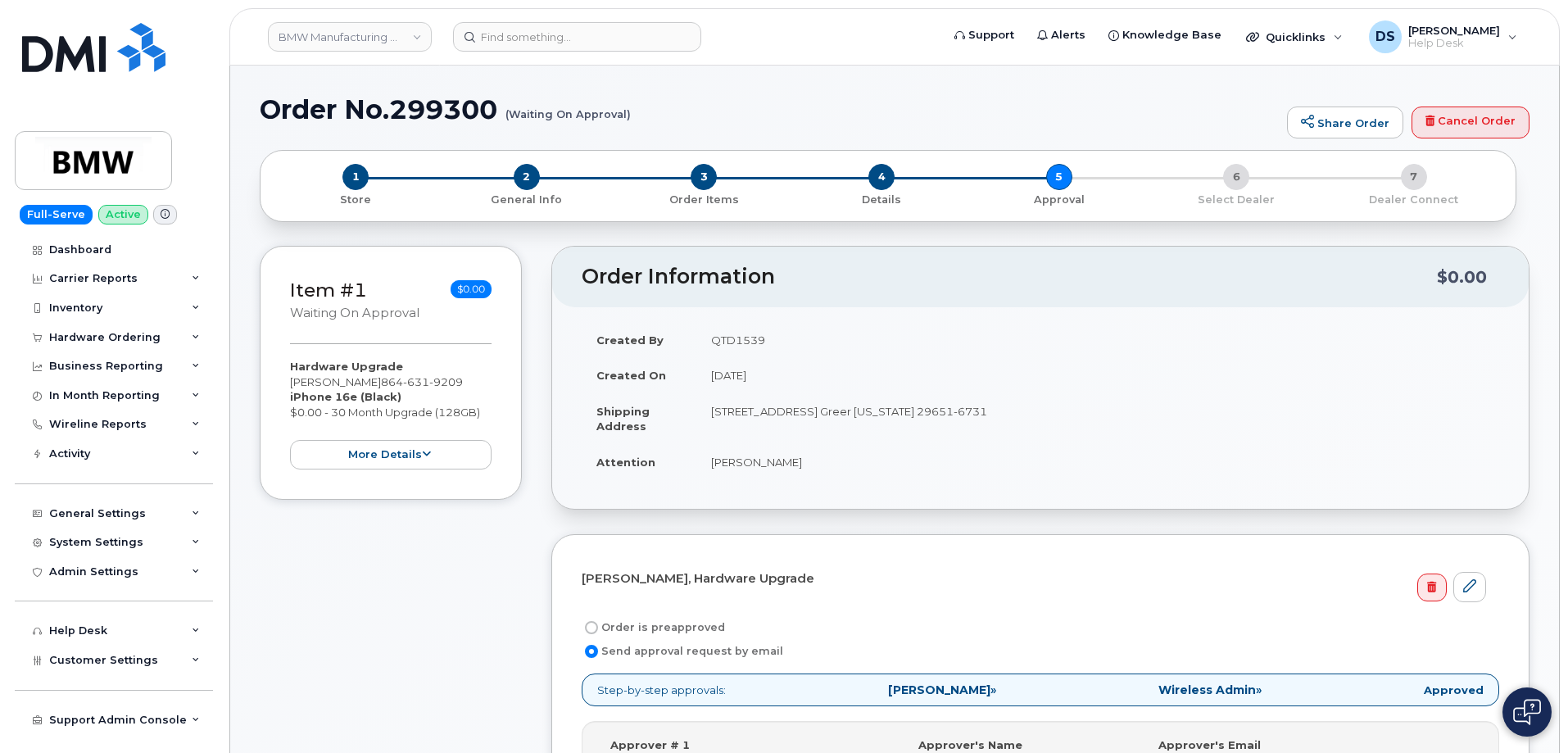
click at [391, 559] on div "Item #1 Waiting On Approval $0.00 Hardware Upgrade Benjamin Puetter 864 631 920…" at bounding box center [390, 692] width 262 height 892
click at [420, 41] on link "BMW Manufacturing Co LLC" at bounding box center [350, 37] width 164 height 30
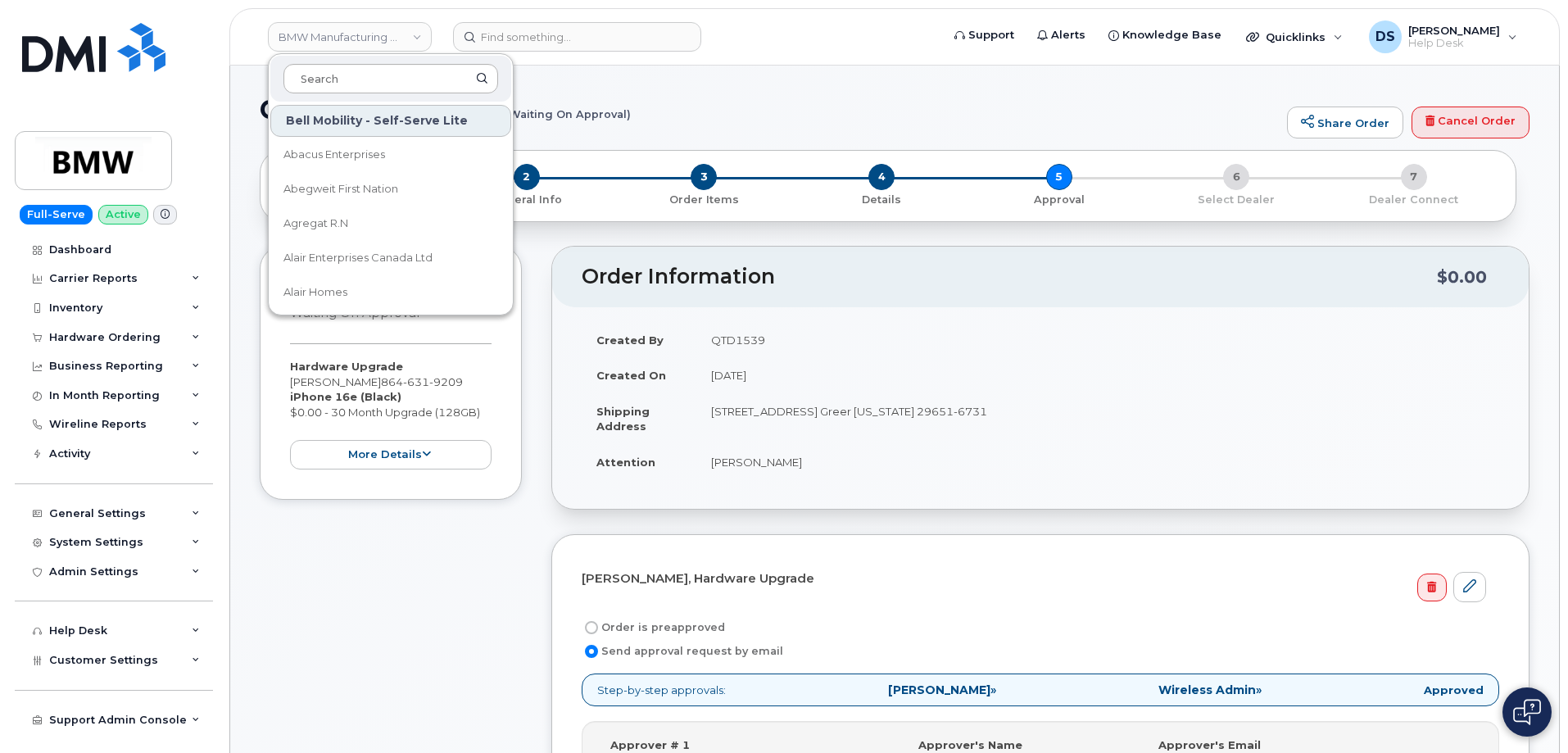
drag, startPoint x: 360, startPoint y: 83, endPoint x: 369, endPoint y: 81, distance: 9.2
click at [364, 82] on input at bounding box center [390, 79] width 214 height 30
type input "x"
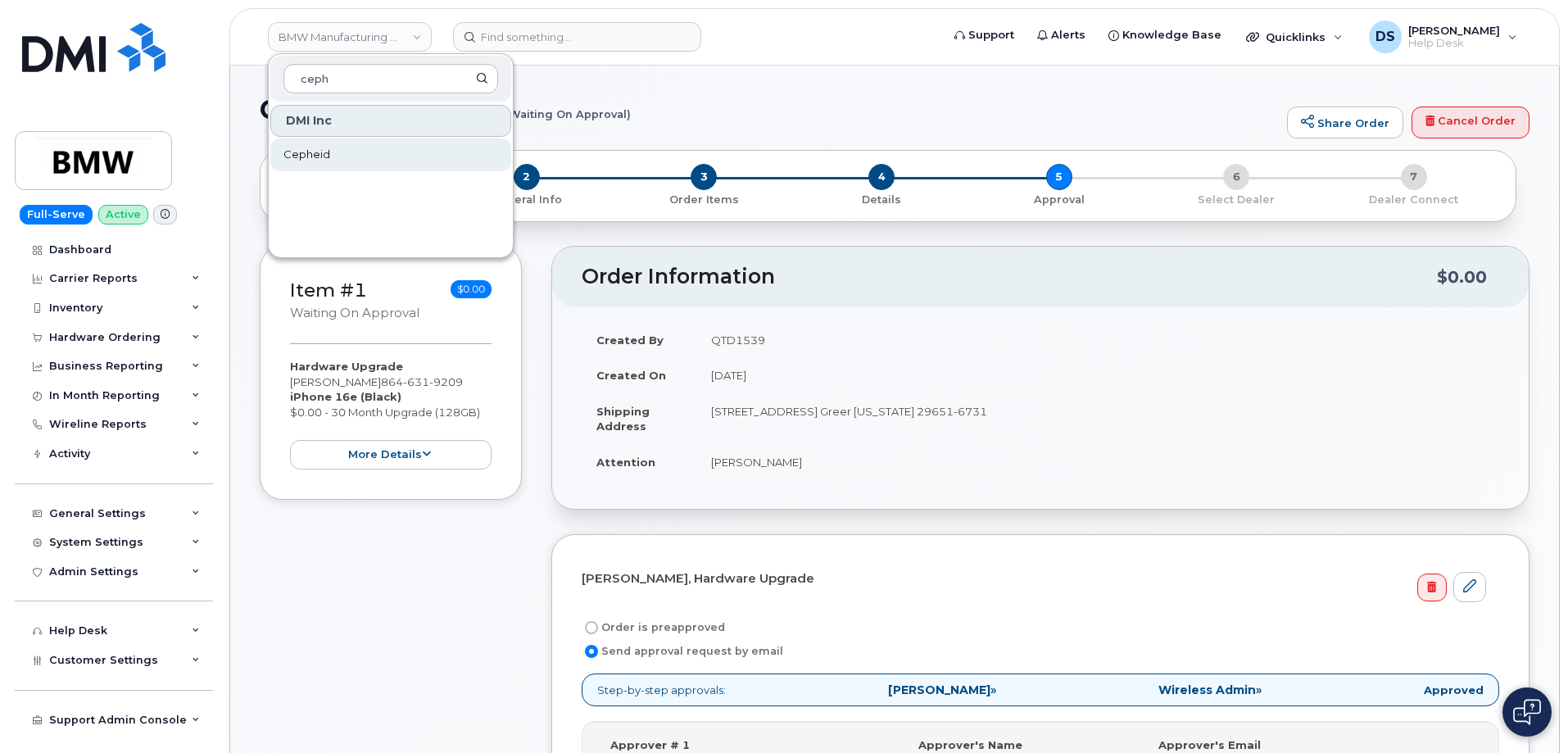
type input "ceph"
click at [330, 156] on link "Cepheid" at bounding box center [391, 154] width 241 height 33
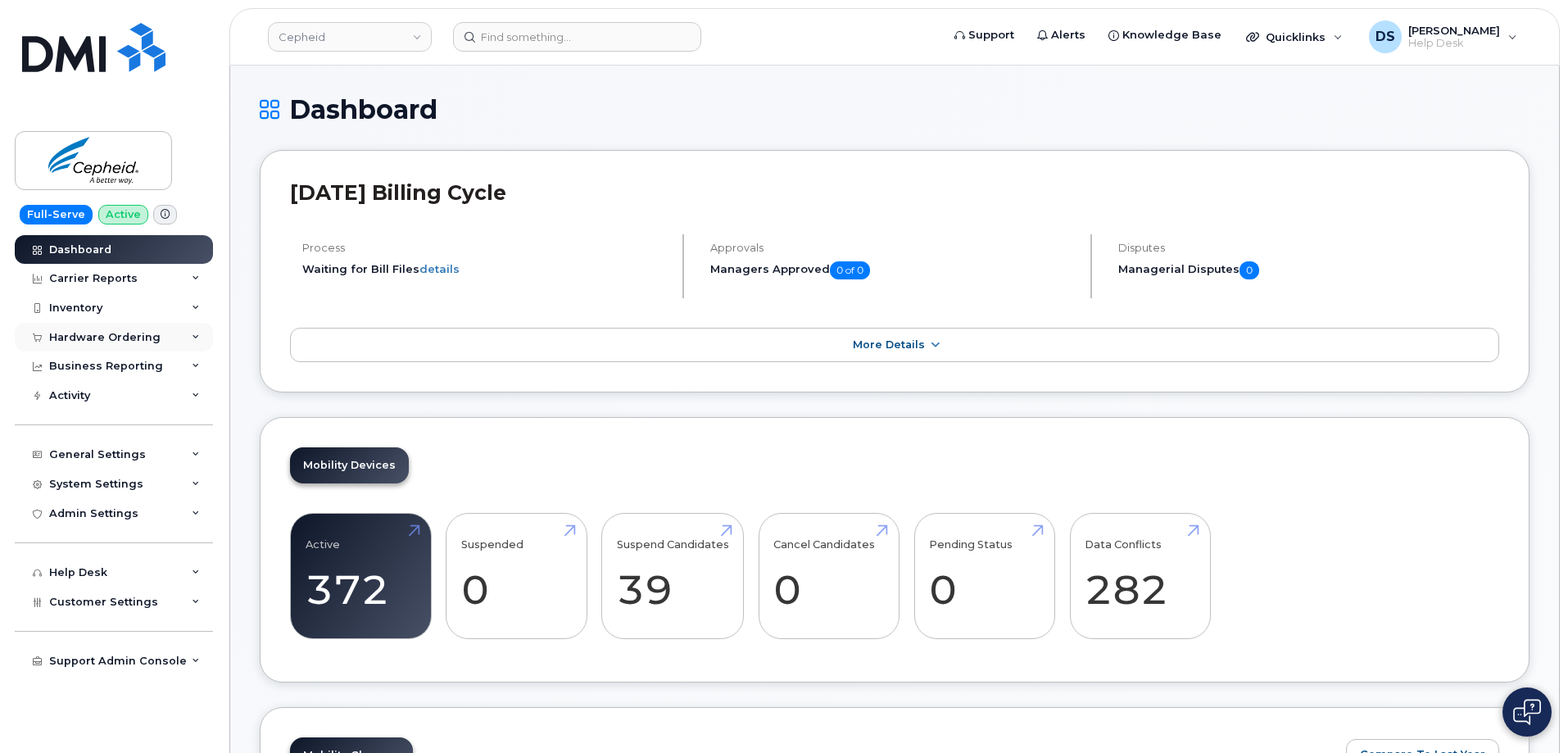
click at [195, 335] on icon at bounding box center [196, 338] width 8 height 8
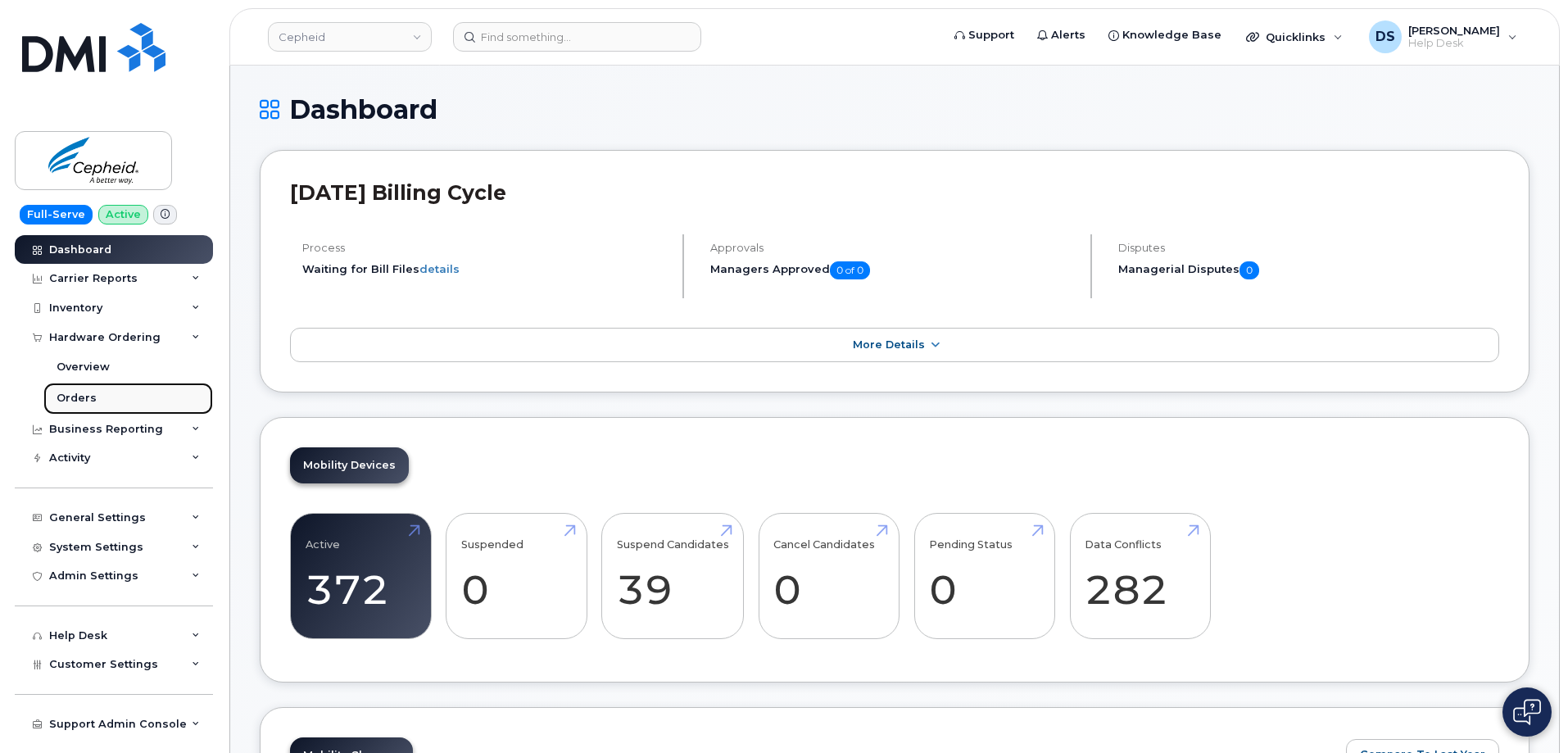
click at [81, 399] on div "Orders" at bounding box center [76, 398] width 41 height 15
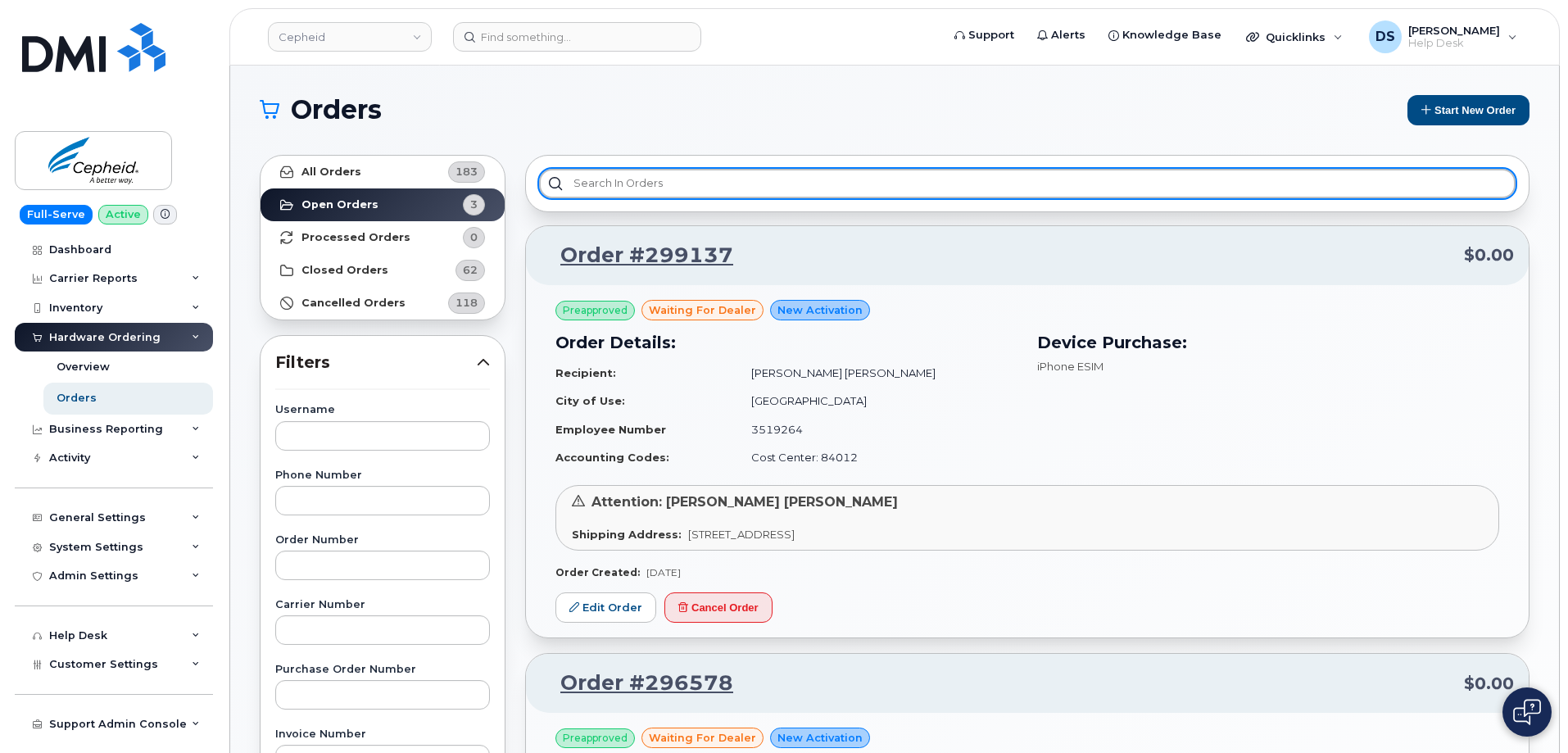
click at [690, 185] on input "text" at bounding box center [1028, 184] width 977 height 30
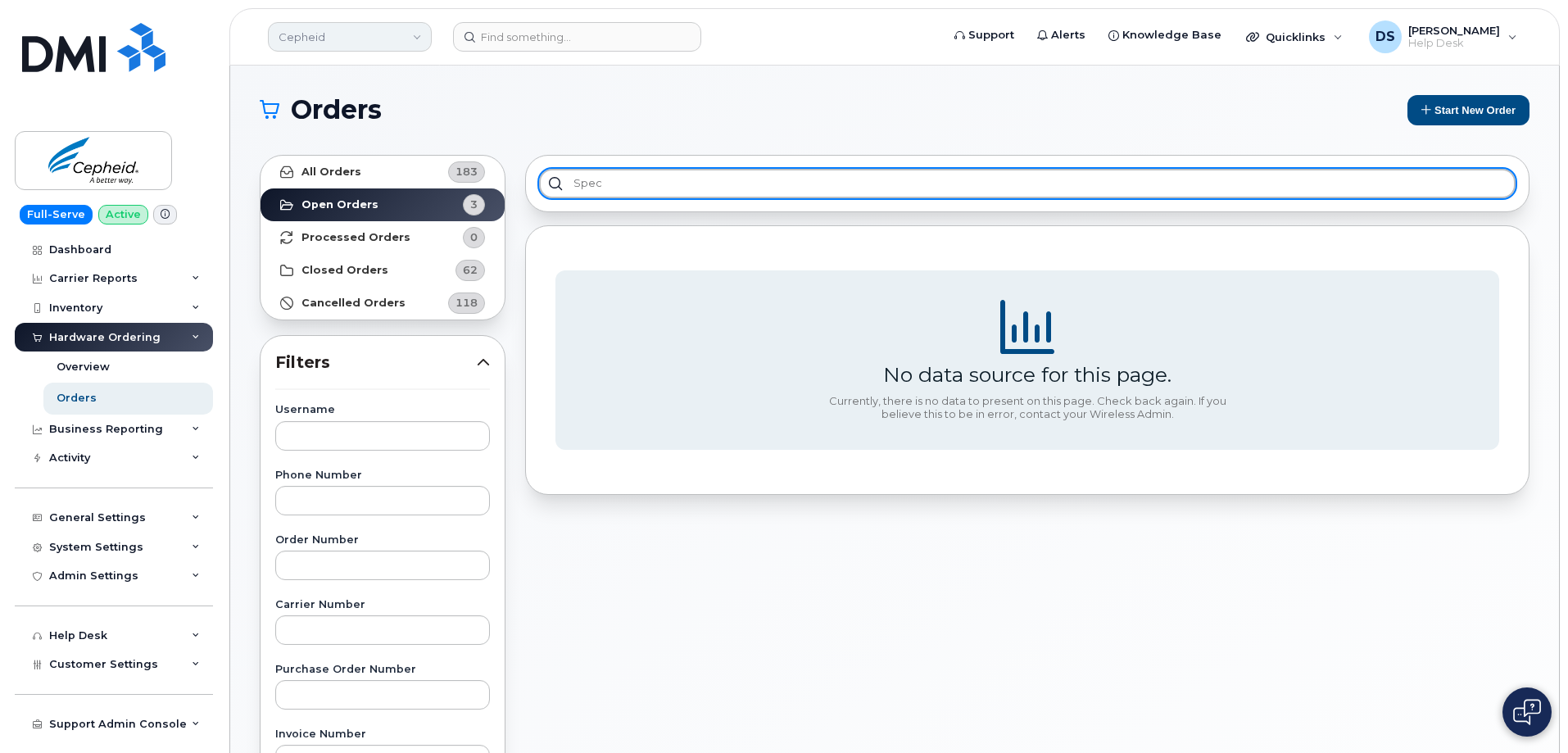
type input "spec"
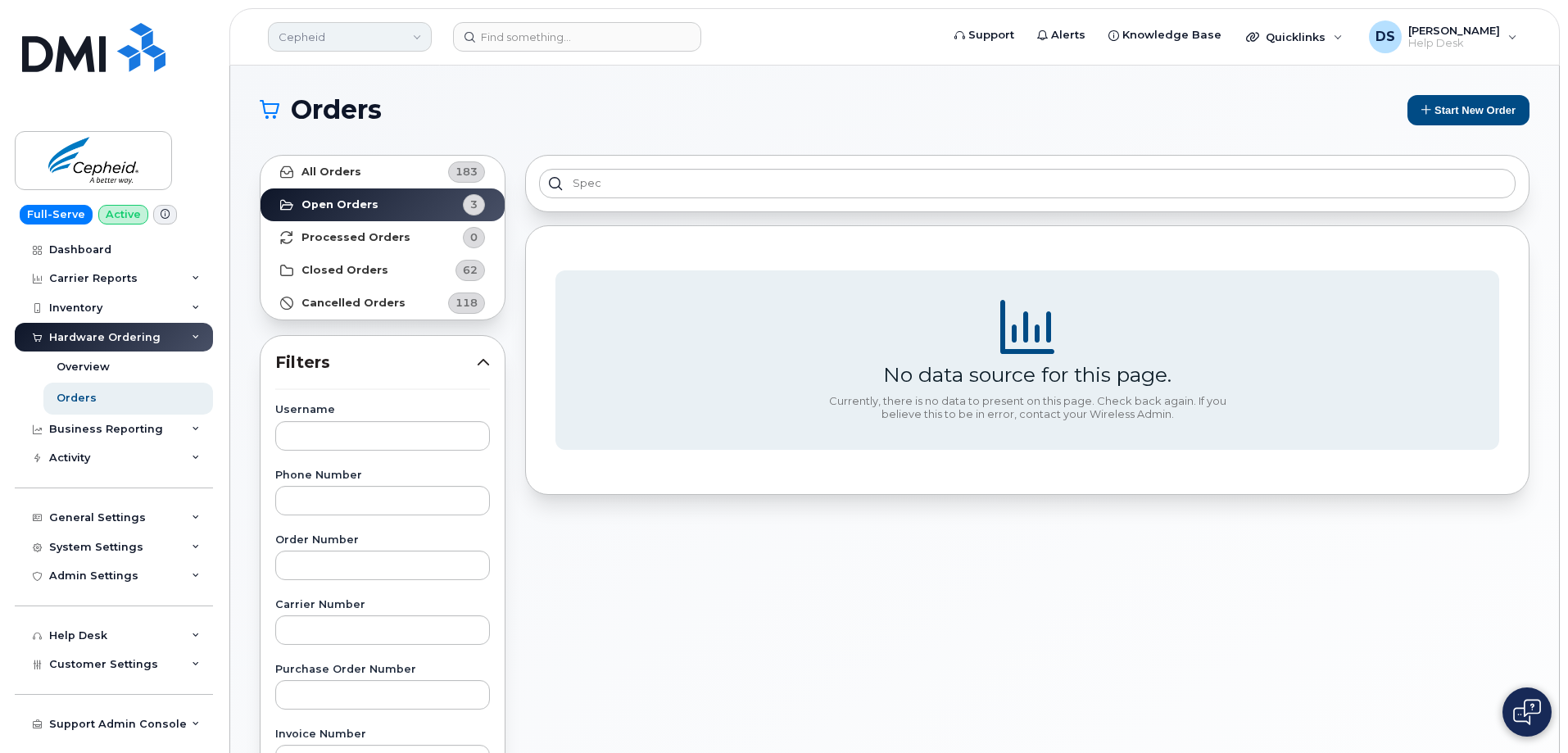
click at [387, 36] on link "Cepheid" at bounding box center [350, 37] width 164 height 30
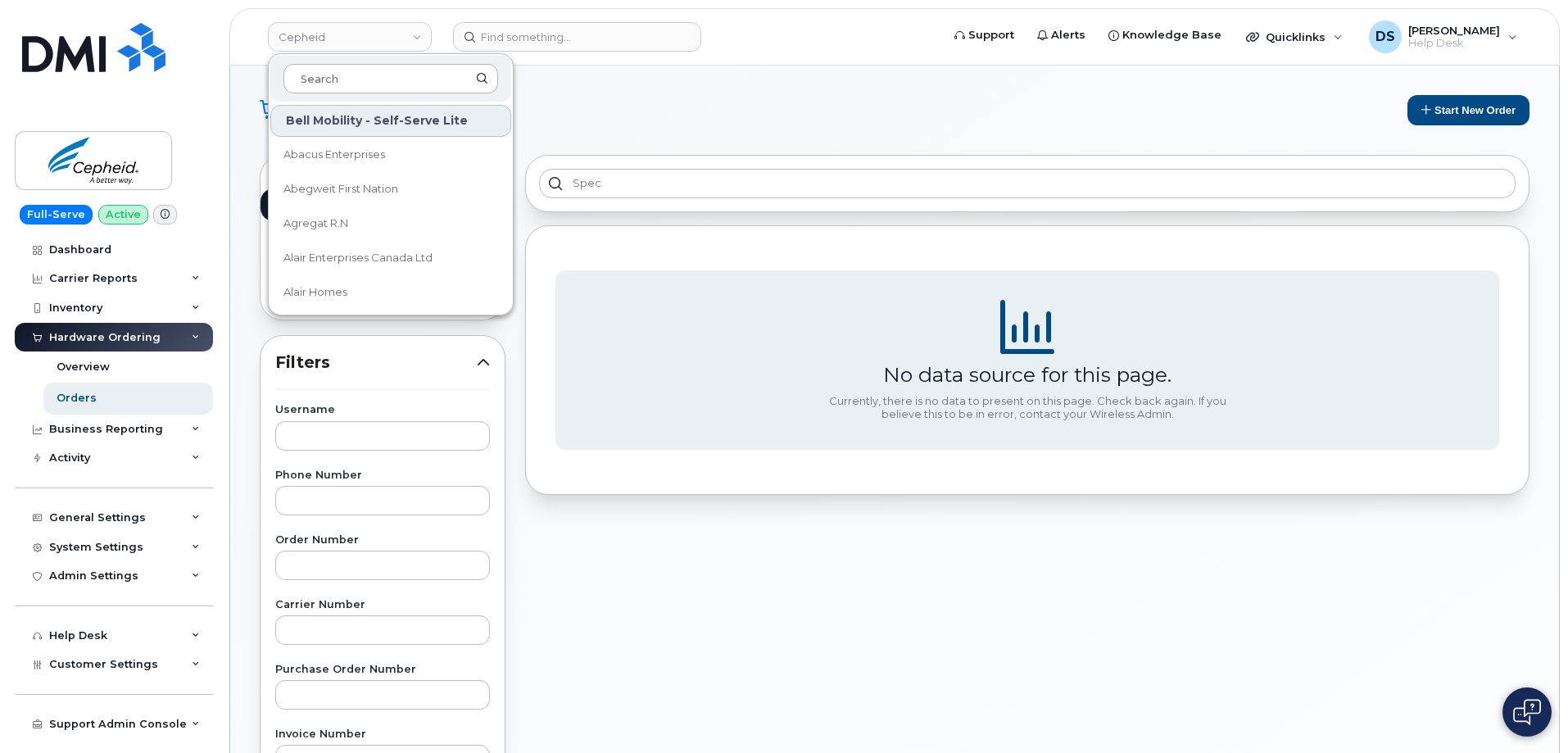
click at [347, 81] on input at bounding box center [390, 79] width 214 height 30
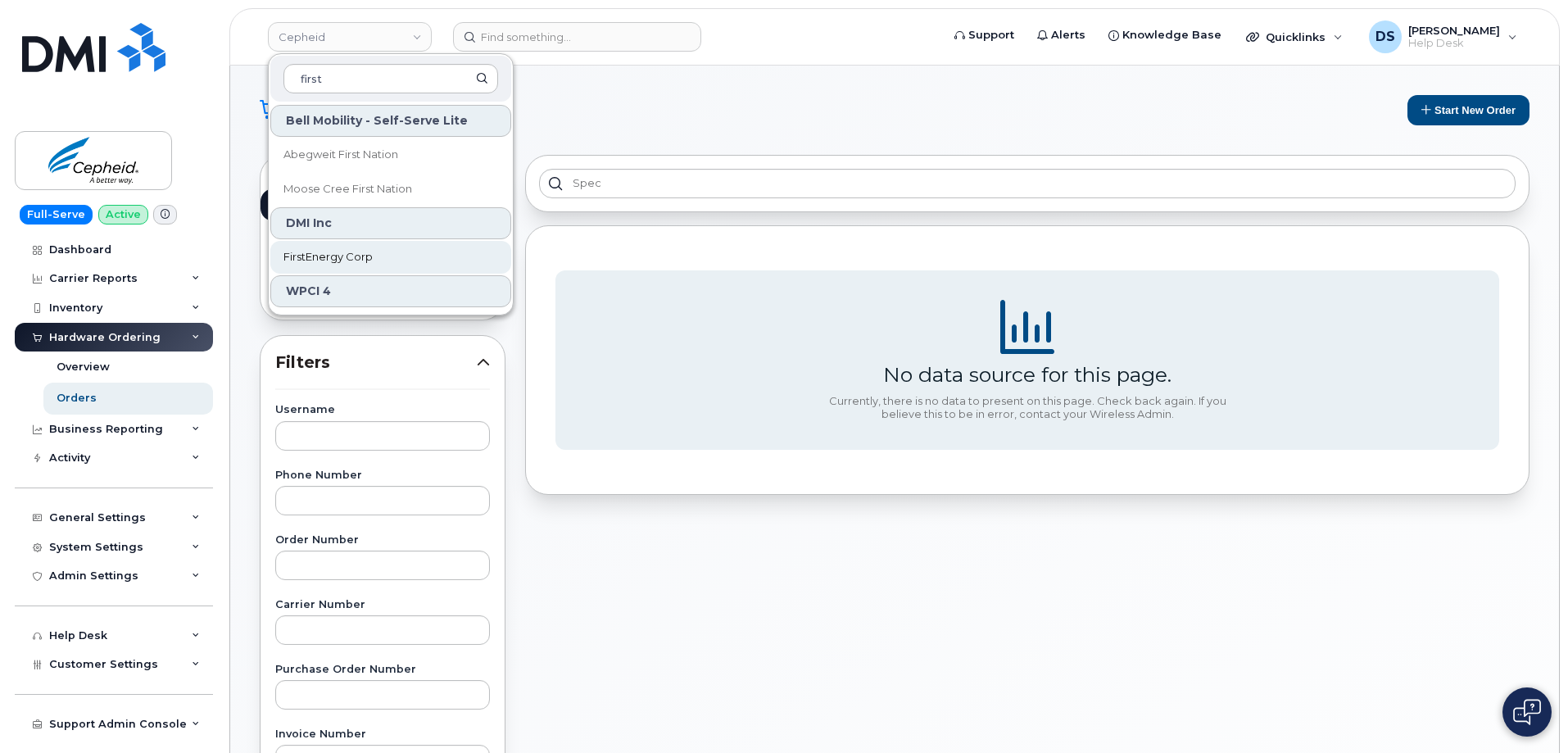
type input "first"
click at [330, 257] on span "FirstEnergy Corp" at bounding box center [328, 257] width 89 height 17
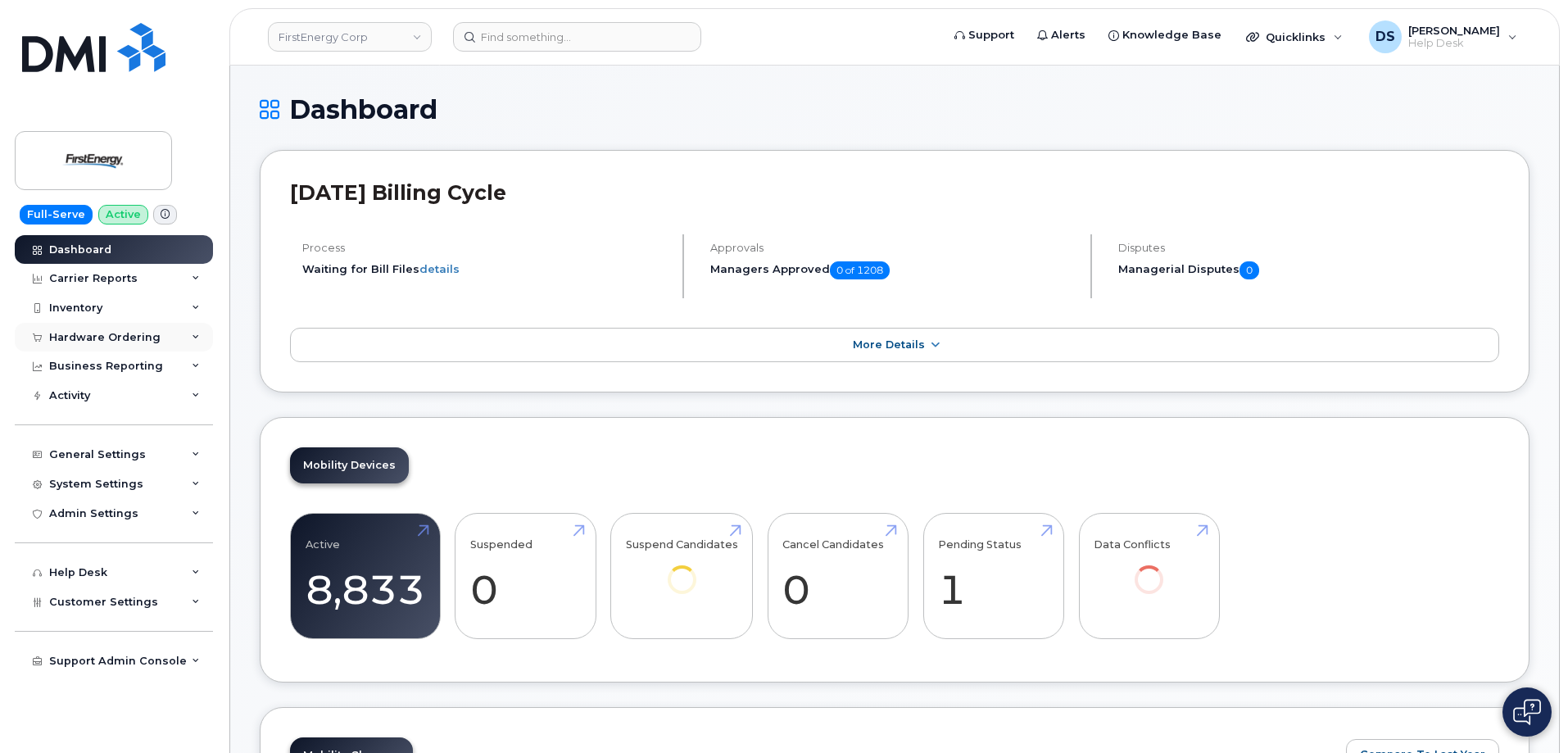
click at [191, 331] on div "Hardware Ordering" at bounding box center [114, 338] width 199 height 30
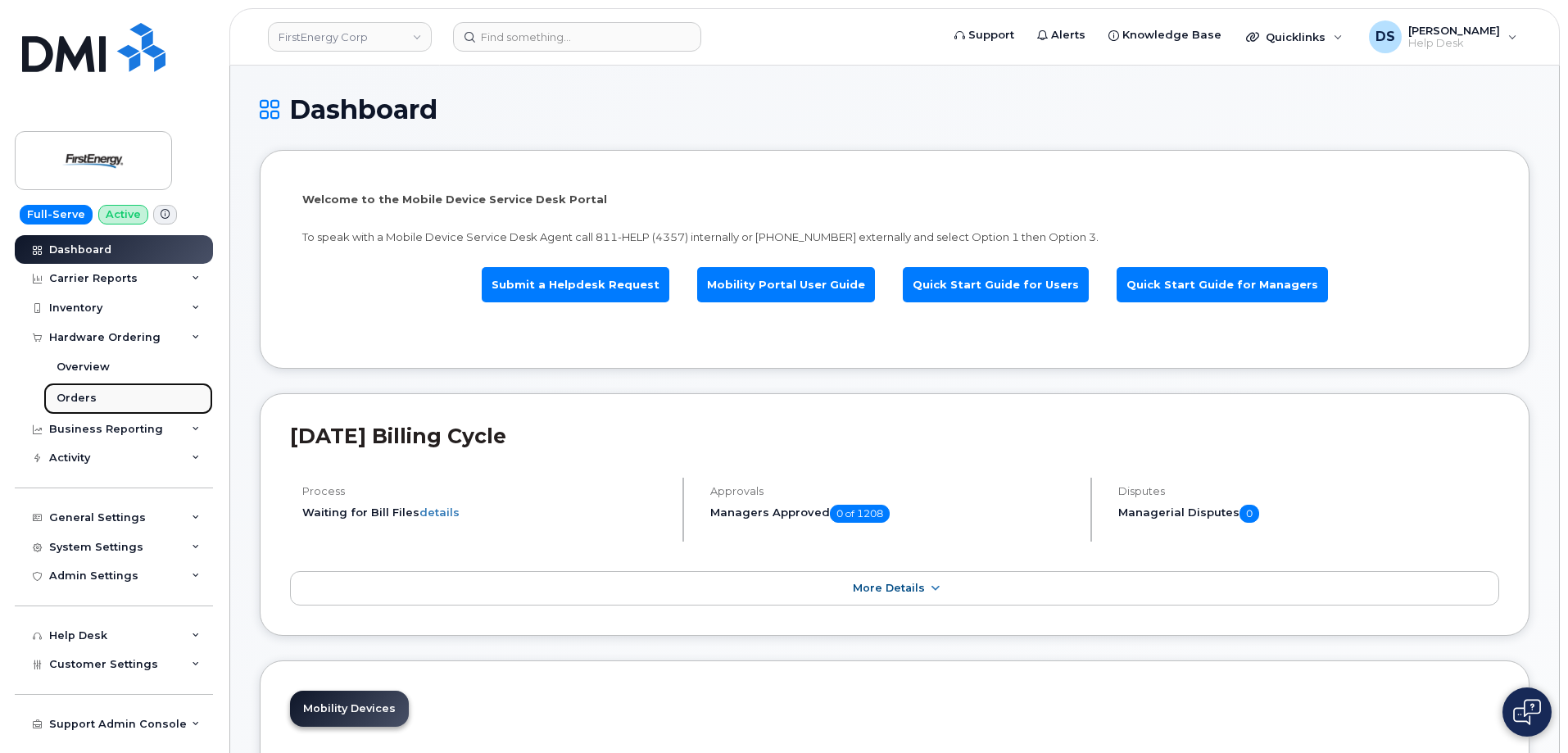
click at [84, 396] on div "Orders" at bounding box center [76, 398] width 41 height 15
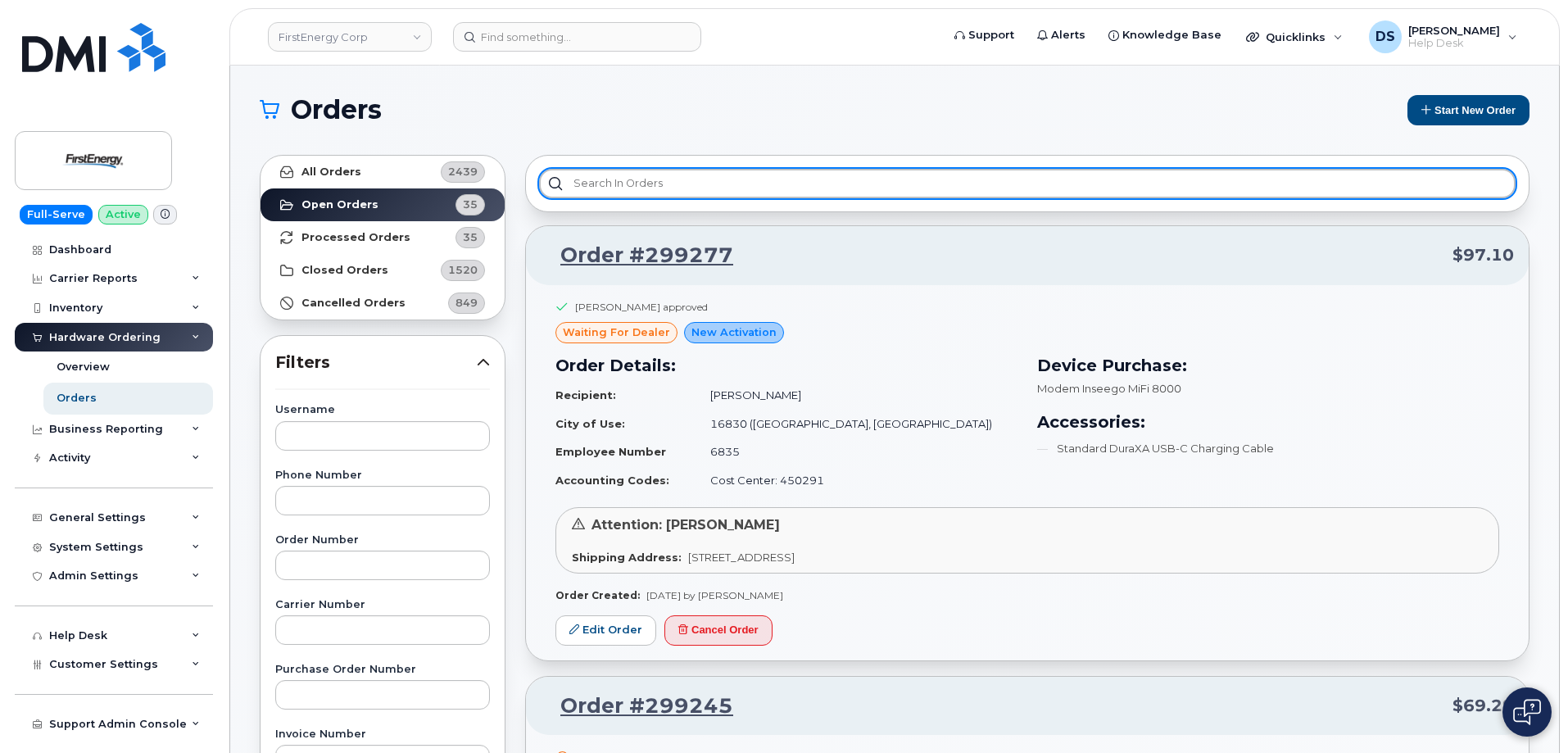
click at [612, 180] on input "text" at bounding box center [1028, 184] width 977 height 30
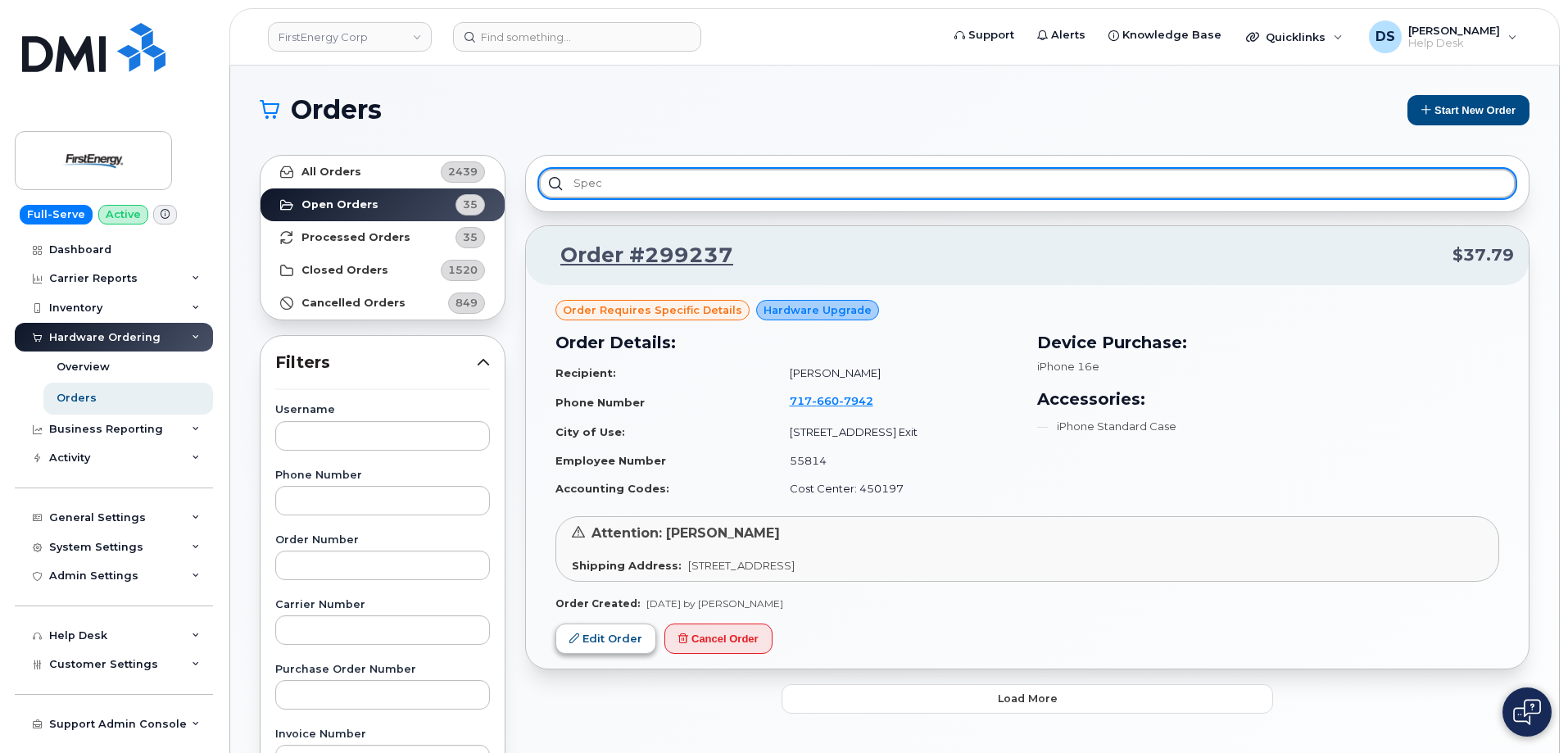
type input "spec"
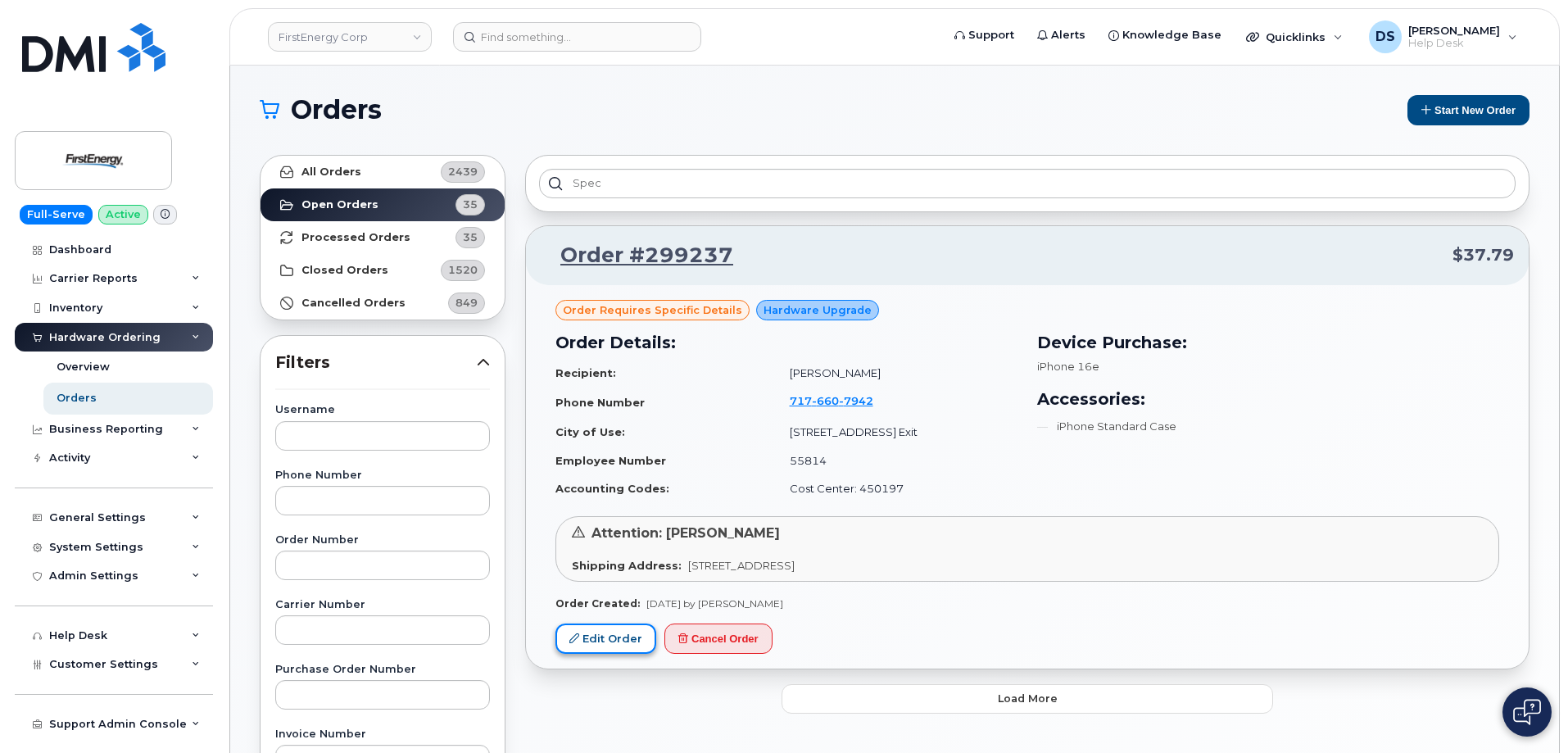
click at [613, 636] on link "Edit Order" at bounding box center [606, 638] width 101 height 31
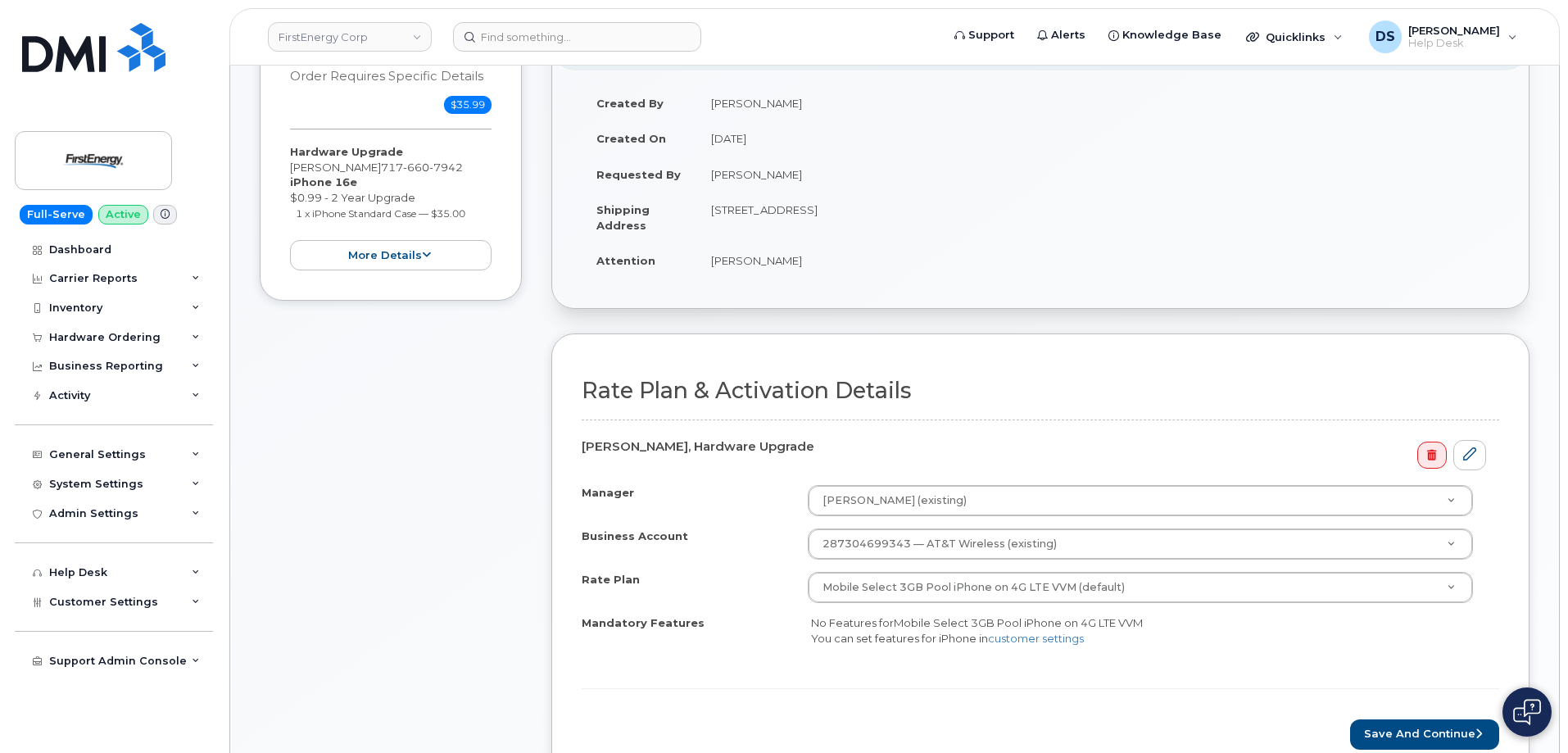
scroll to position [246, 0]
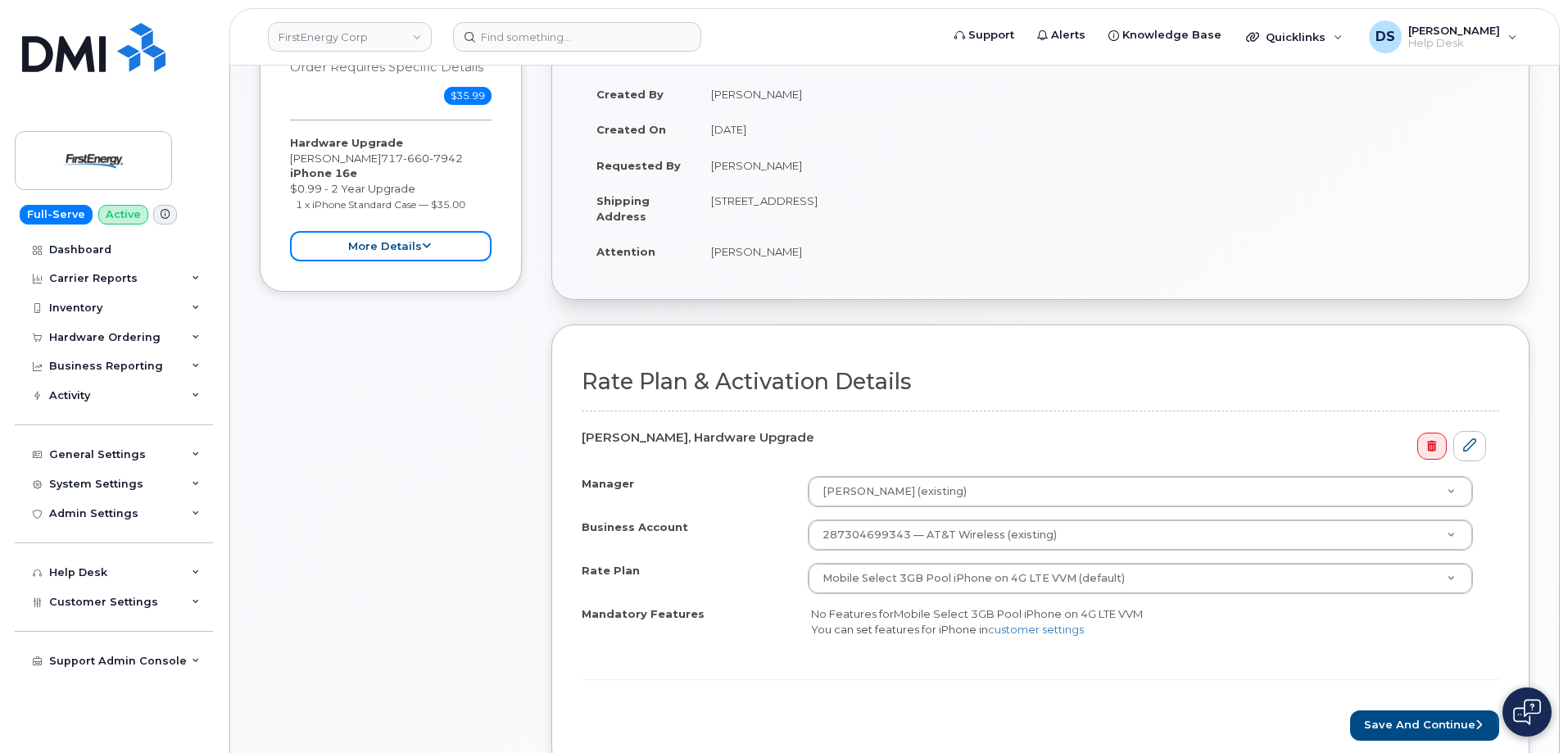
click at [407, 246] on button "more details" at bounding box center [391, 246] width 202 height 31
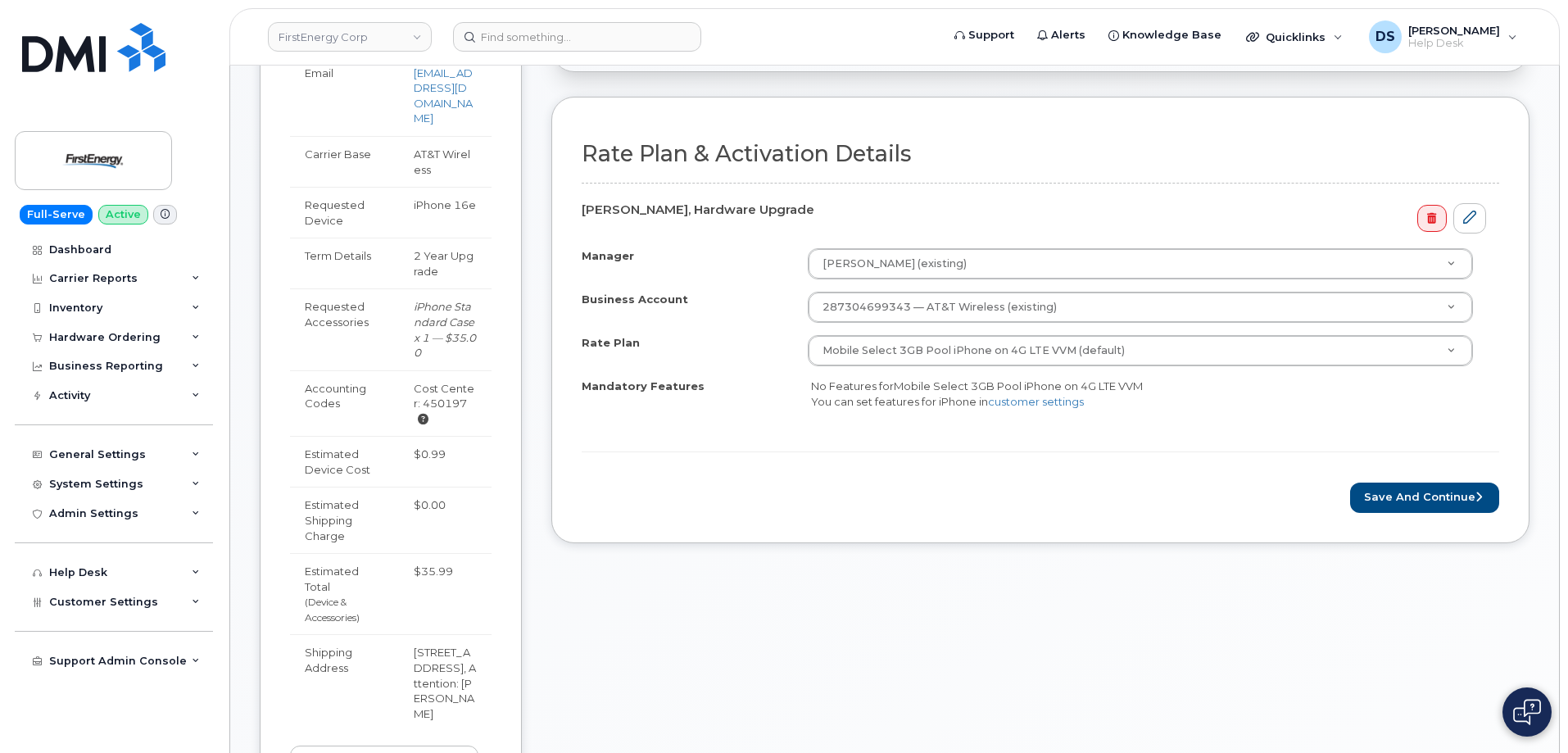
scroll to position [492, 0]
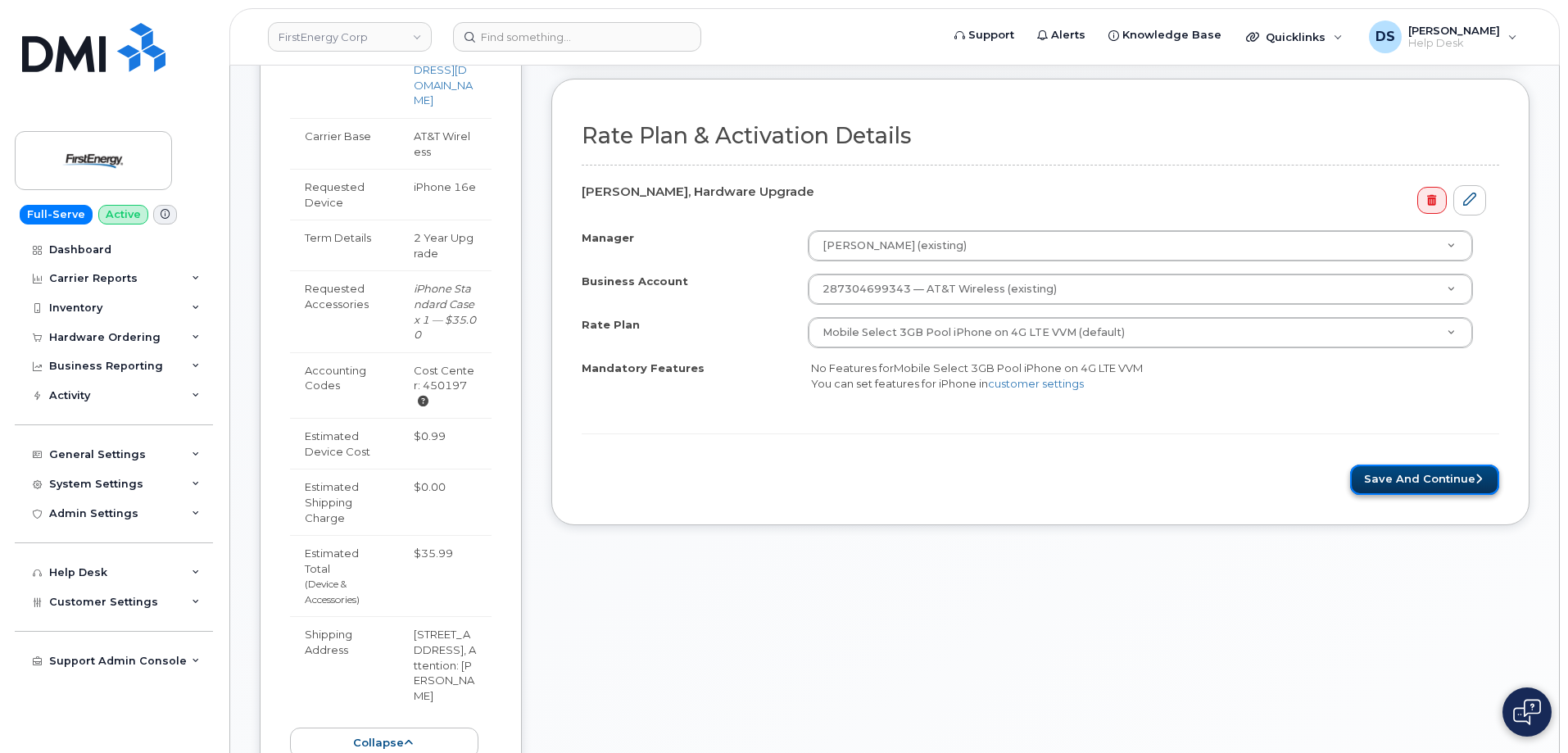
click at [1423, 477] on button "Save and Continue" at bounding box center [1425, 479] width 149 height 31
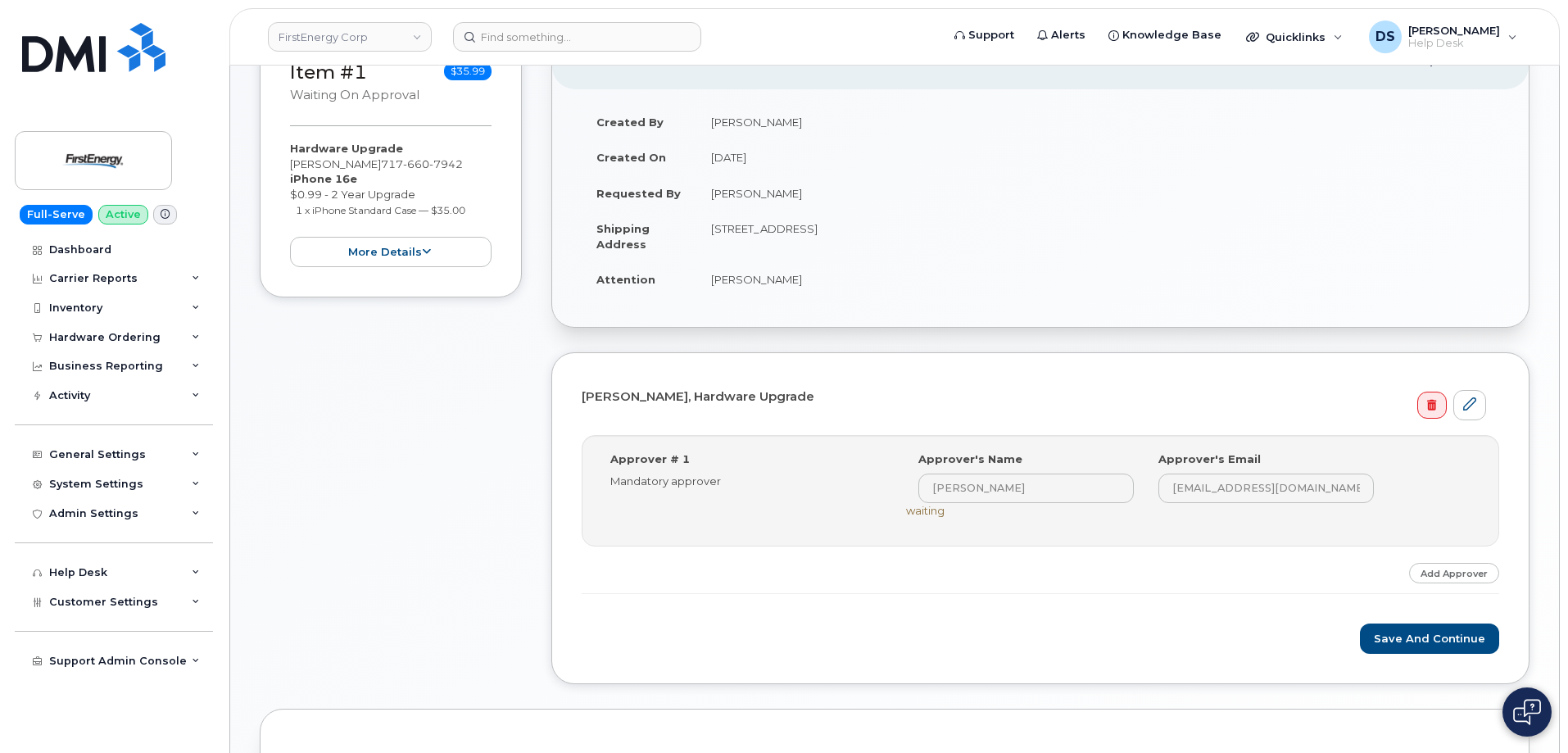
scroll to position [515, 0]
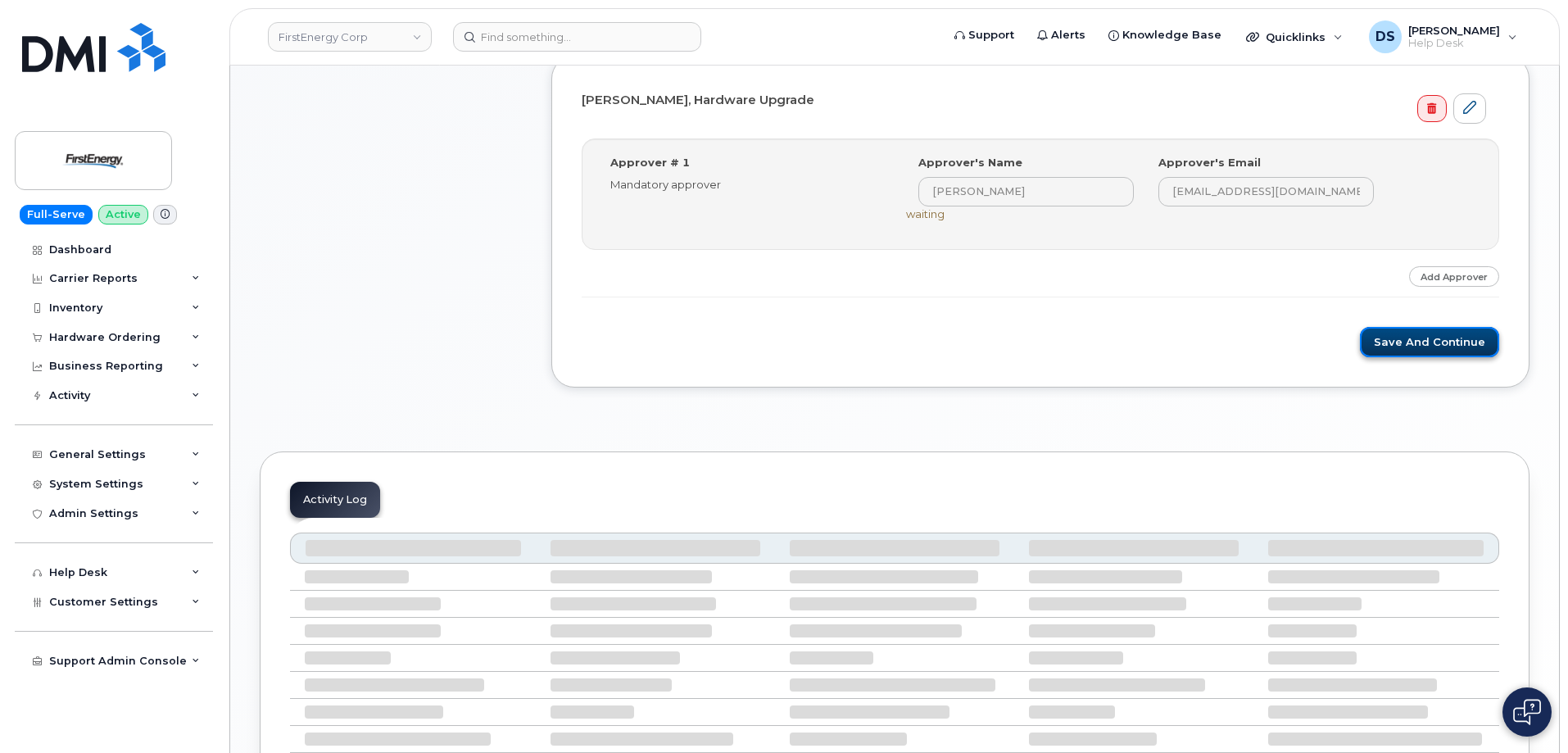
click at [1424, 341] on button "Save and Continue" at bounding box center [1430, 342] width 139 height 31
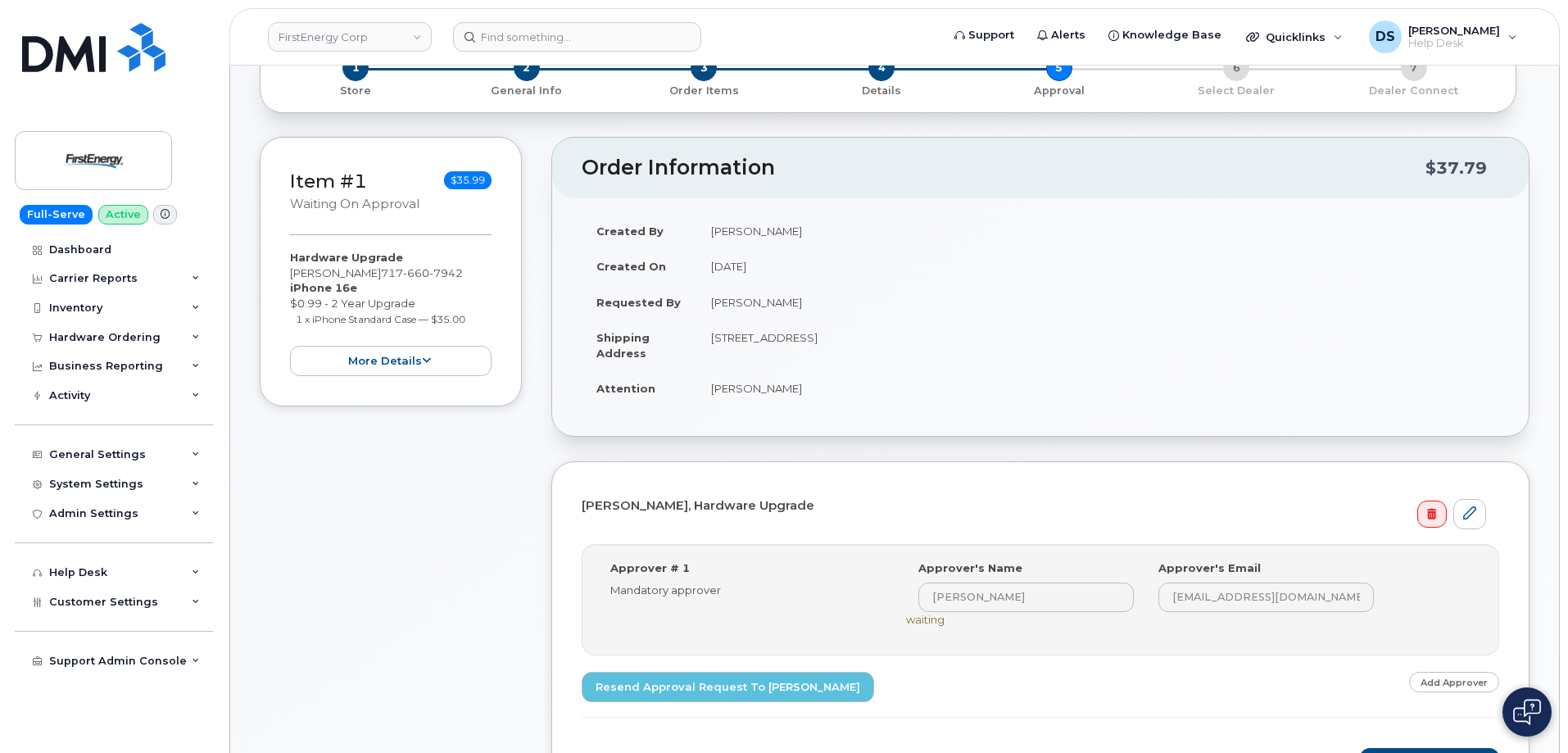
scroll to position [410, 0]
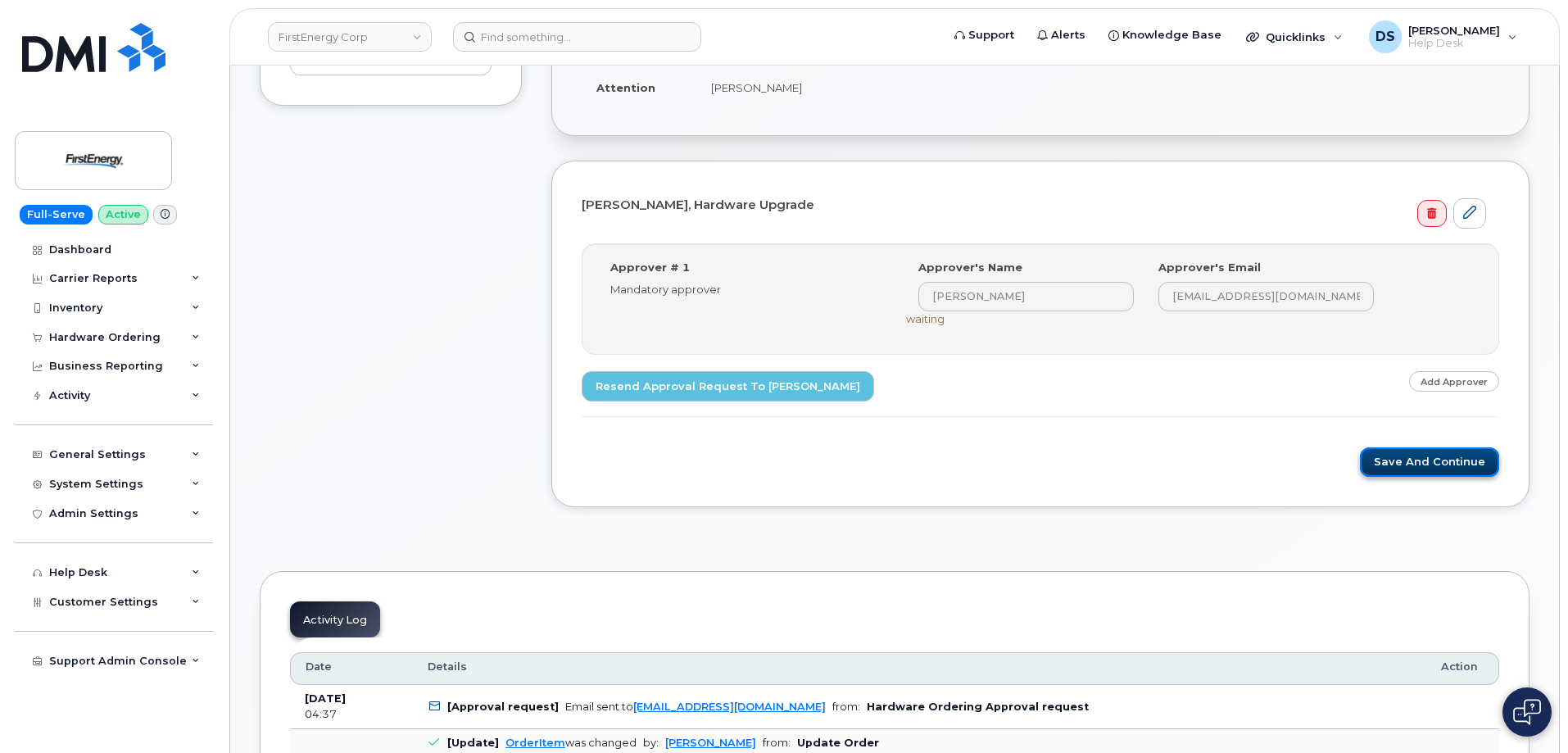
click at [1444, 463] on button "Save and Continue" at bounding box center [1430, 462] width 139 height 31
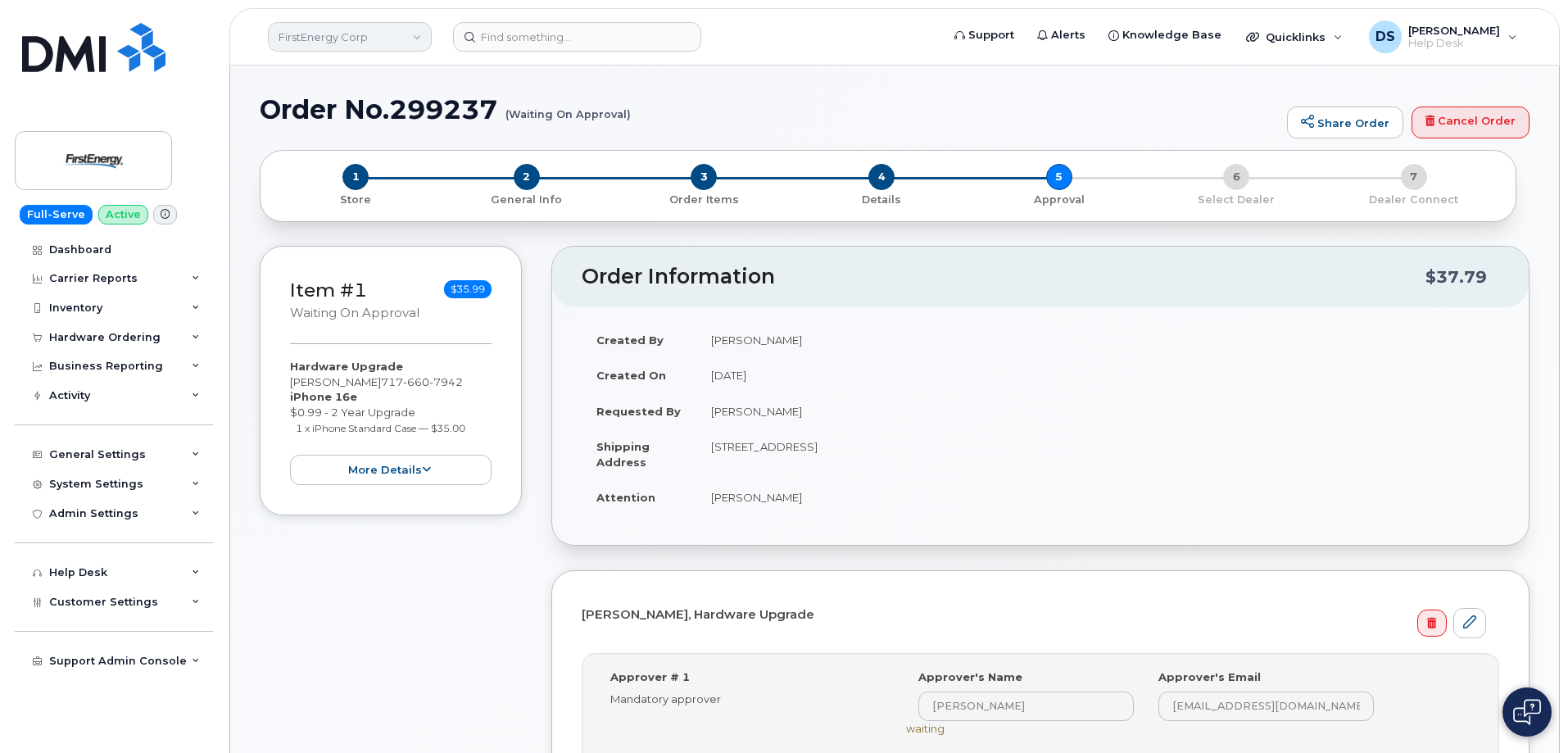
click at [430, 32] on link "FirstEnergy Corp" at bounding box center [350, 37] width 164 height 30
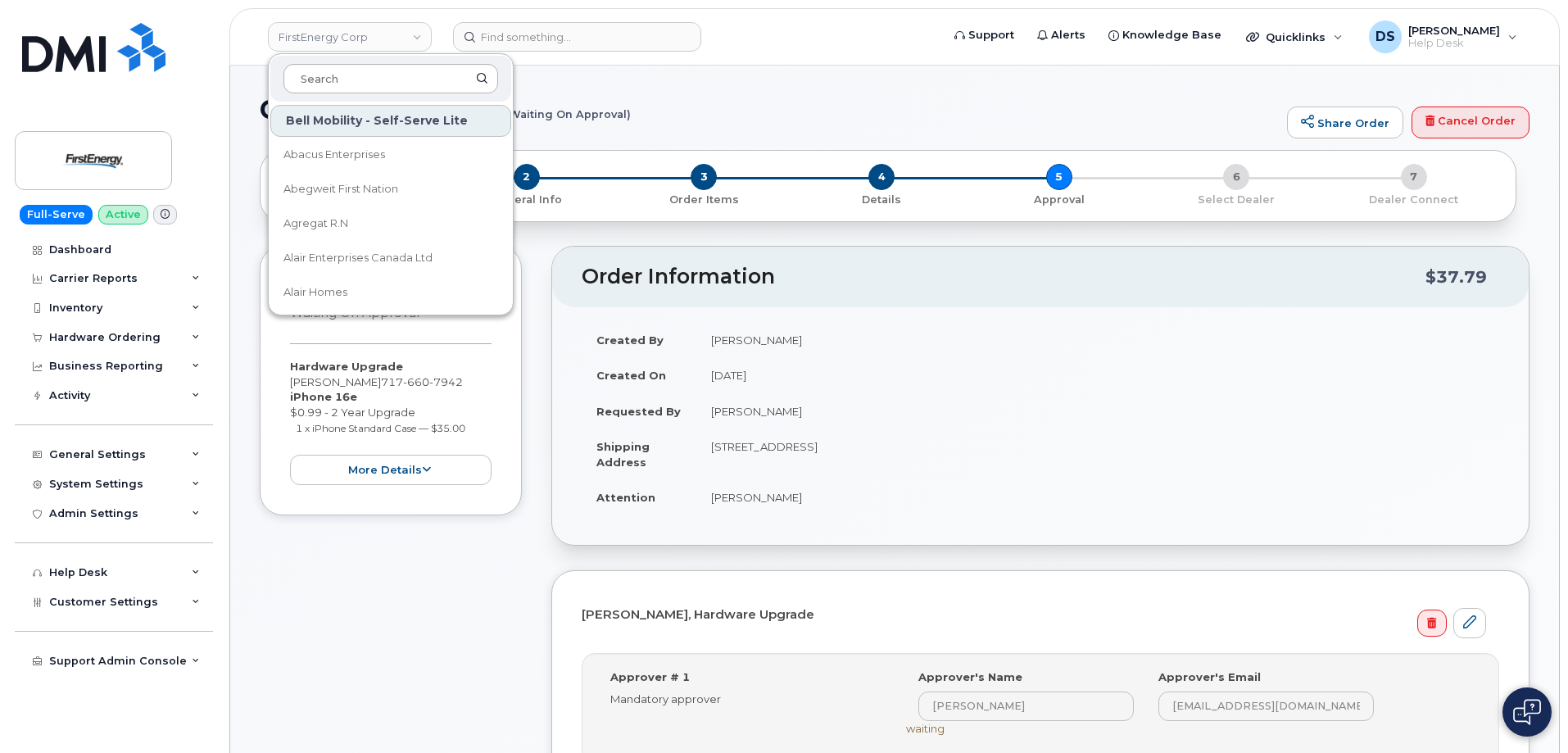
click at [376, 76] on input at bounding box center [390, 79] width 214 height 30
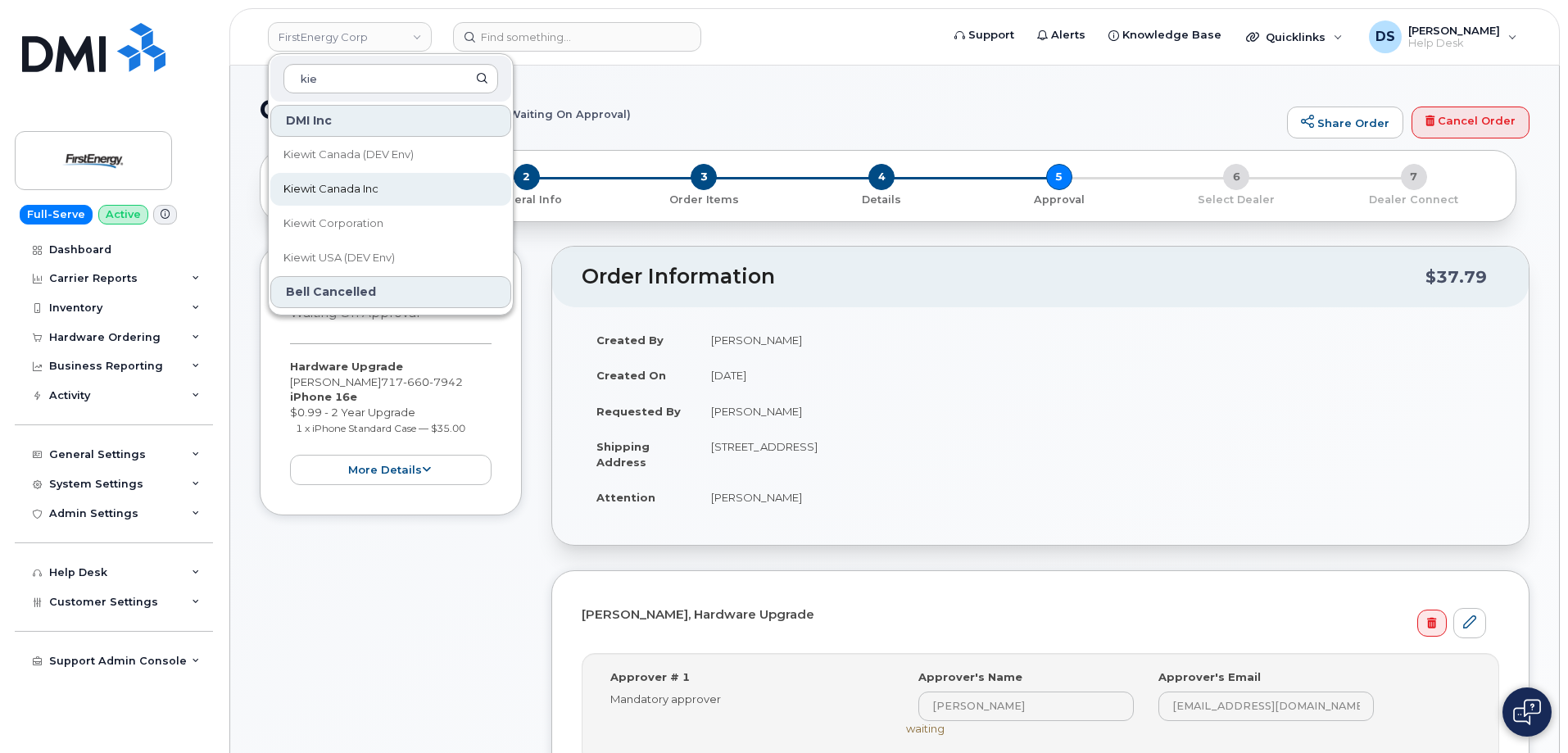
type input "kie"
click at [352, 192] on span "Kiewit Canada Inc" at bounding box center [331, 189] width 95 height 17
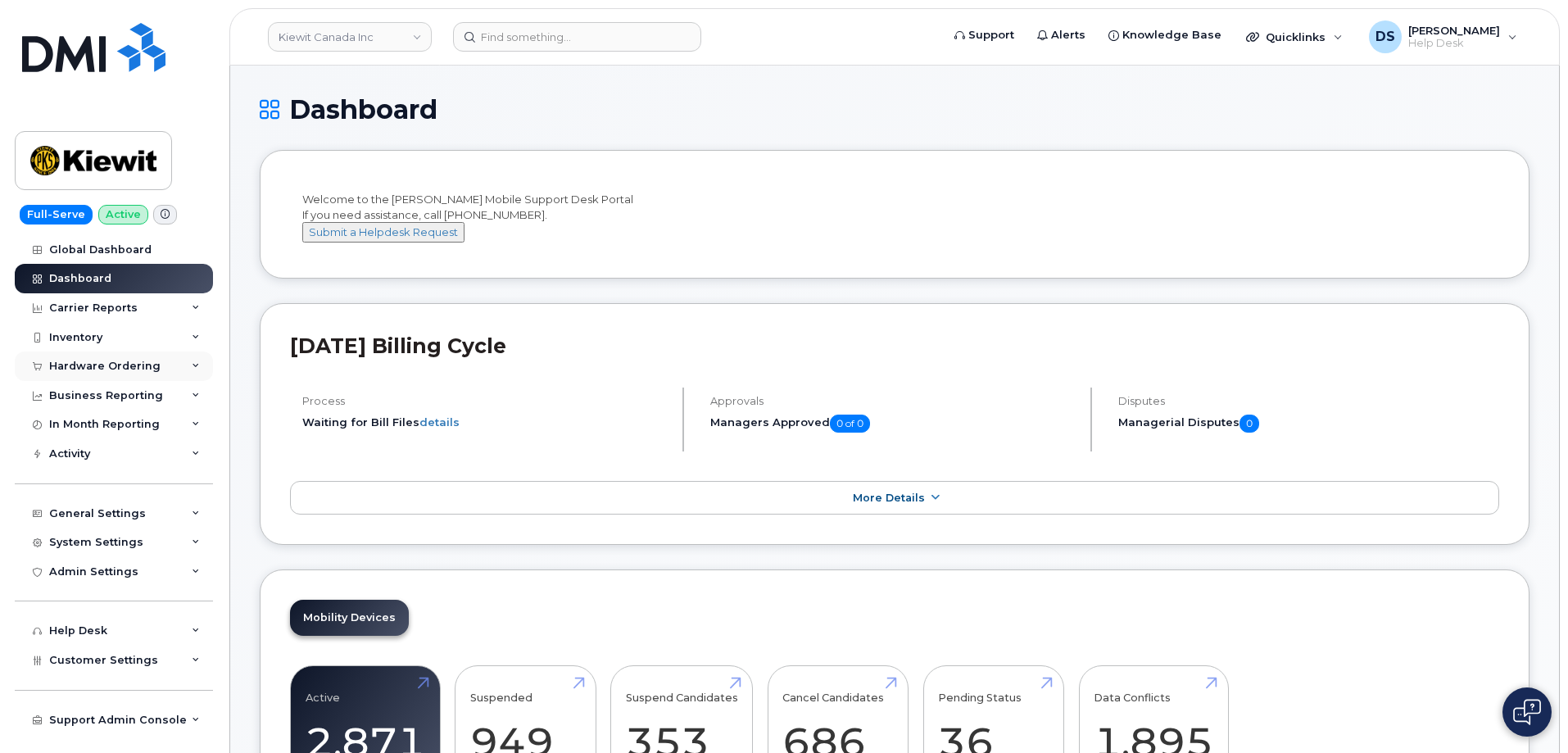
click at [192, 363] on icon at bounding box center [196, 367] width 8 height 8
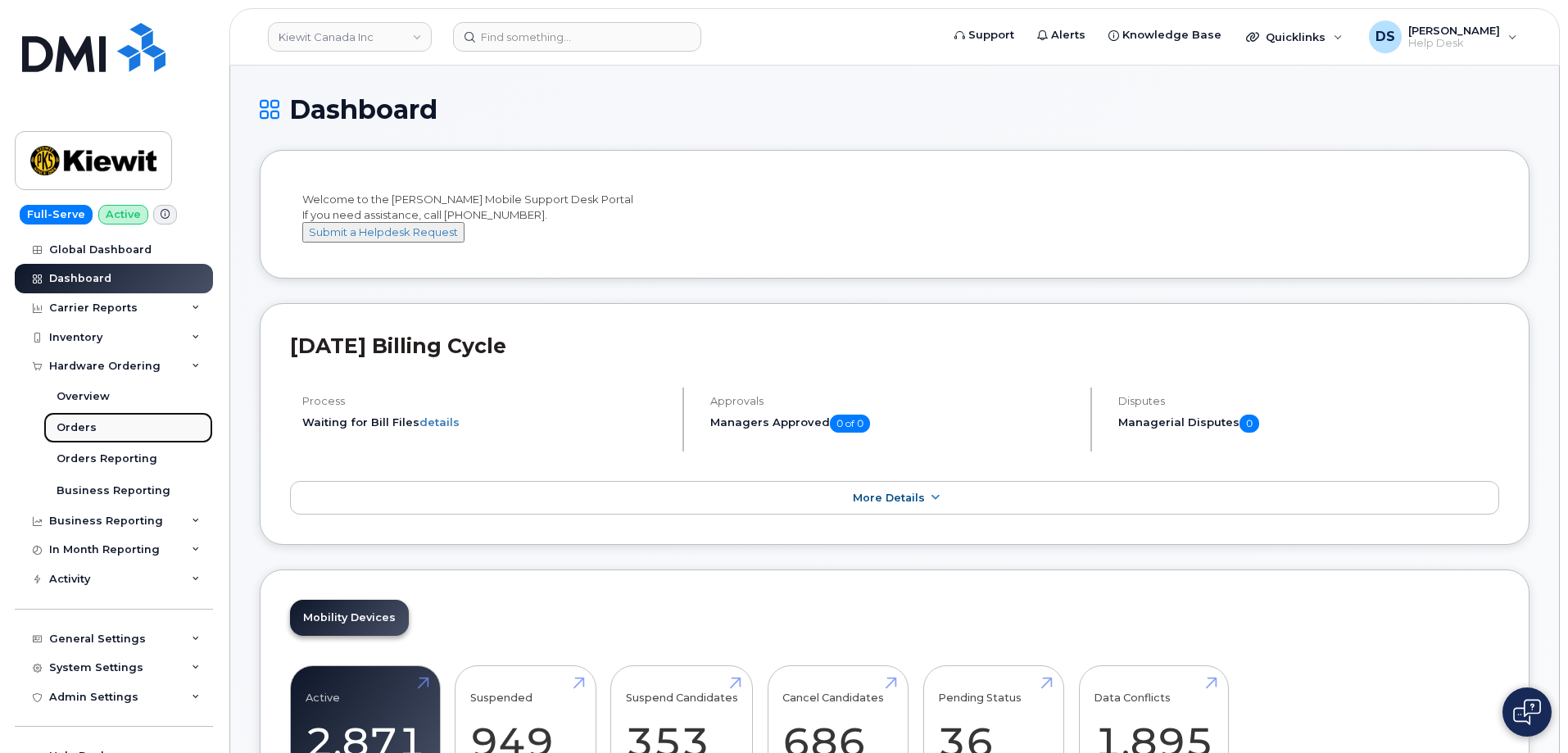
click at [74, 428] on div "Orders" at bounding box center [76, 427] width 41 height 15
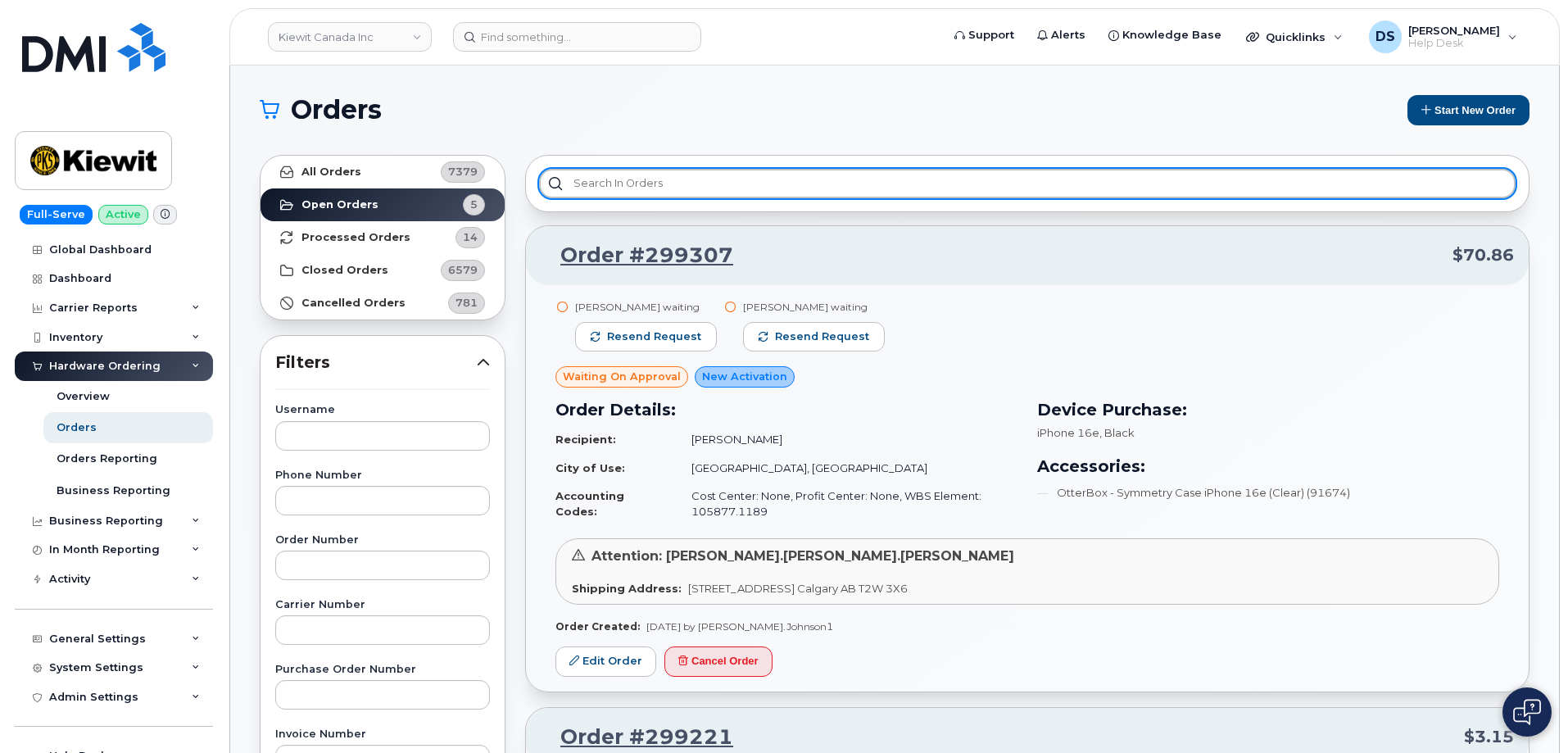
click at [641, 180] on input "text" at bounding box center [1028, 184] width 977 height 30
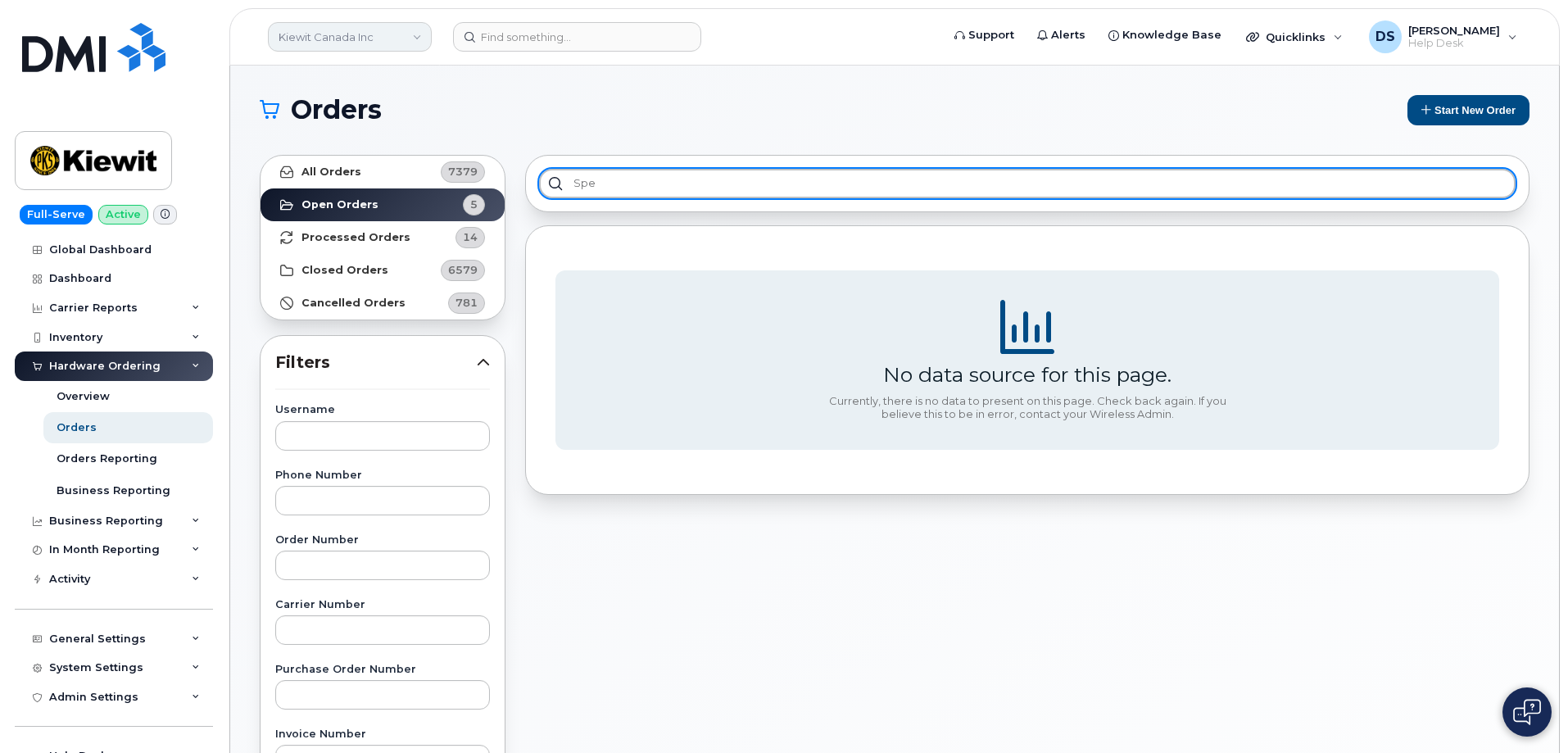
type input "spe"
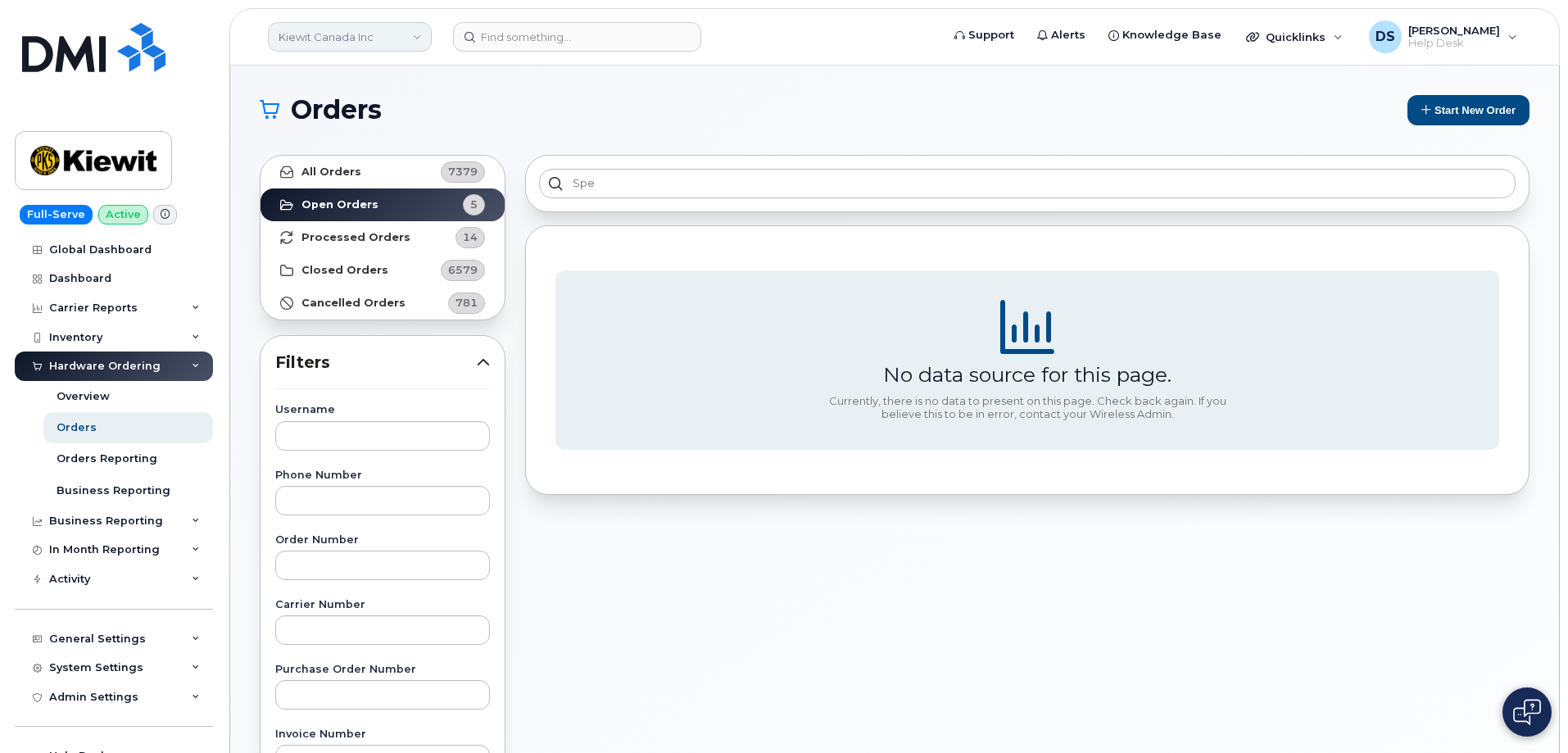
click at [406, 32] on link "Kiewit Canada Inc" at bounding box center [350, 37] width 164 height 30
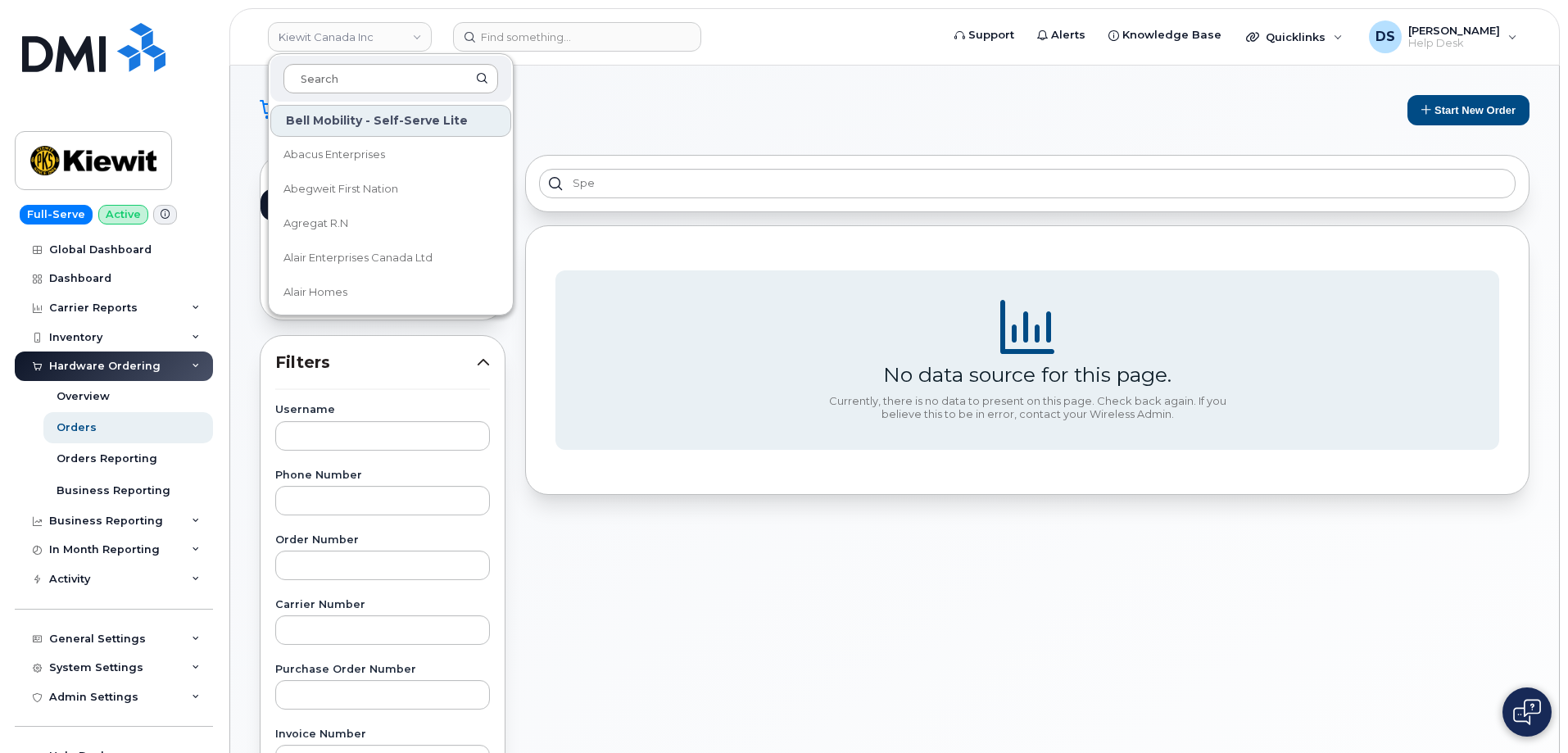
click at [366, 81] on input at bounding box center [390, 79] width 214 height 30
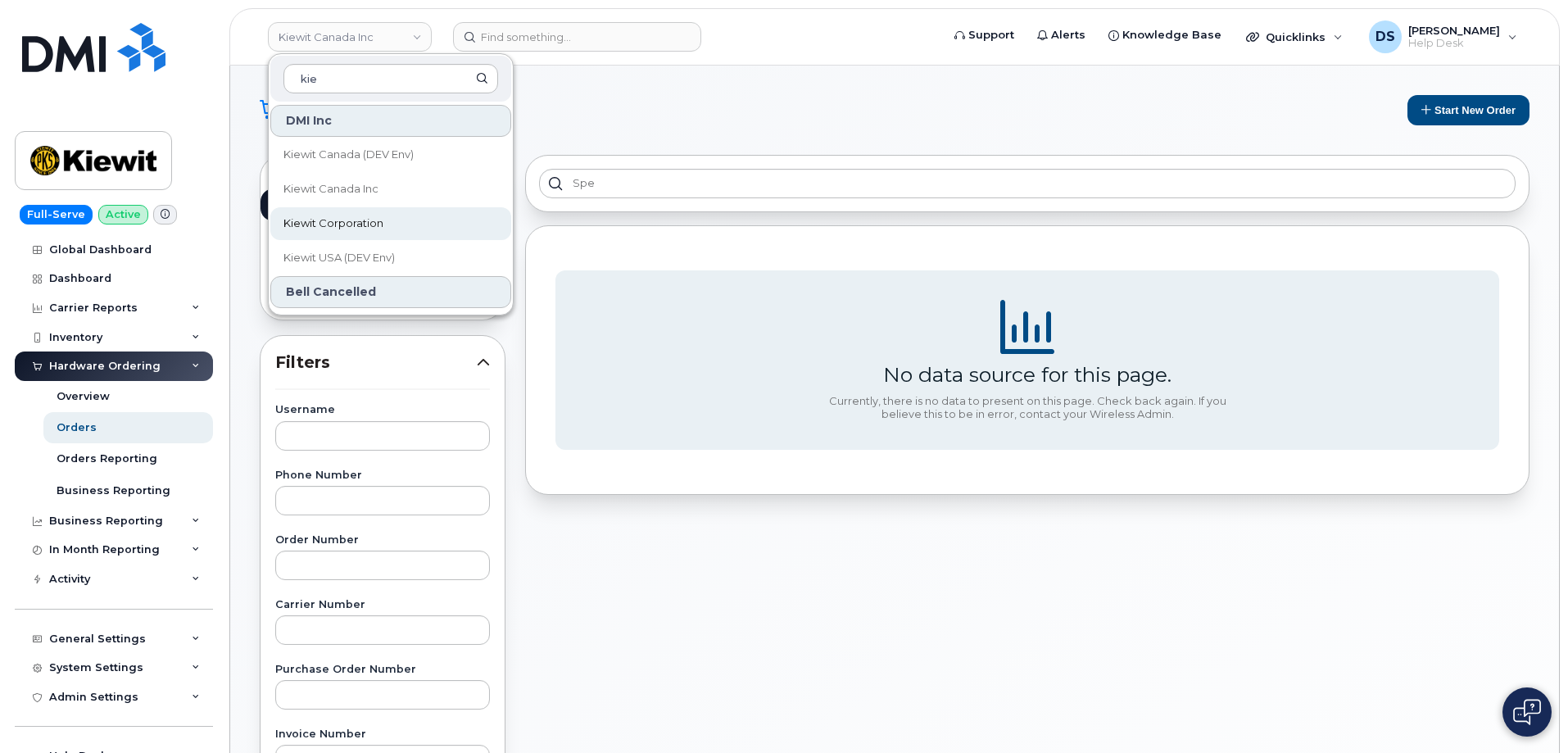
type input "kie"
click at [346, 218] on span "Kiewit Corporation" at bounding box center [333, 223] width 100 height 17
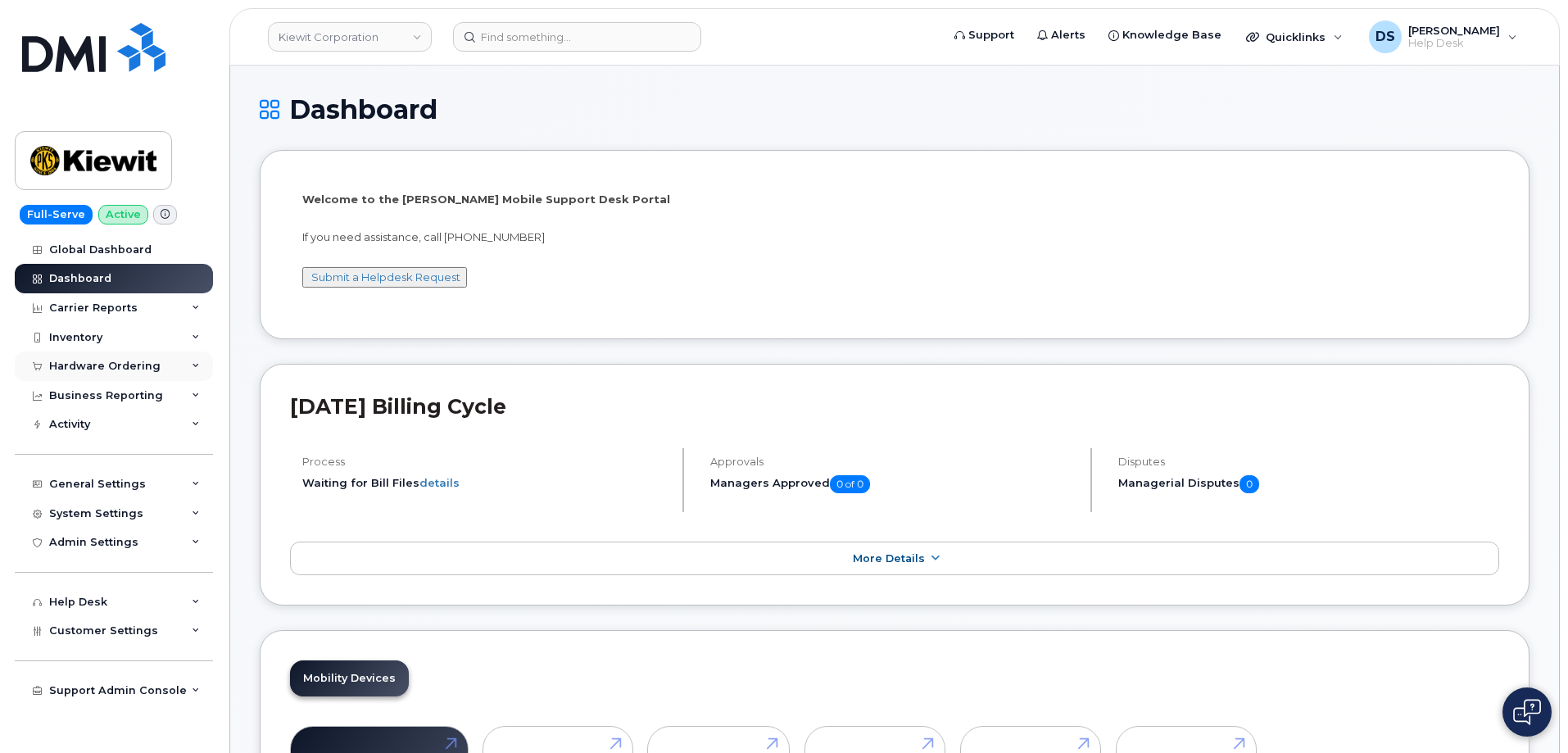
click at [197, 360] on div "Hardware Ordering" at bounding box center [114, 367] width 199 height 30
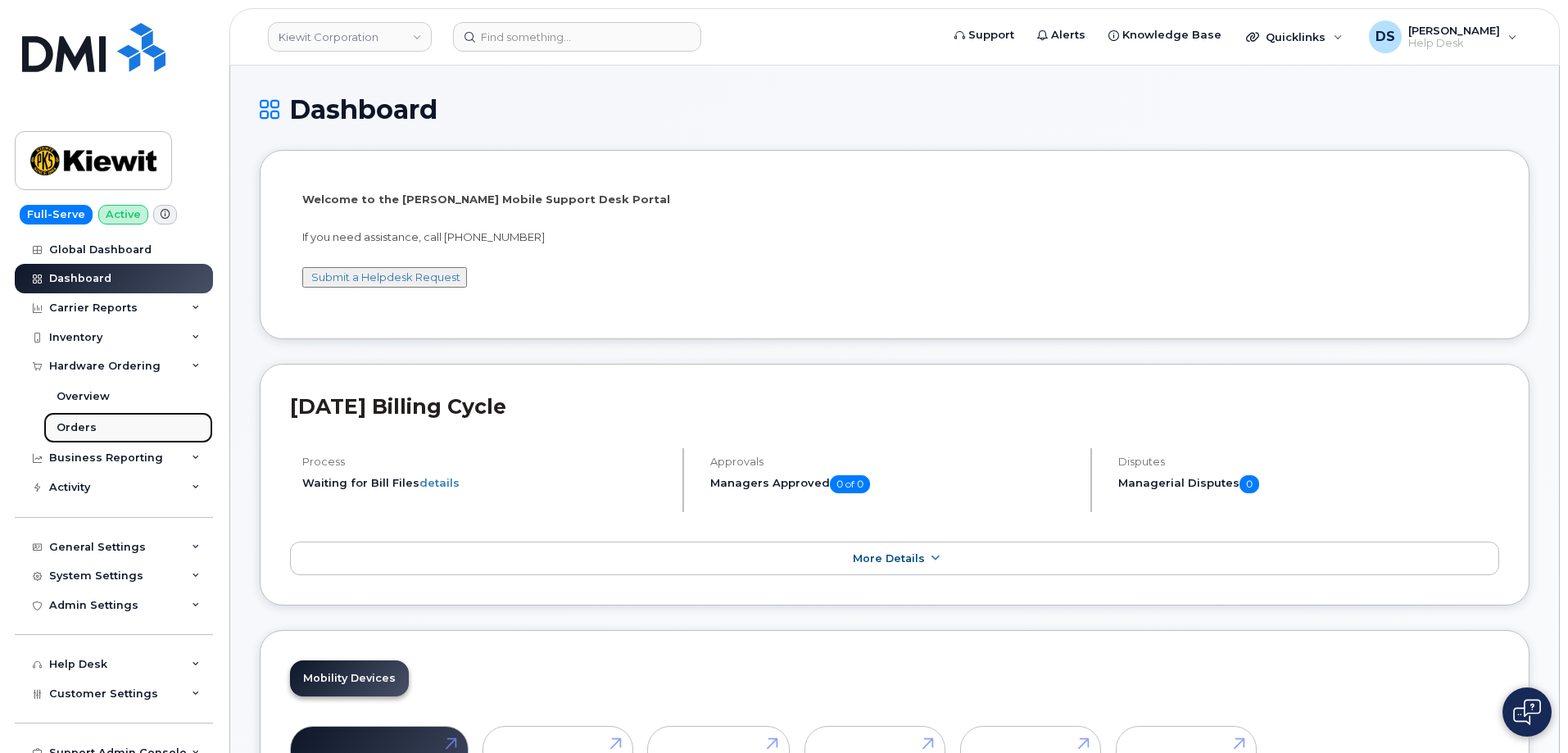
click at [89, 423] on div "Orders" at bounding box center [76, 427] width 41 height 15
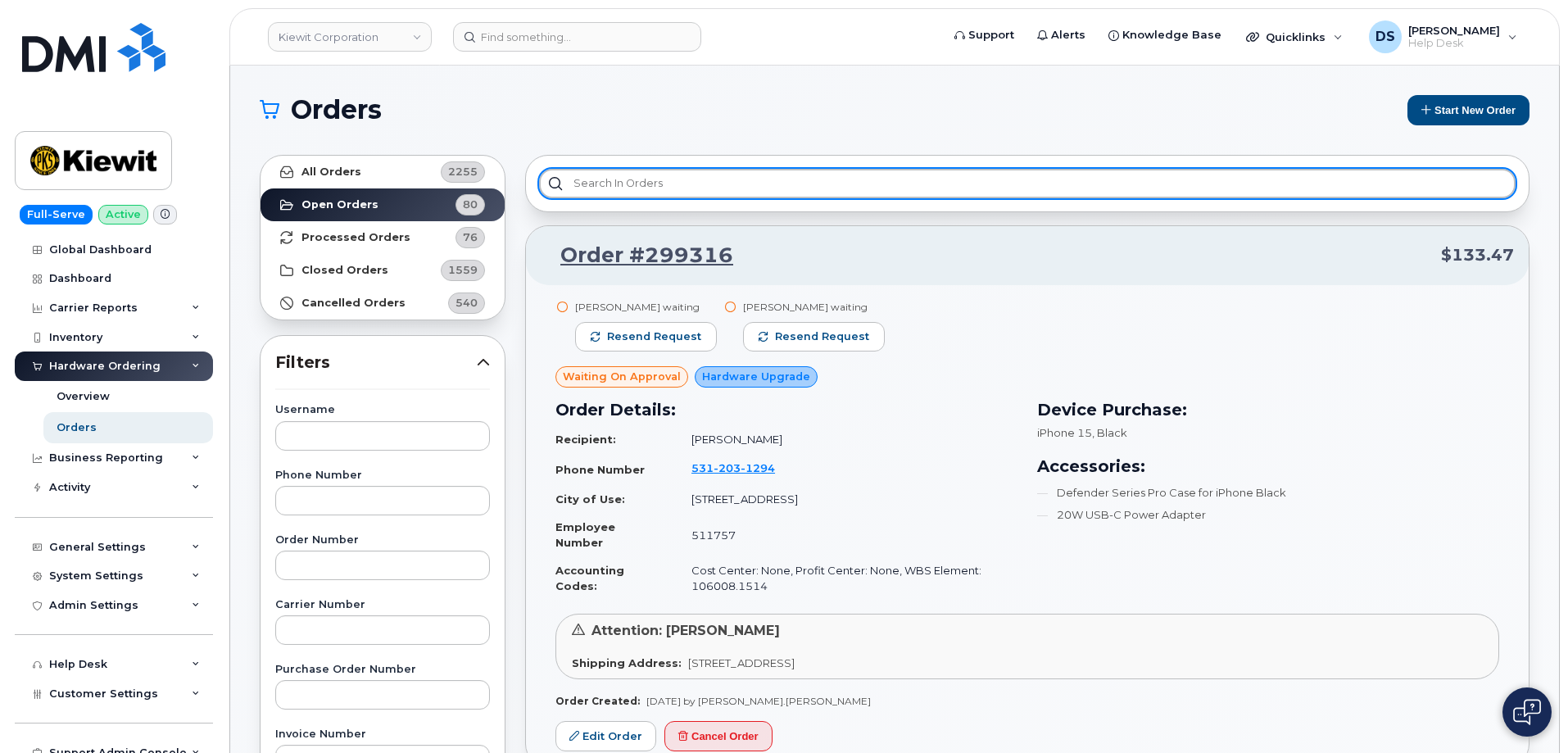
click at [636, 182] on input "text" at bounding box center [1028, 184] width 977 height 30
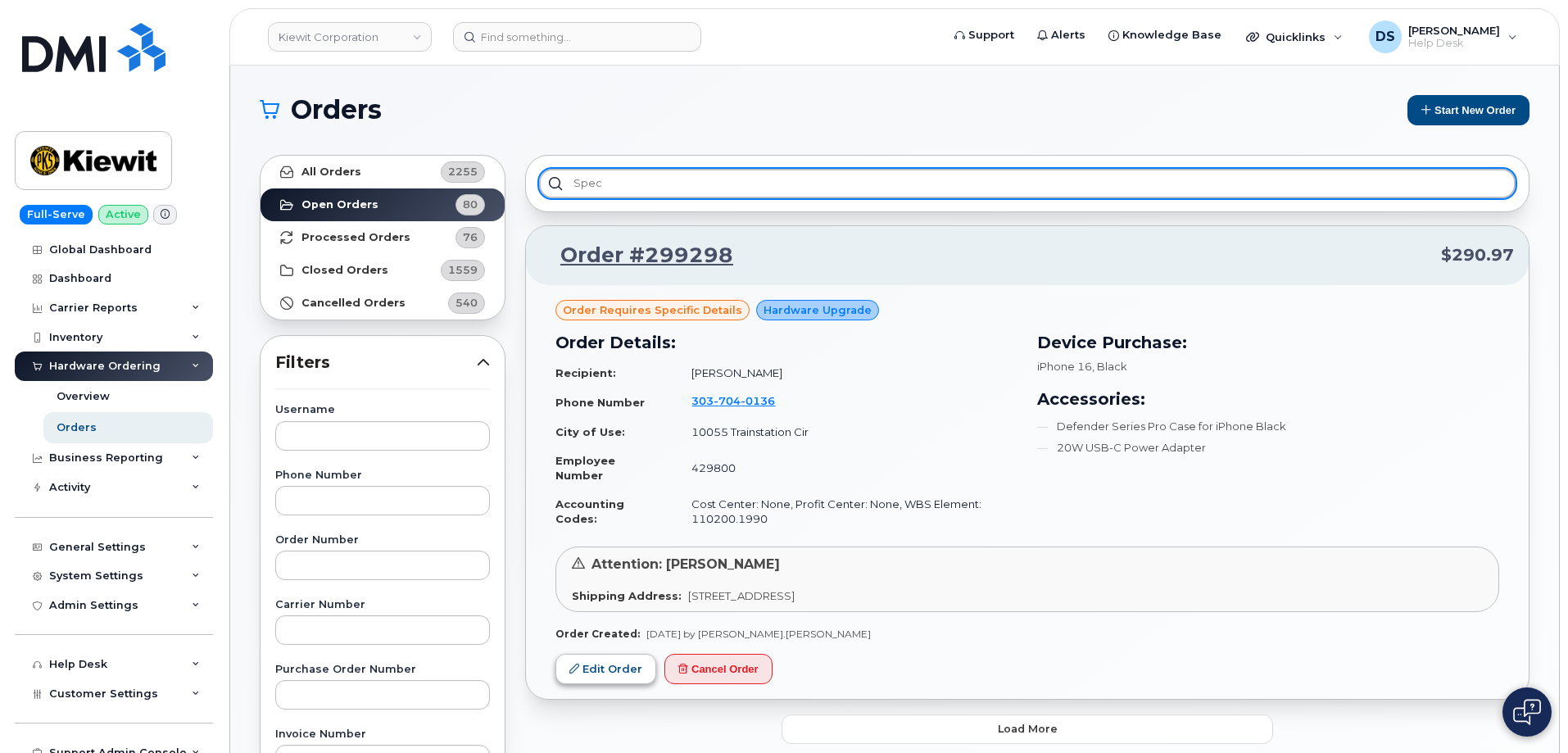
type input "spec"
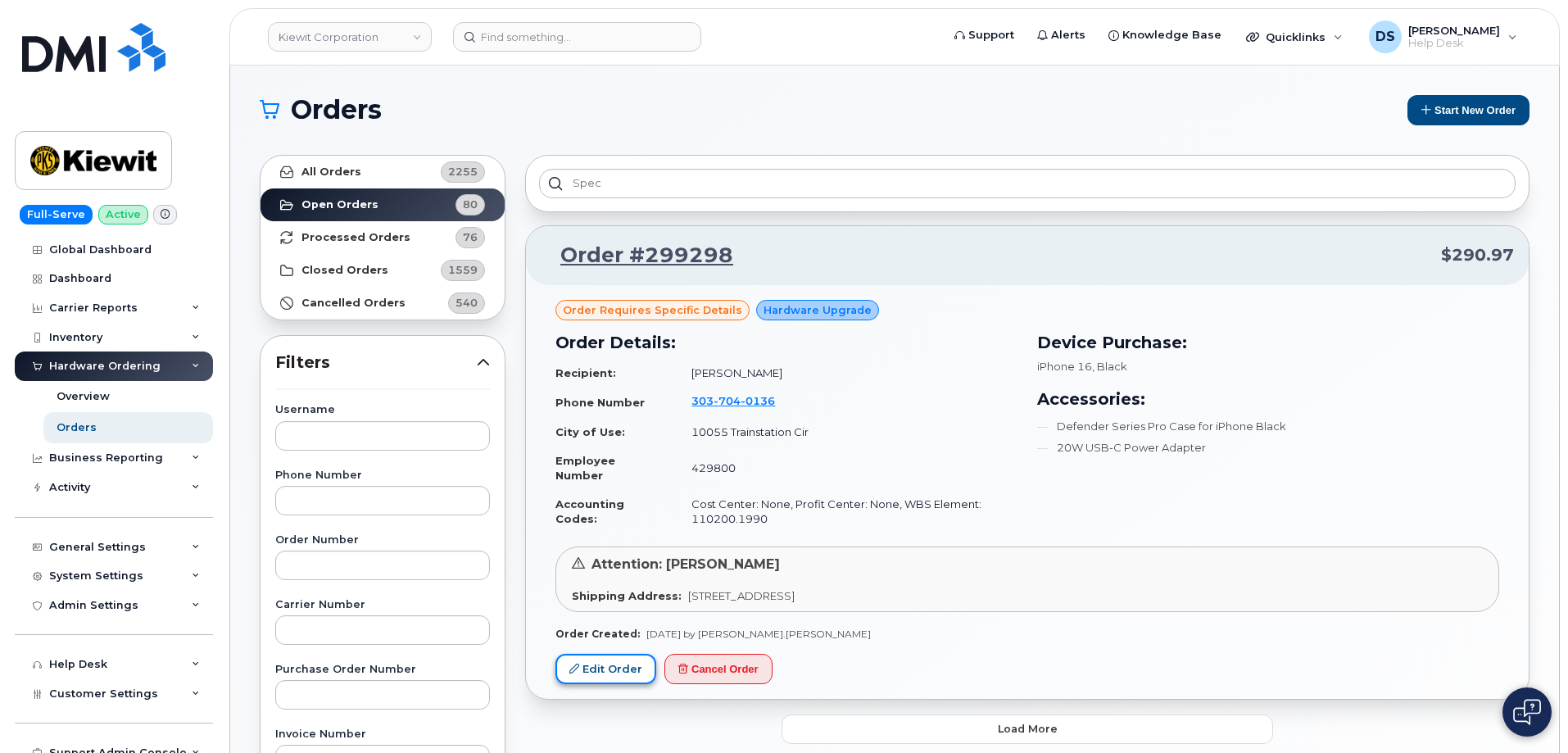
click at [597, 671] on link "Edit Order" at bounding box center [606, 669] width 101 height 31
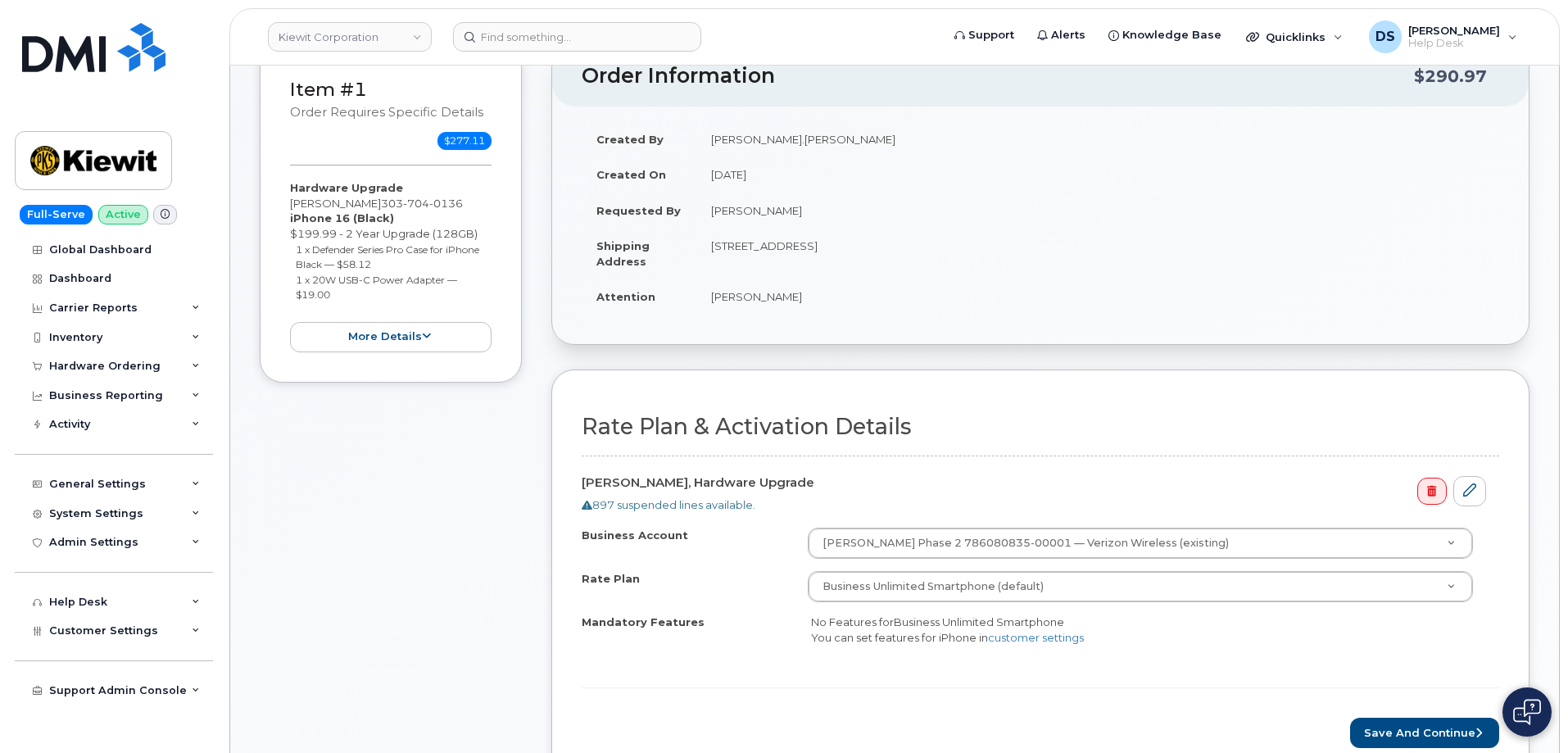
scroll to position [492, 0]
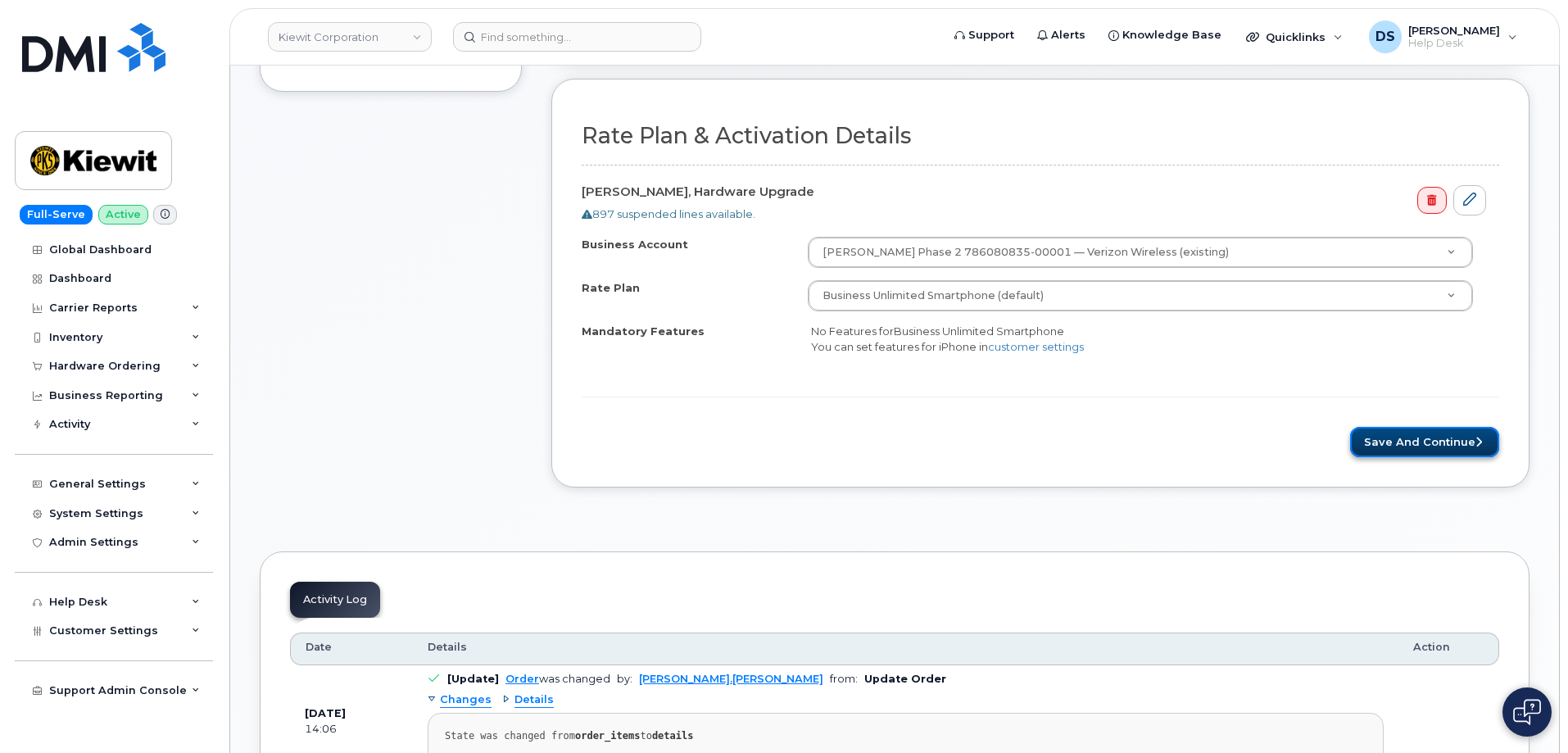
click at [1405, 433] on button "Save and Continue" at bounding box center [1425, 442] width 149 height 31
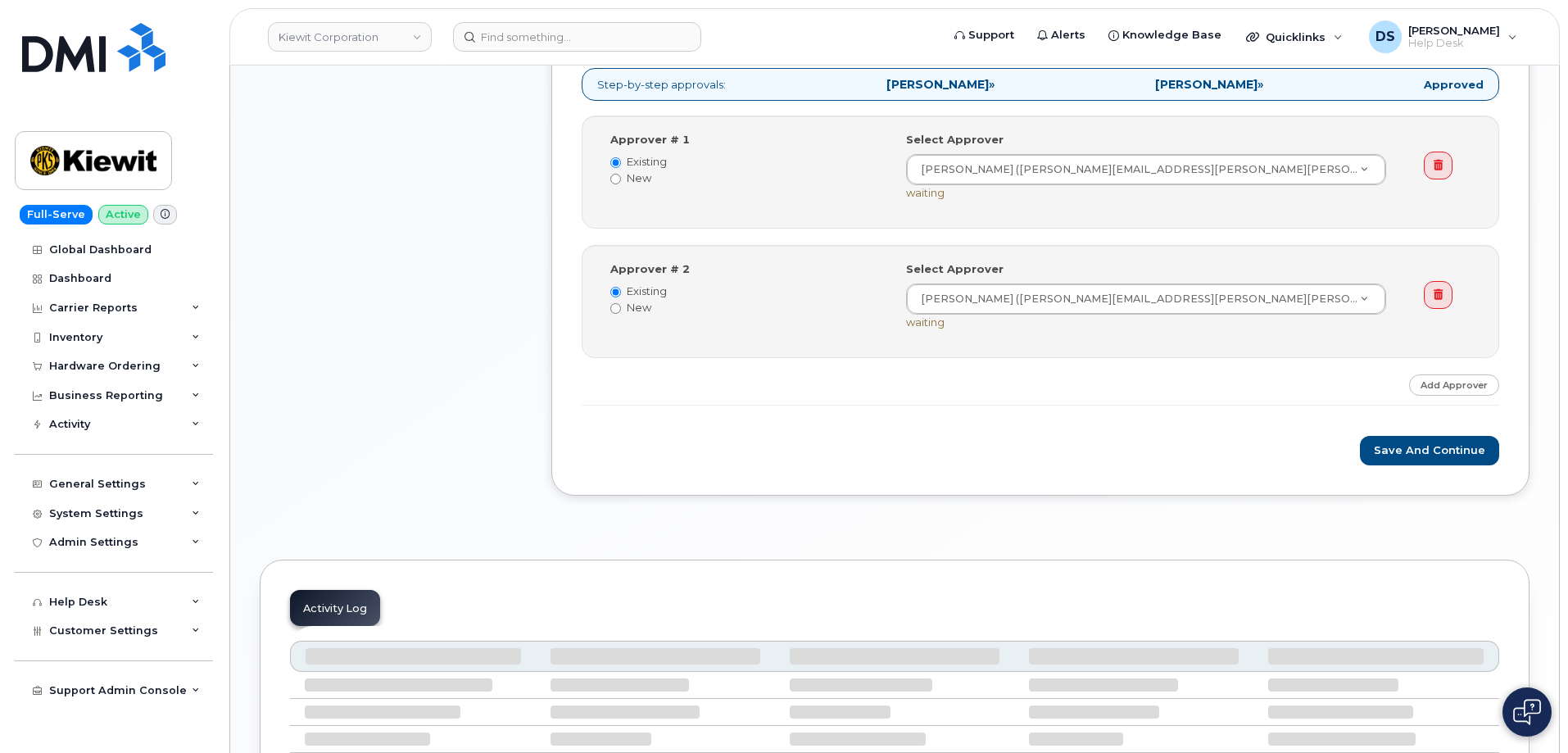
scroll to position [655, 0]
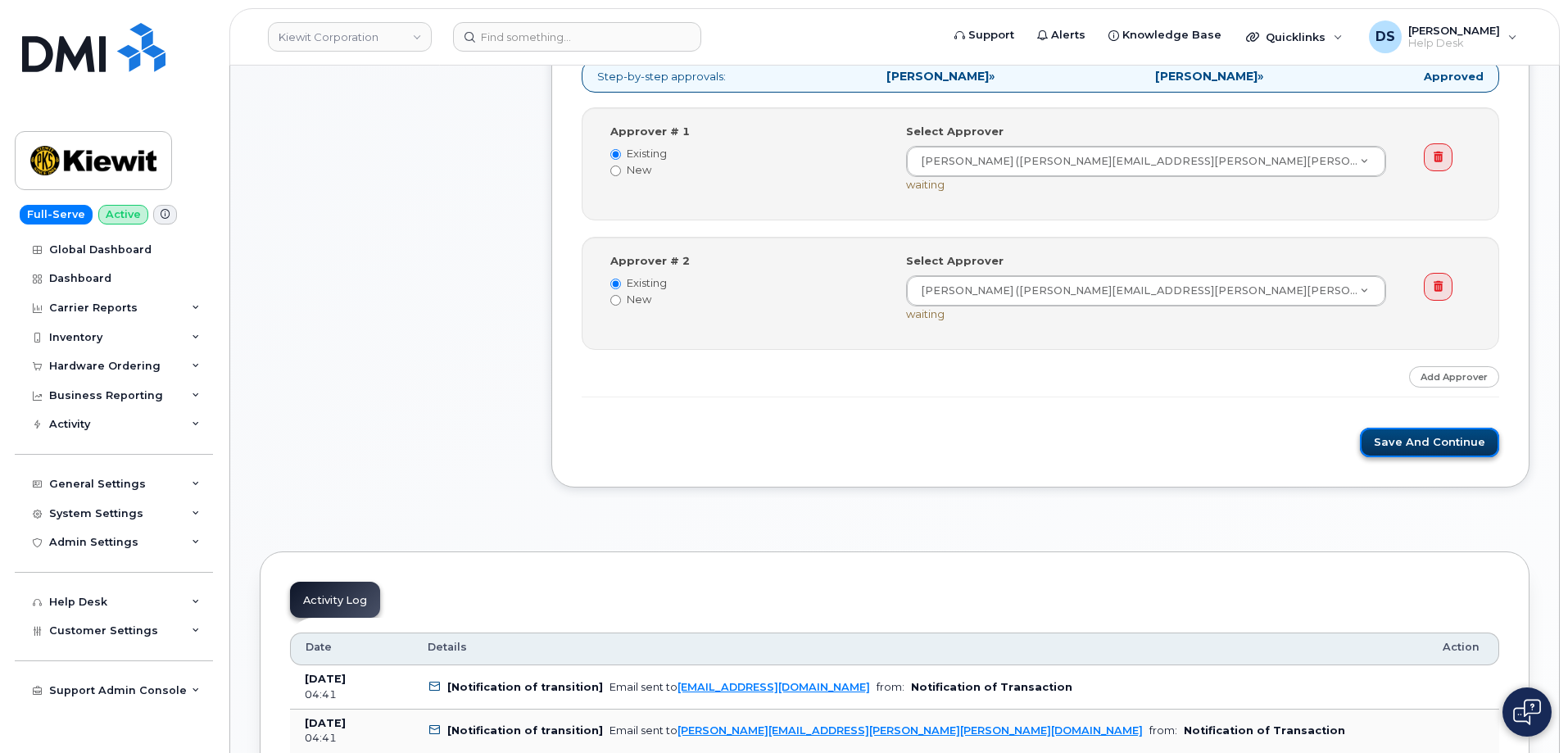
click at [1427, 440] on button "Save and Continue" at bounding box center [1430, 443] width 139 height 31
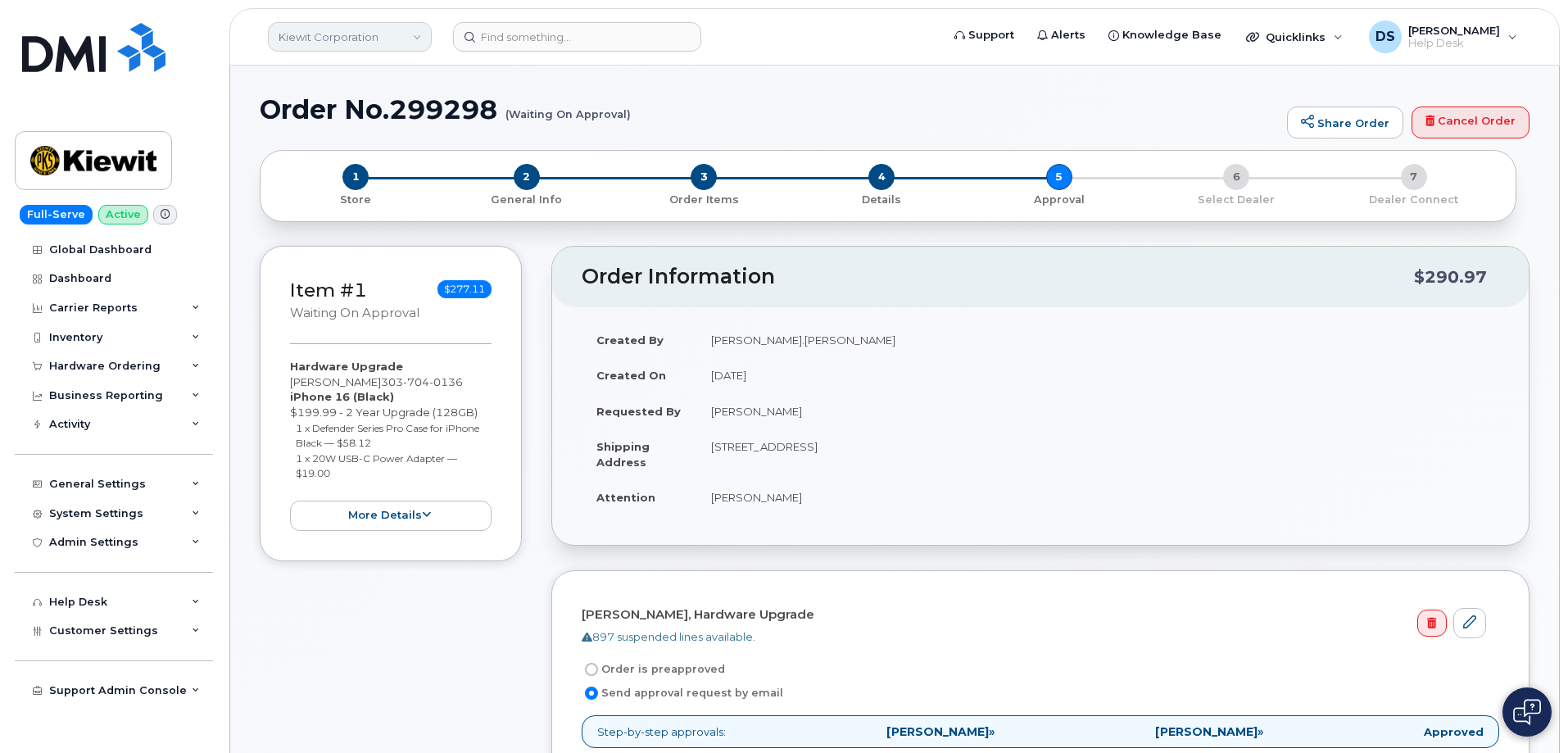
click at [419, 34] on link "Kiewit Corporation" at bounding box center [350, 37] width 164 height 30
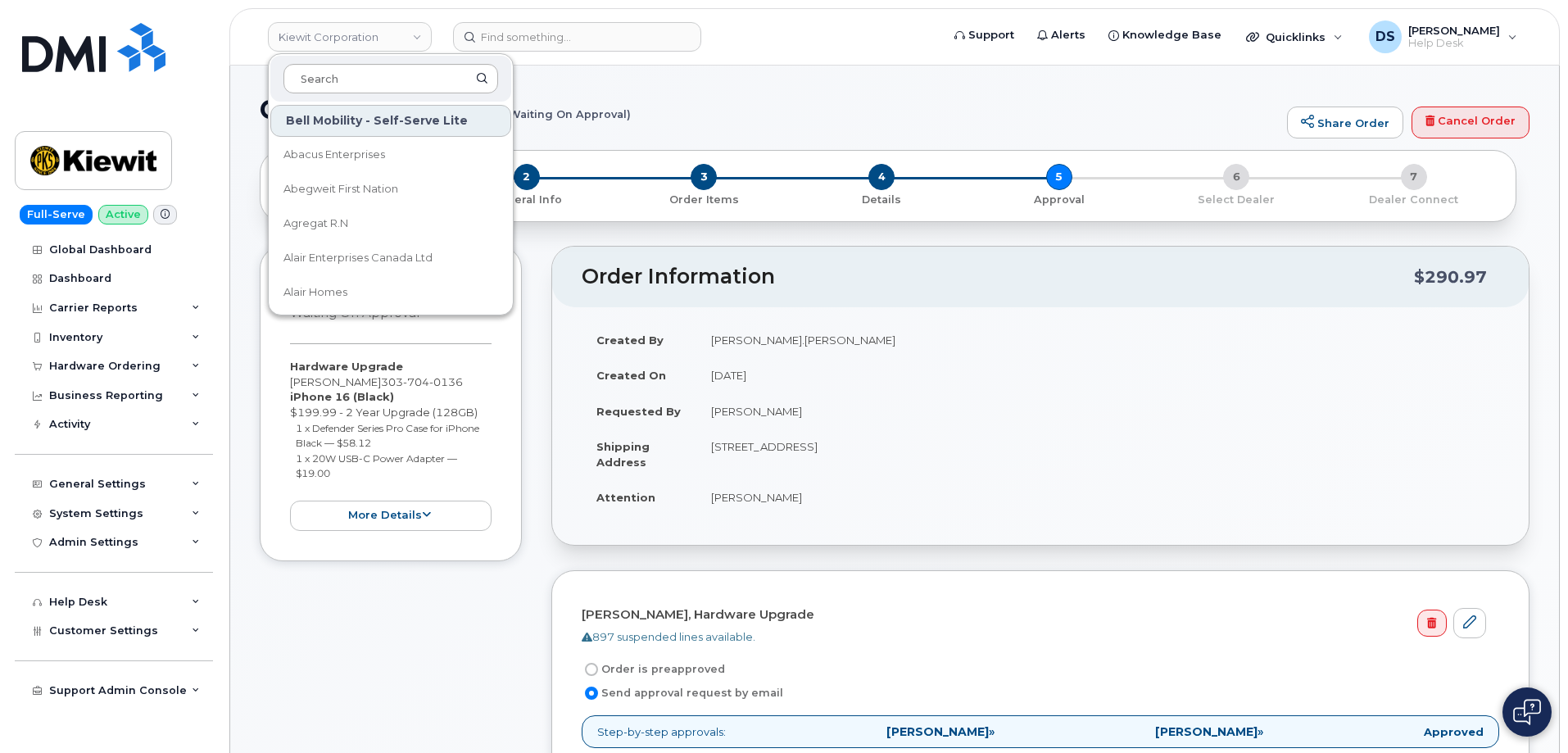
click at [374, 74] on input at bounding box center [390, 79] width 214 height 30
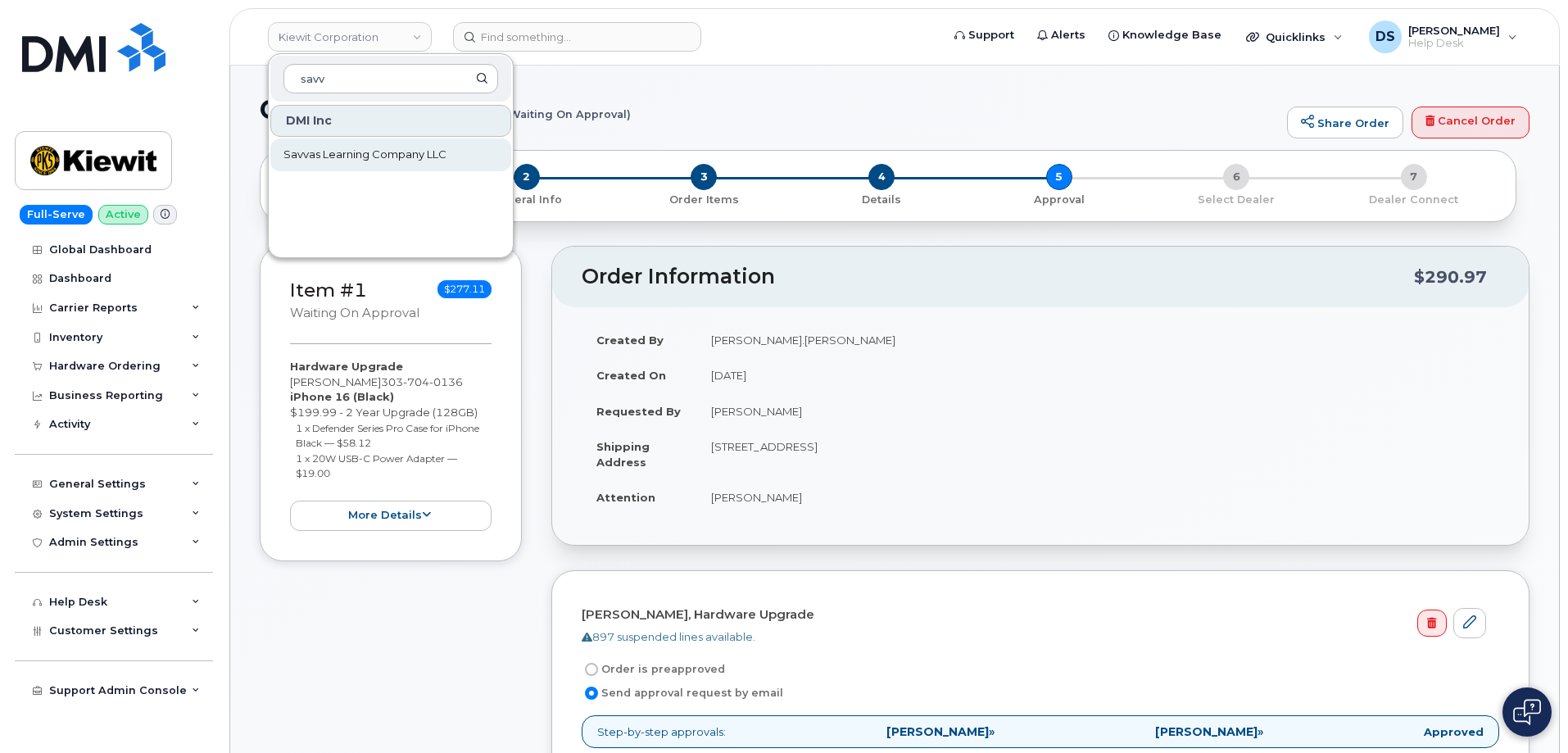
type input "savv"
click at [362, 148] on span "Savvas Learning Company LLC" at bounding box center [365, 154] width 163 height 17
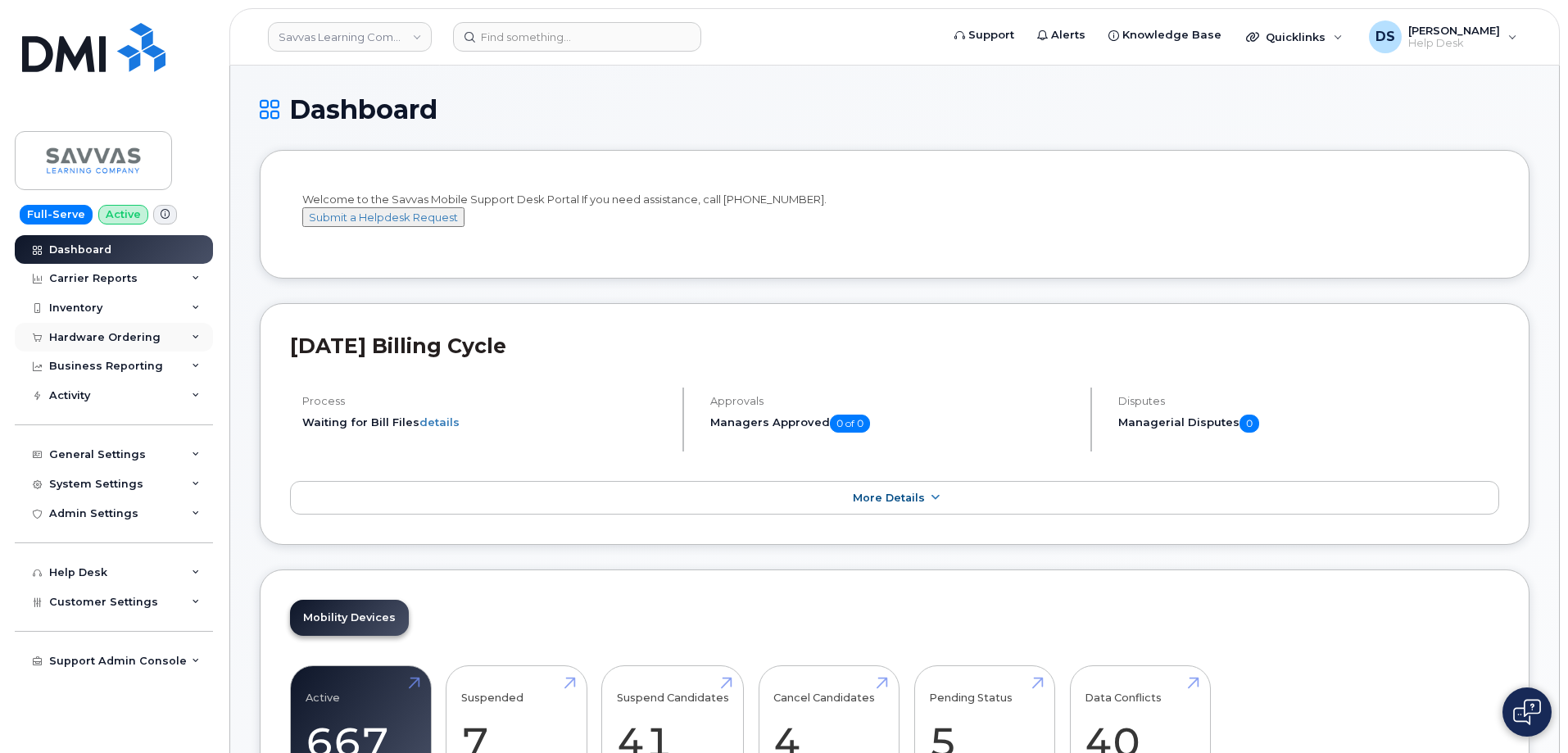
click at [195, 338] on icon at bounding box center [196, 338] width 8 height 8
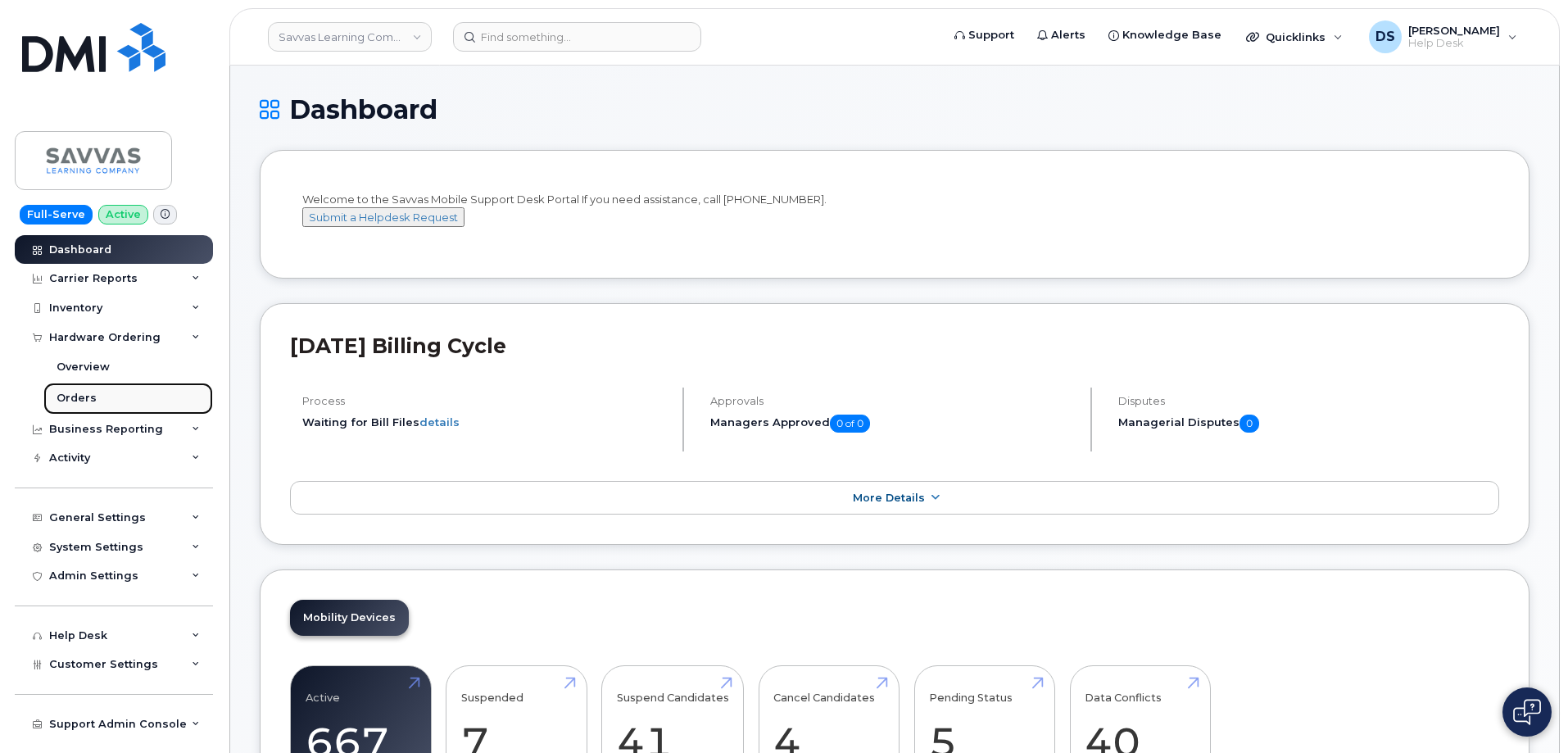
click at [91, 396] on div "Orders" at bounding box center [76, 398] width 41 height 15
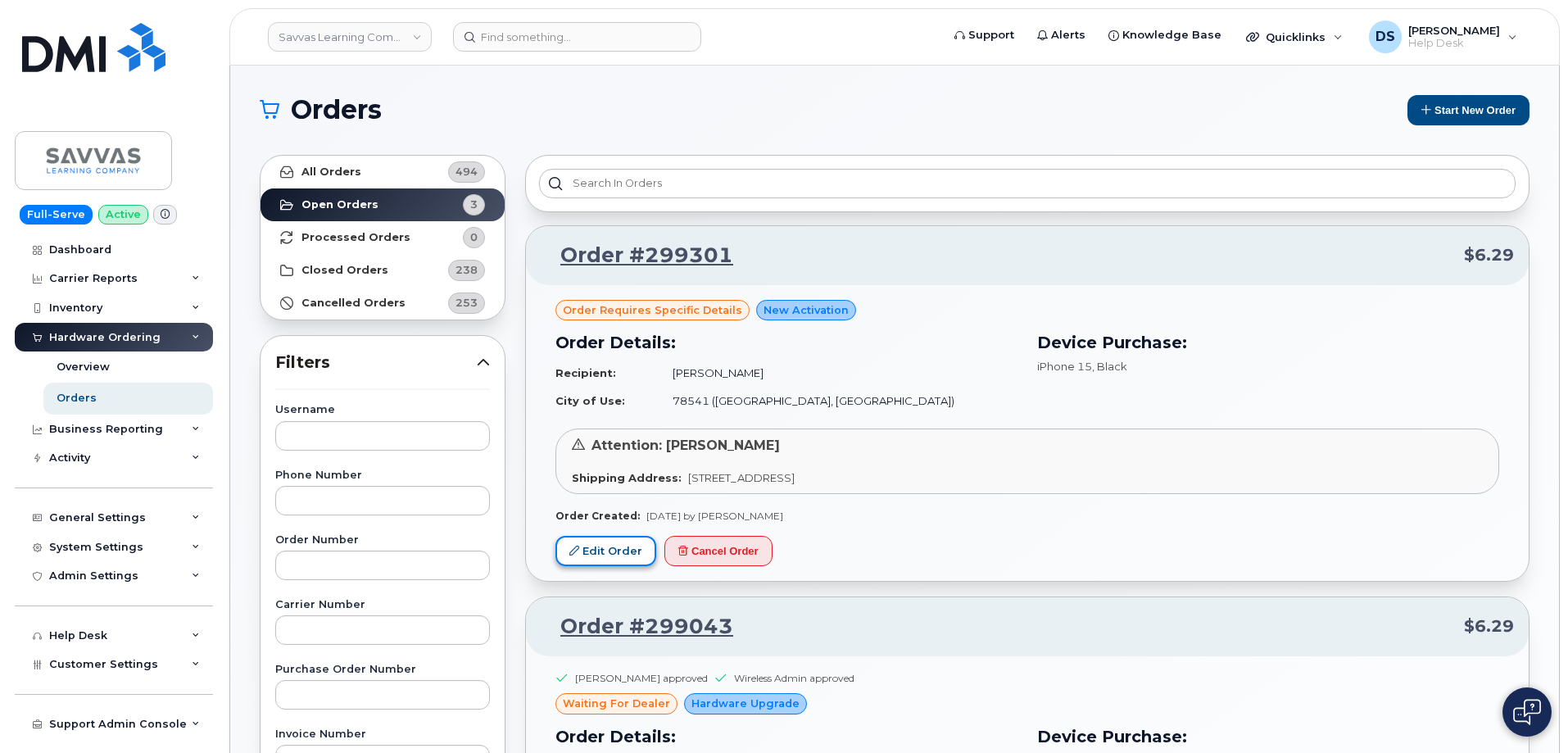
click at [607, 556] on link "Edit Order" at bounding box center [606, 550] width 101 height 31
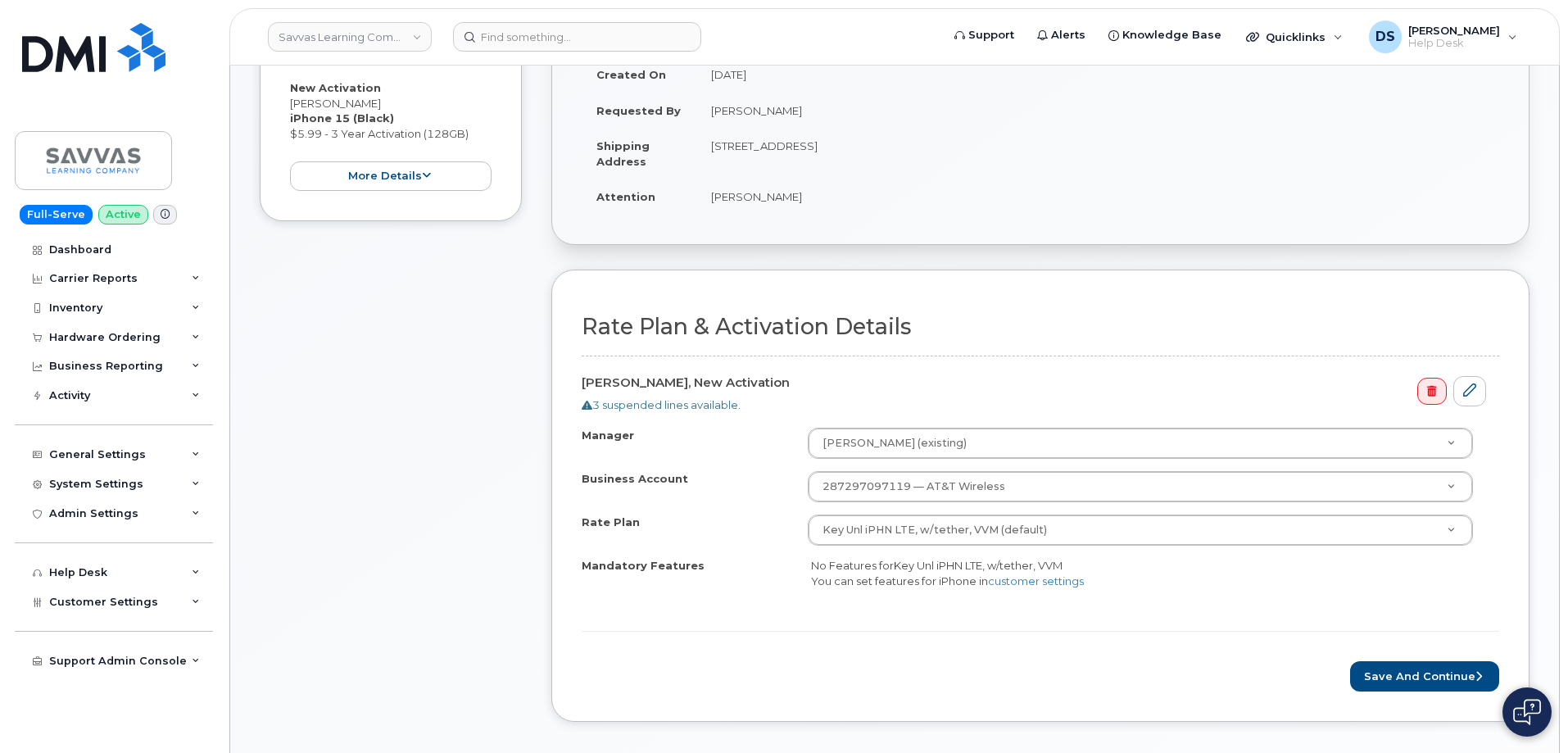
scroll to position [492, 0]
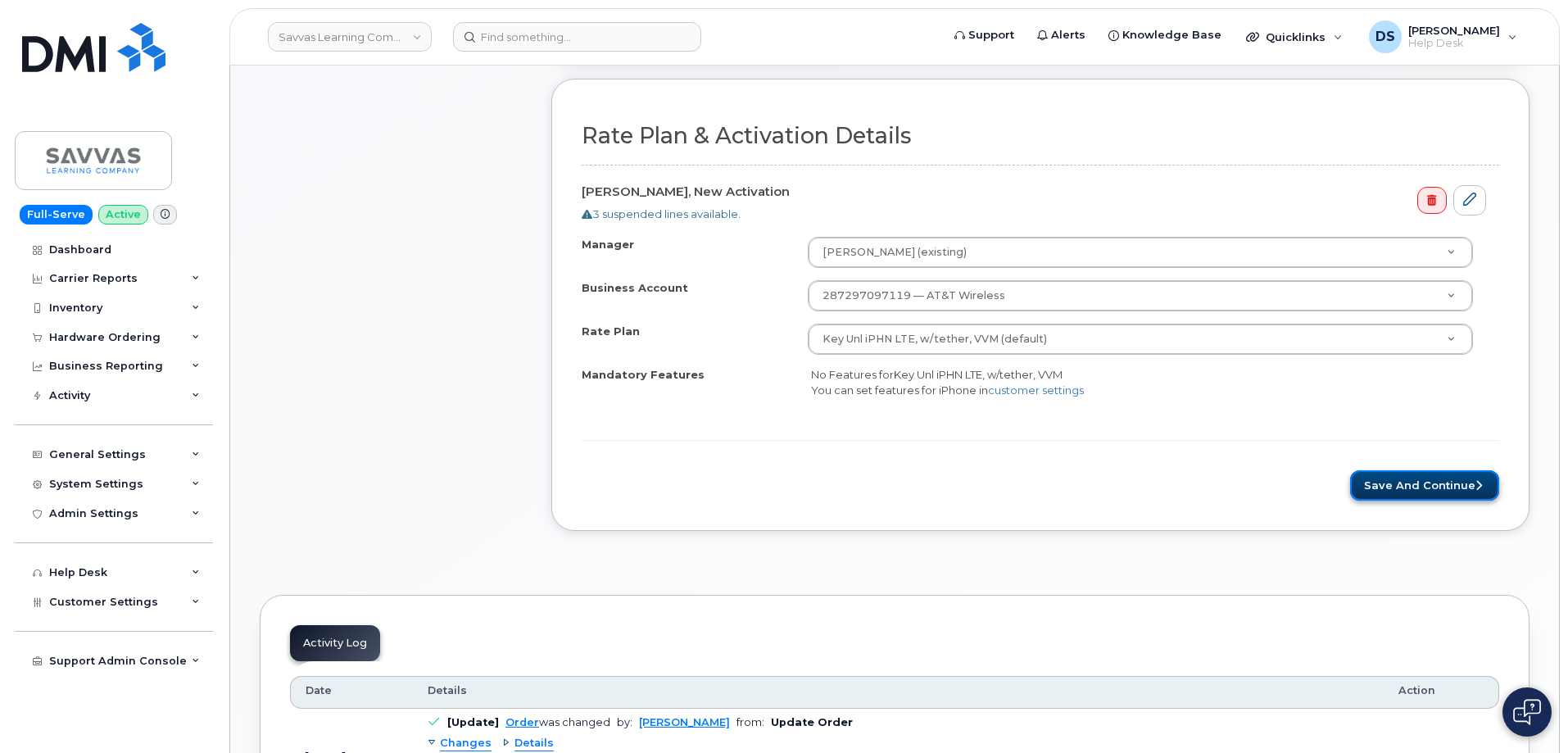
click at [1433, 488] on button "Save and Continue" at bounding box center [1425, 485] width 149 height 31
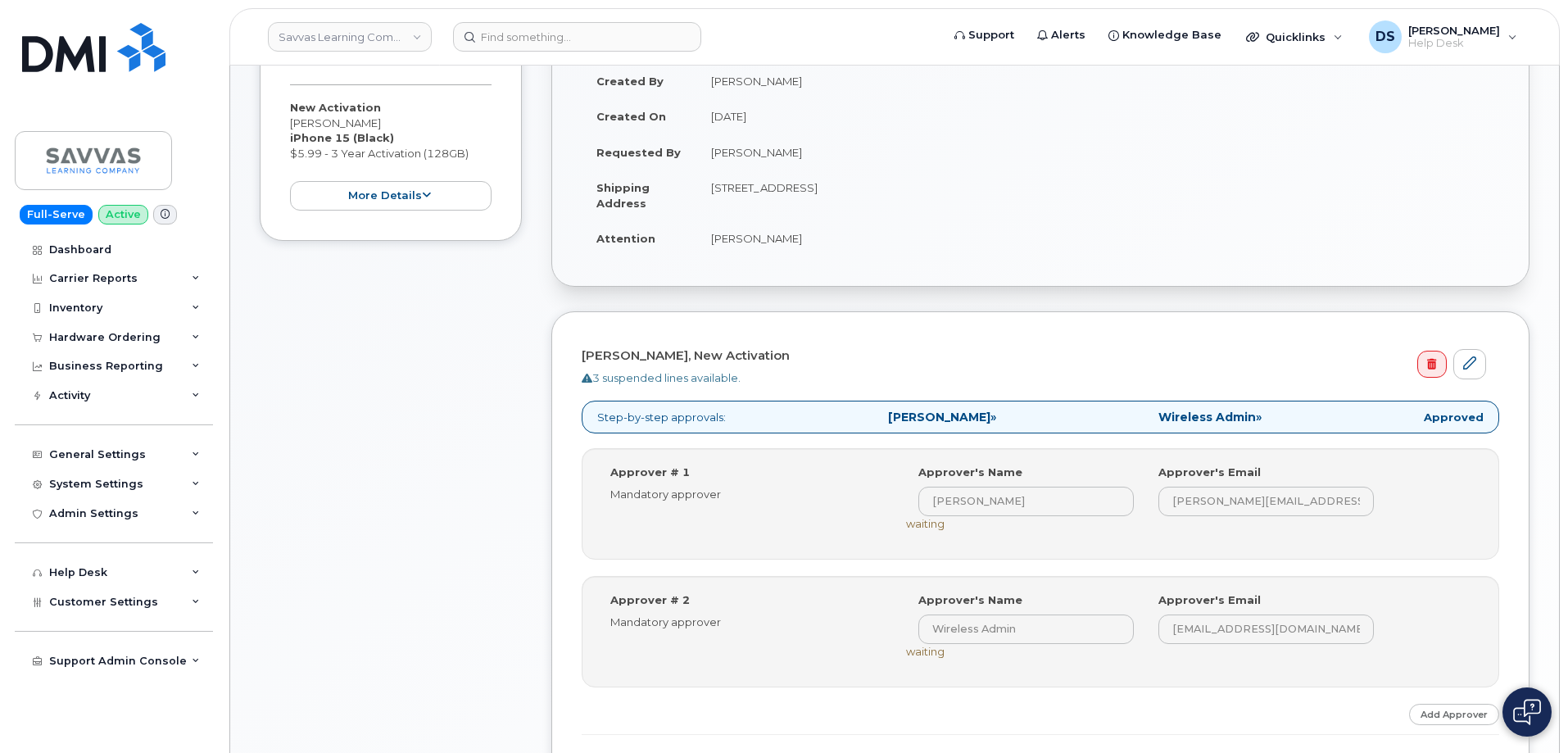
scroll to position [697, 0]
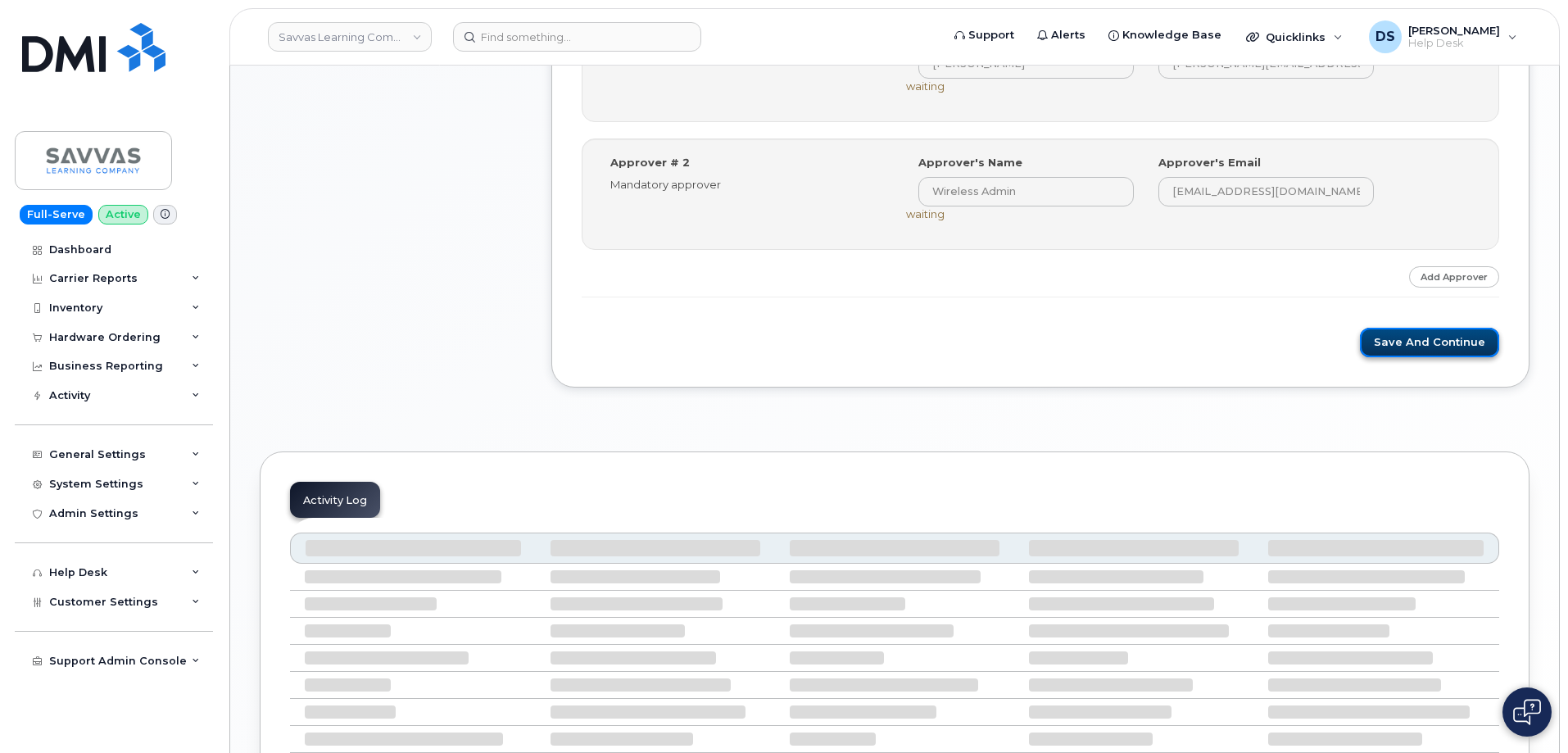
click at [1439, 345] on button "Save and Continue" at bounding box center [1430, 343] width 139 height 31
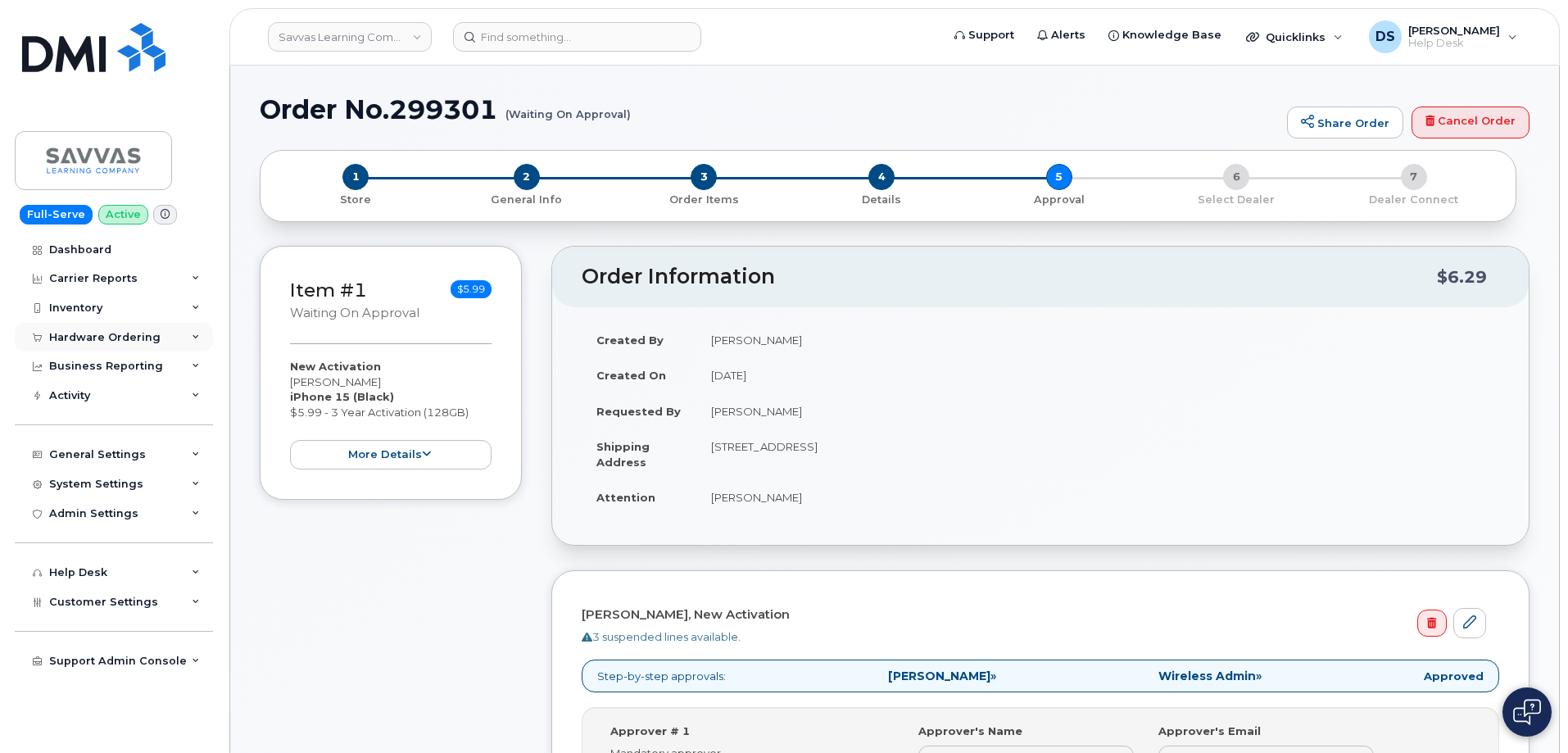
click at [200, 338] on div "Hardware Ordering" at bounding box center [114, 338] width 199 height 30
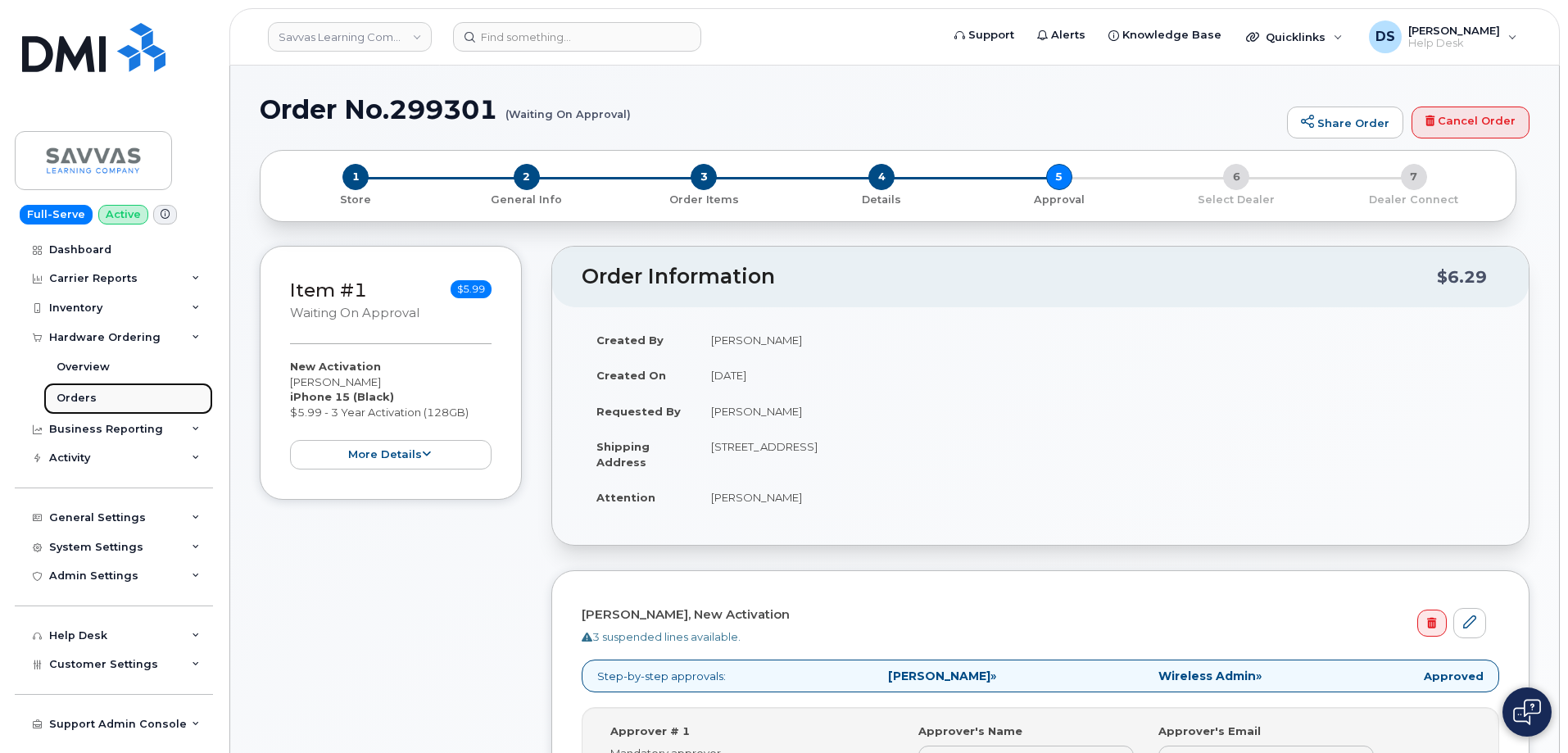
click at [90, 395] on div "Orders" at bounding box center [76, 398] width 41 height 15
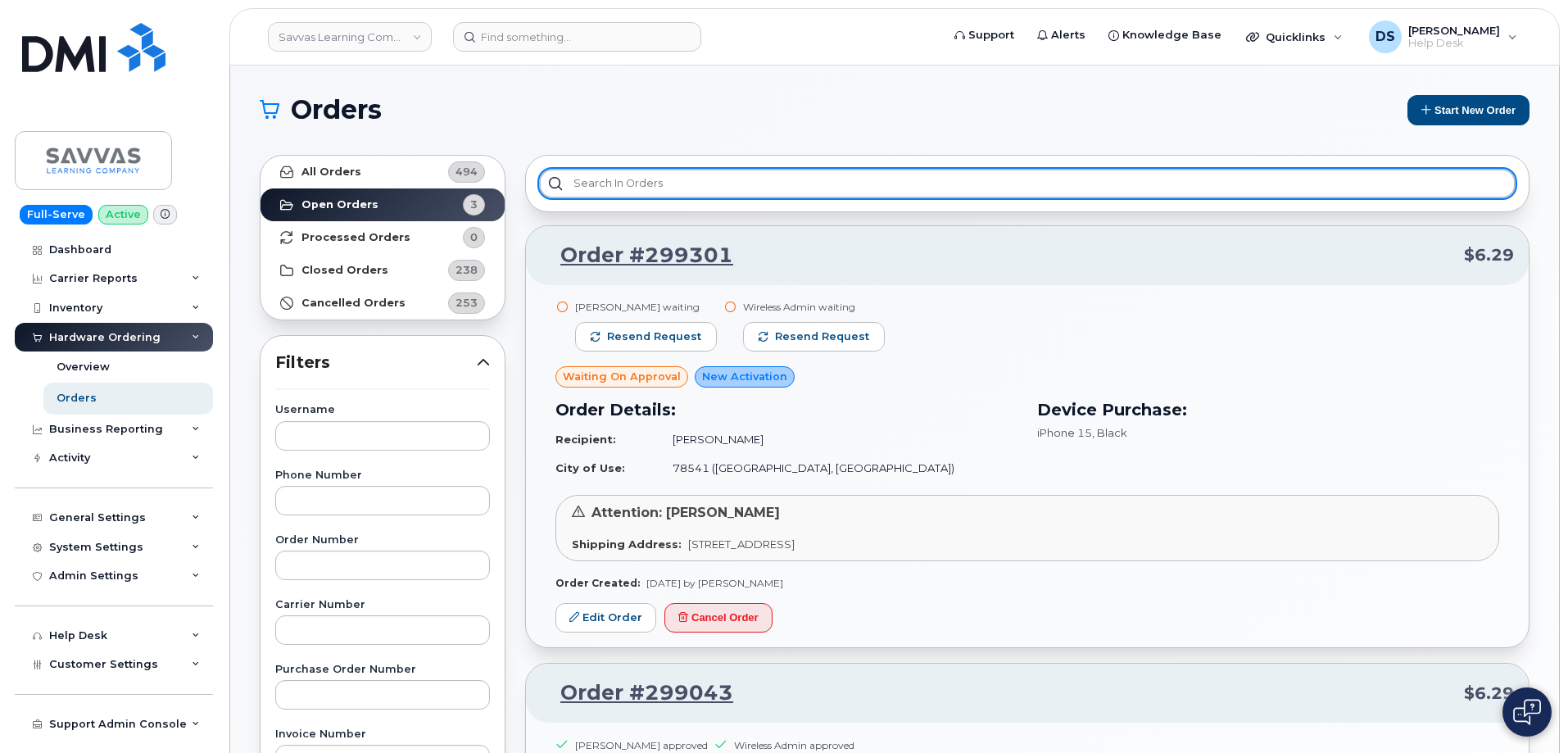
click at [643, 179] on input "text" at bounding box center [1028, 184] width 977 height 30
type input "spe"
